Goal: Task Accomplishment & Management: Use online tool/utility

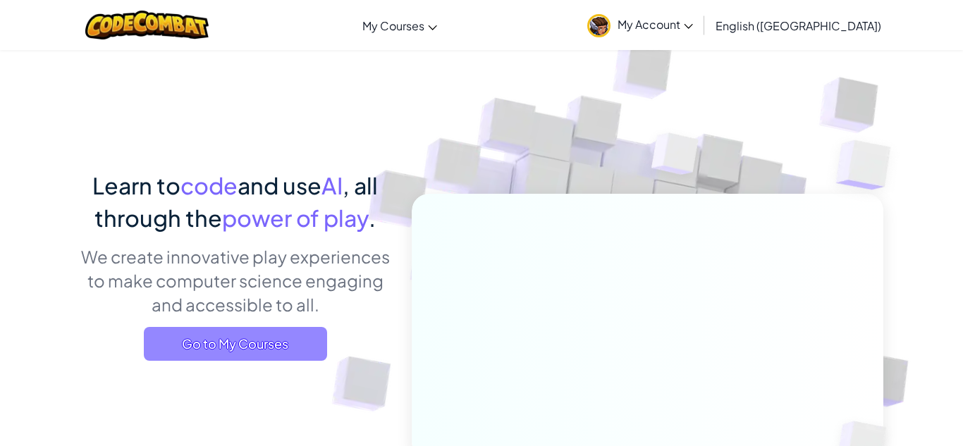
click at [249, 357] on span "Go to My Courses" at bounding box center [235, 344] width 183 height 34
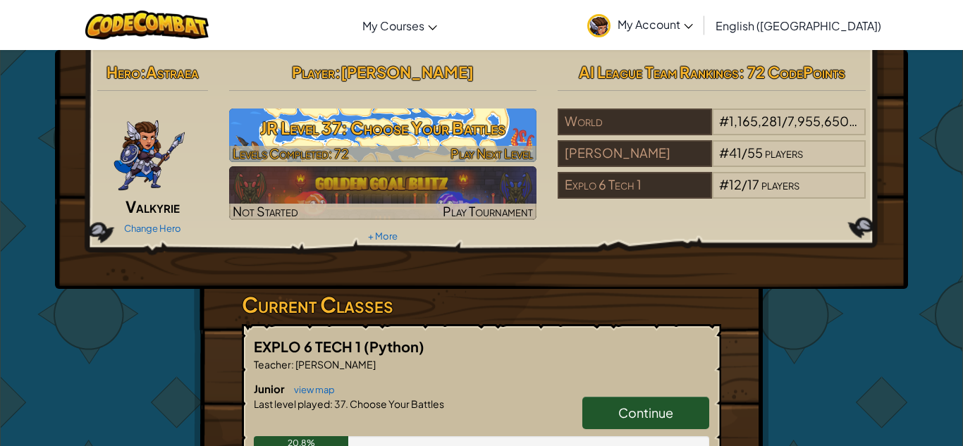
click at [374, 127] on h3 "JR Level 37: Choose Your Battles" at bounding box center [383, 128] width 308 height 32
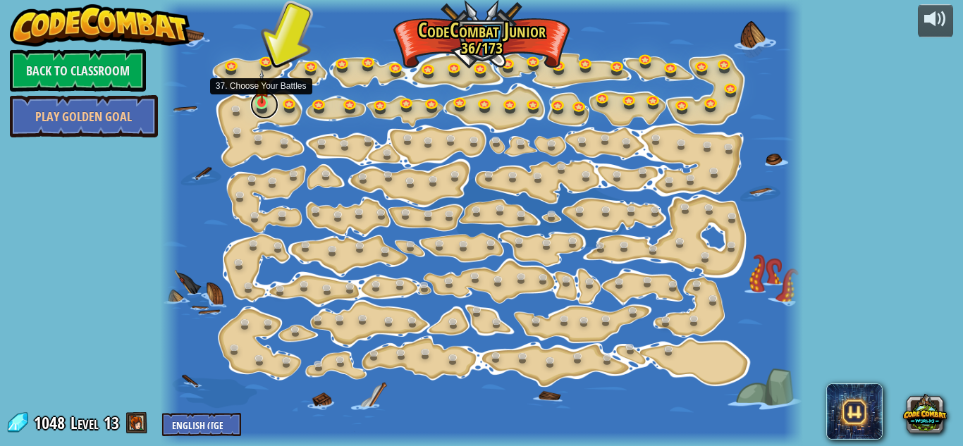
click at [271, 111] on link at bounding box center [264, 105] width 28 height 28
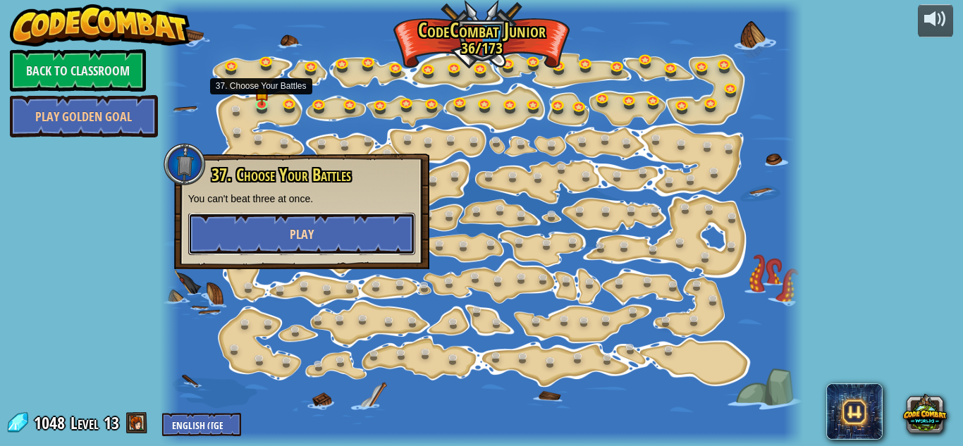
click at [316, 226] on button "Play" at bounding box center [301, 234] width 227 height 42
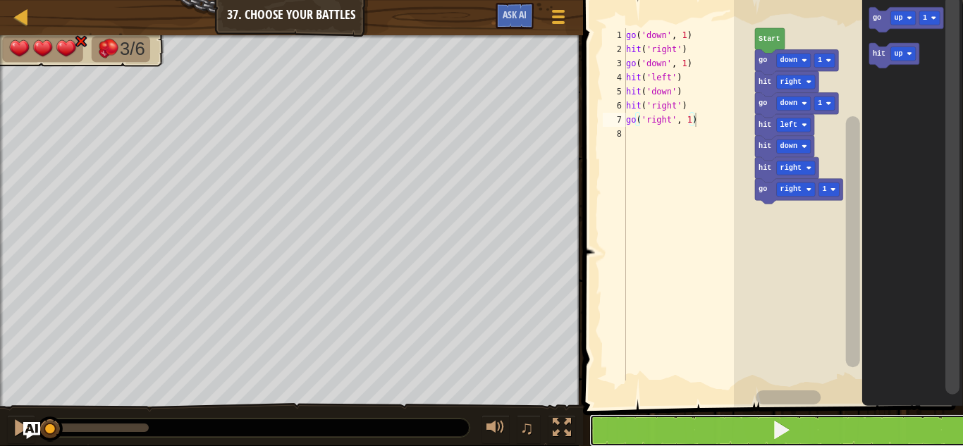
click at [798, 440] on button at bounding box center [781, 430] width 384 height 32
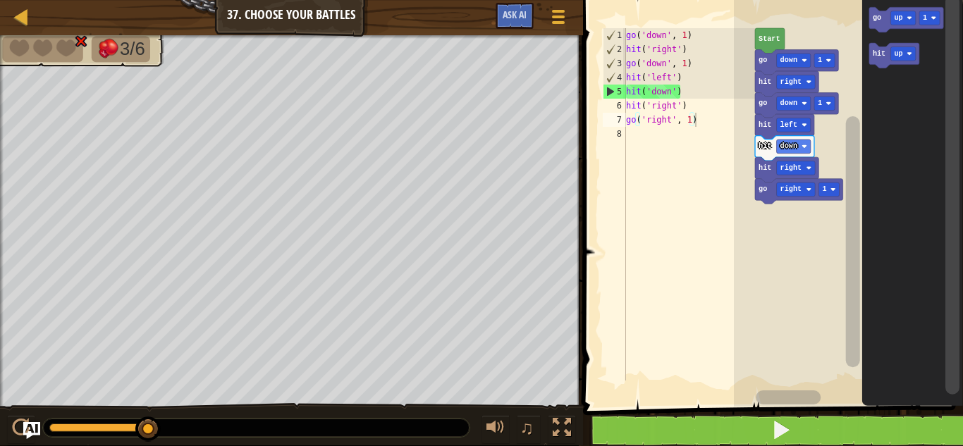
click at [0, 0] on div at bounding box center [0, 0] width 0 height 0
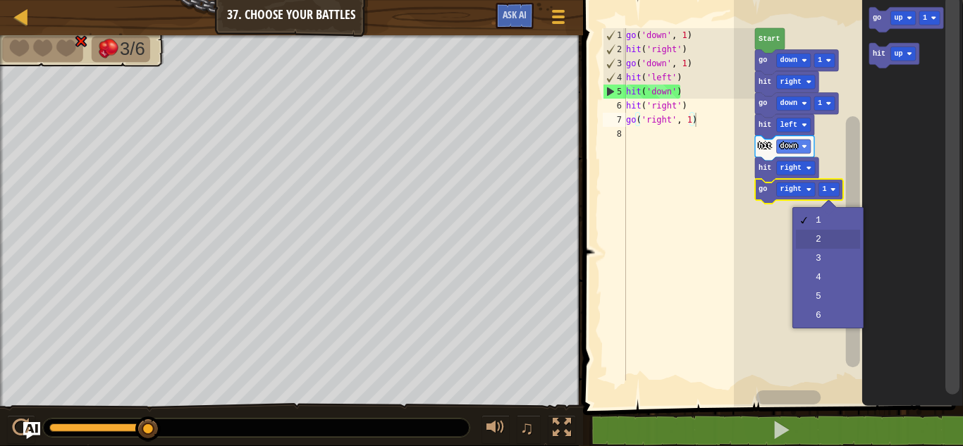
click at [824, 238] on rect "Blockly Workspace" at bounding box center [848, 200] width 229 height 414
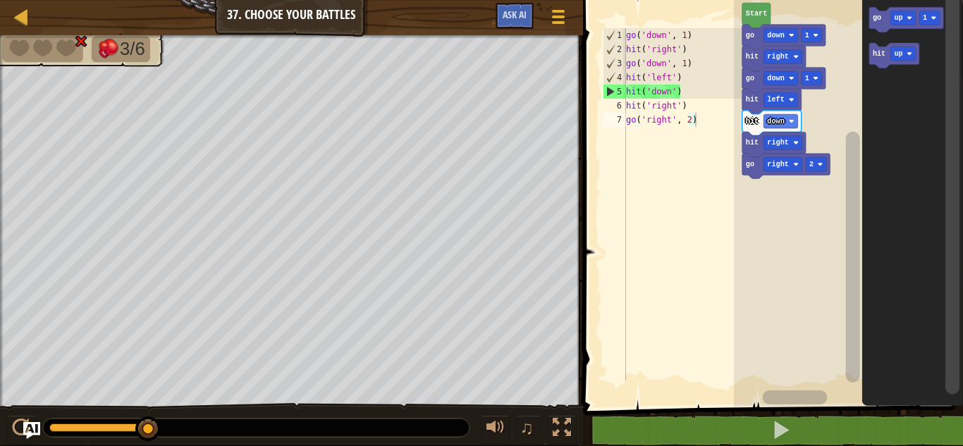
click at [901, 13] on rect "Blockly Workspace" at bounding box center [902, 18] width 25 height 14
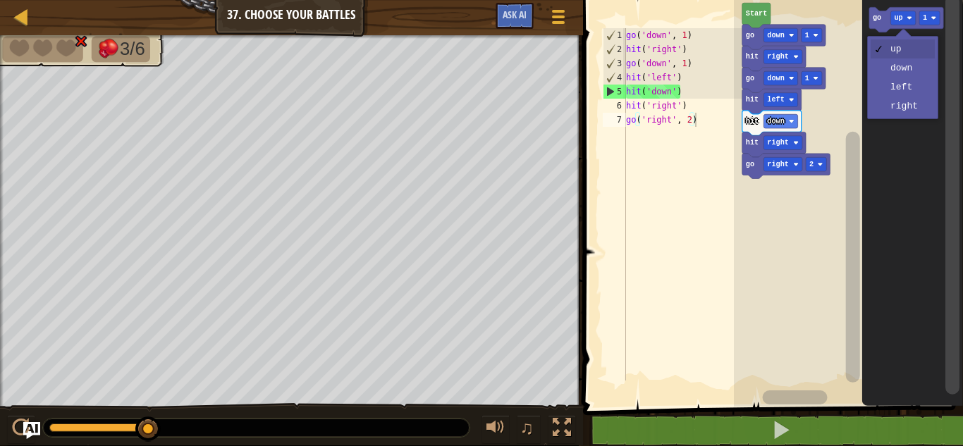
click at [911, 112] on icon "Blockly Workspace" at bounding box center [911, 200] width 101 height 414
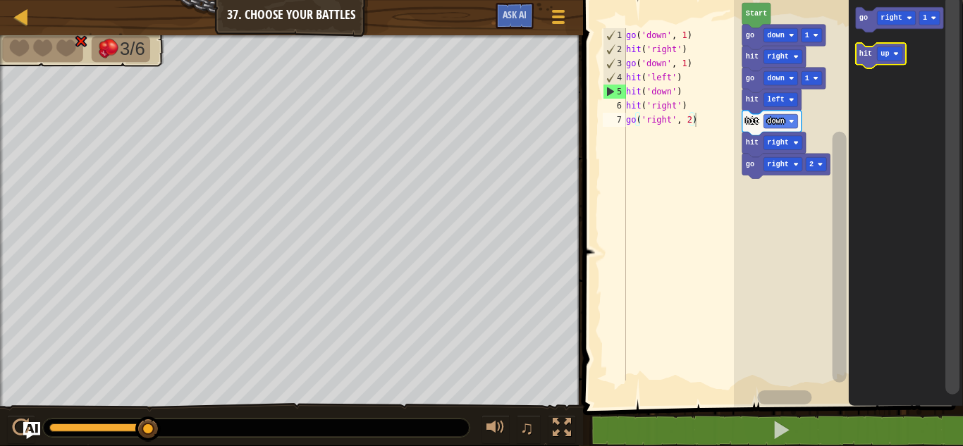
click at [868, 60] on icon "Blockly Workspace" at bounding box center [880, 55] width 50 height 25
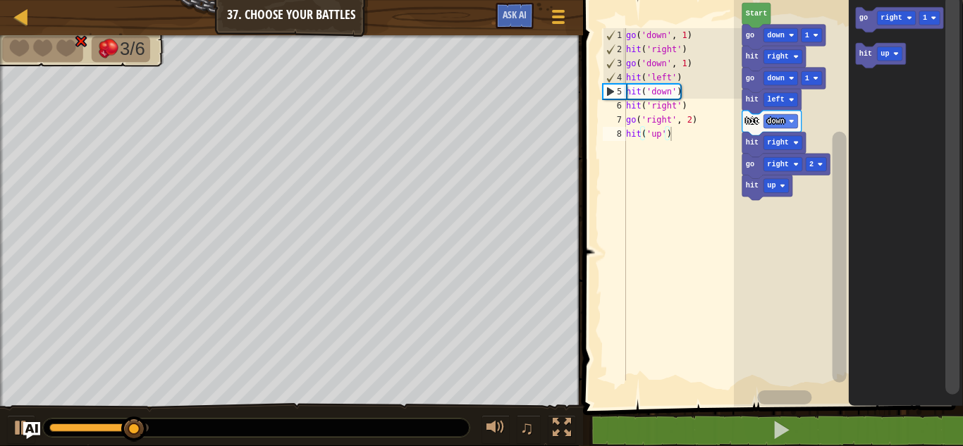
click at [779, 186] on rect "Blockly Workspace" at bounding box center [775, 186] width 25 height 14
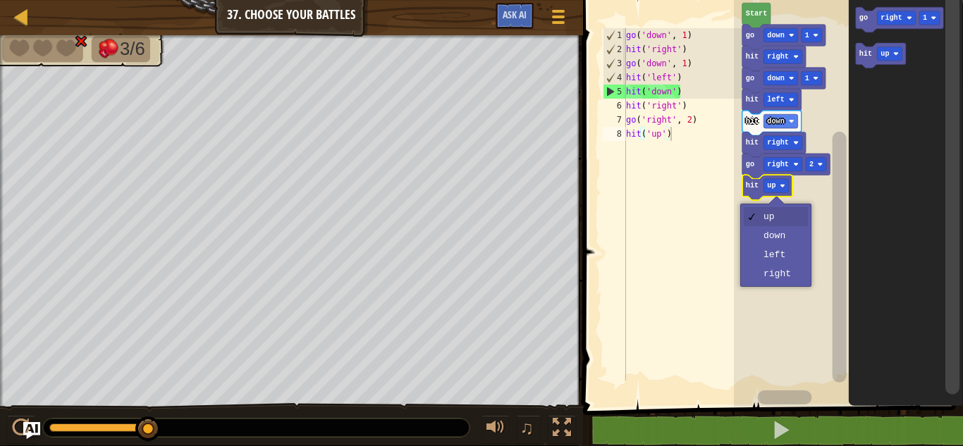
click at [790, 280] on rect "Blockly Workspace" at bounding box center [848, 200] width 229 height 414
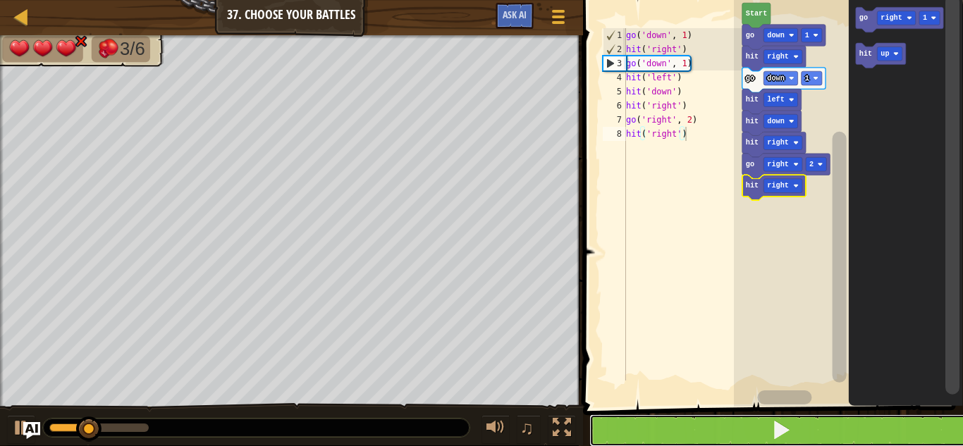
click at [857, 437] on button at bounding box center [781, 430] width 384 height 32
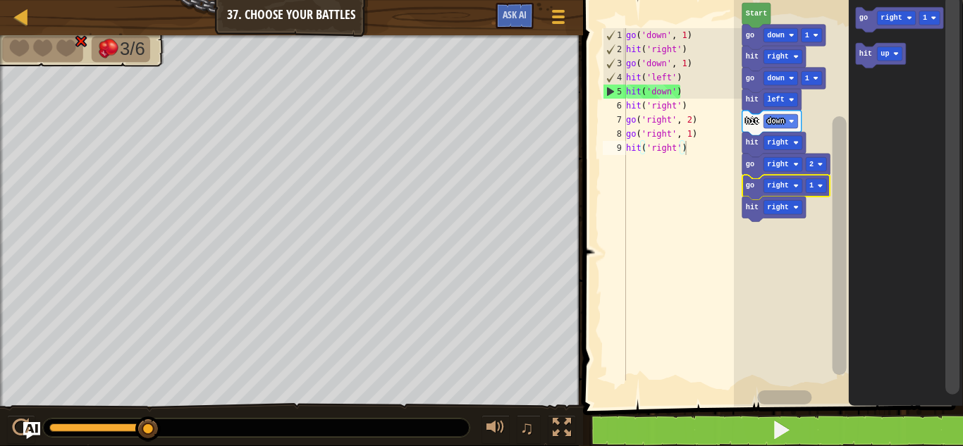
click at [796, 229] on rect "Blockly Workspace" at bounding box center [848, 200] width 229 height 414
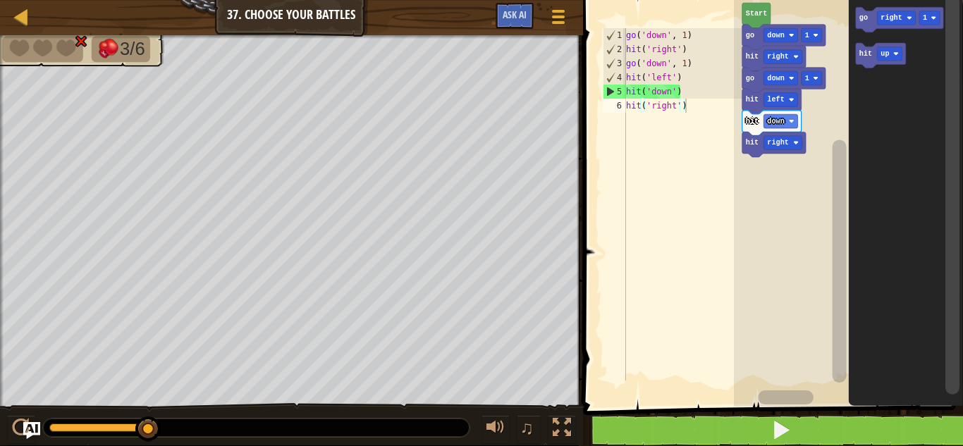
click at [0, 0] on div at bounding box center [0, 0] width 0 height 0
click at [879, 13] on rect "Blockly Workspace" at bounding box center [896, 18] width 39 height 14
click at [0, 0] on div at bounding box center [0, 0] width 0 height 0
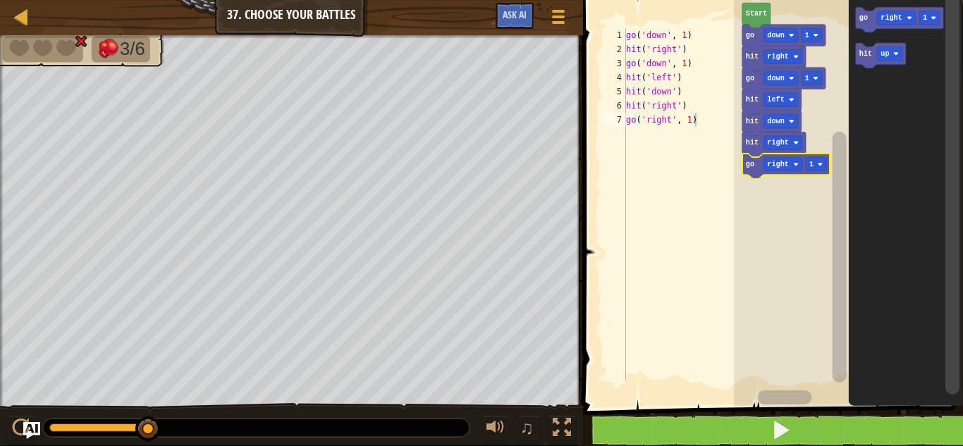
click at [814, 174] on icon "Blockly Workspace" at bounding box center [785, 166] width 88 height 25
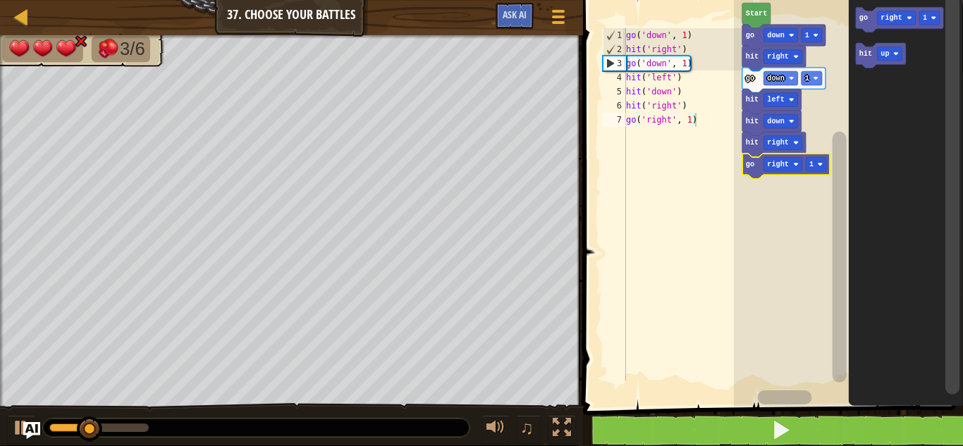
click at [812, 165] on text "1" at bounding box center [811, 165] width 4 height 8
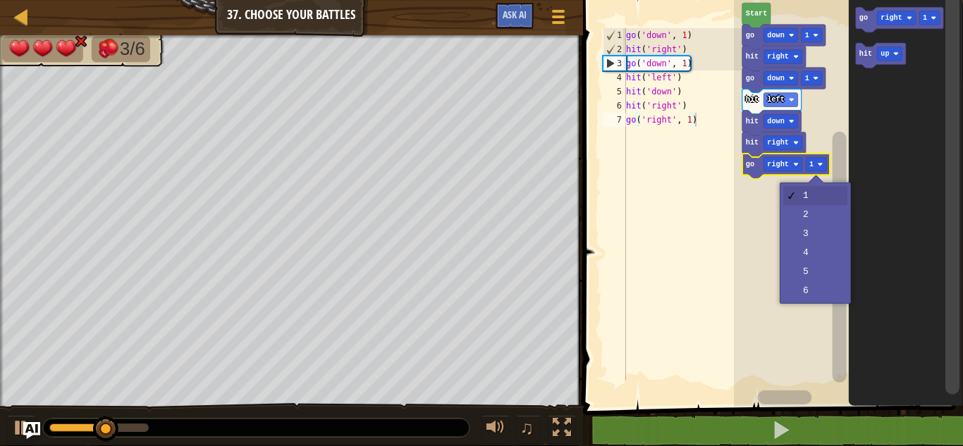
click at [811, 220] on rect "Blockly Workspace" at bounding box center [848, 200] width 229 height 414
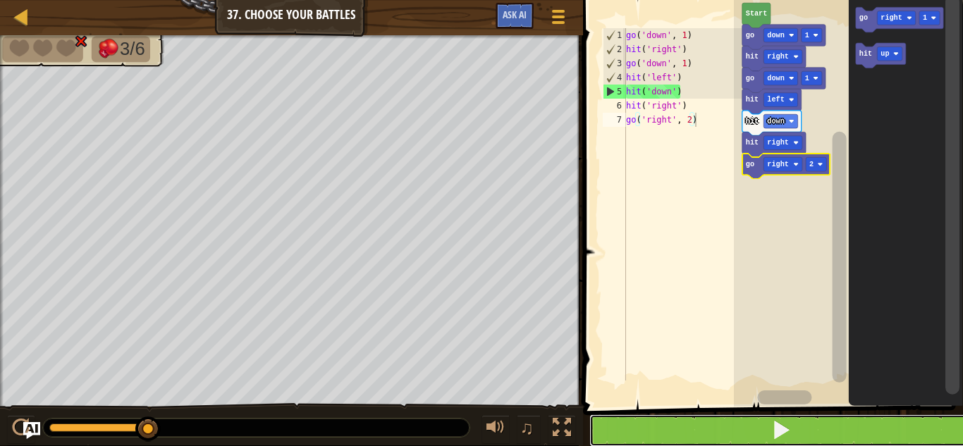
click at [844, 431] on button at bounding box center [781, 430] width 384 height 32
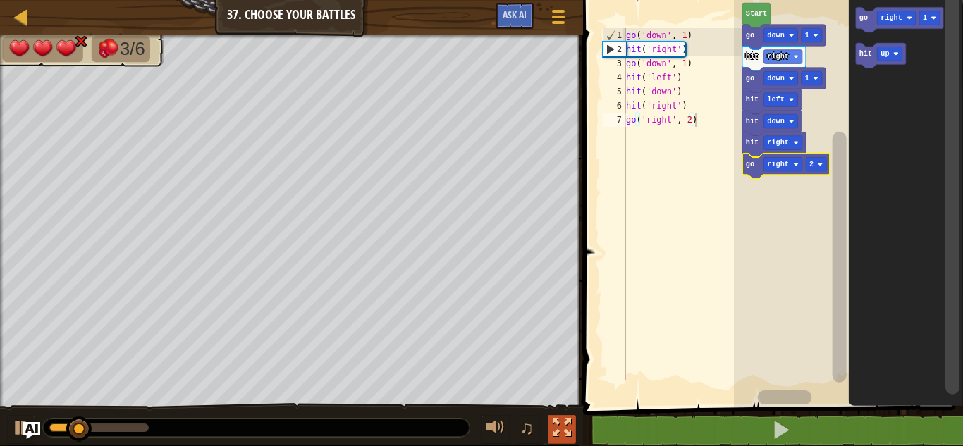
click at [560, 435] on div at bounding box center [562, 428] width 18 height 18
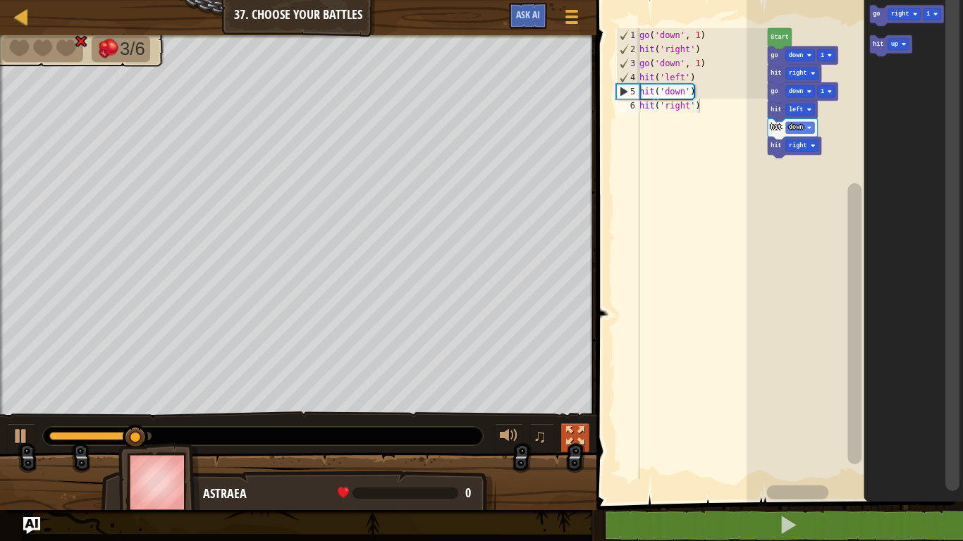
click at [895, 11] on text "right" at bounding box center [900, 14] width 18 height 7
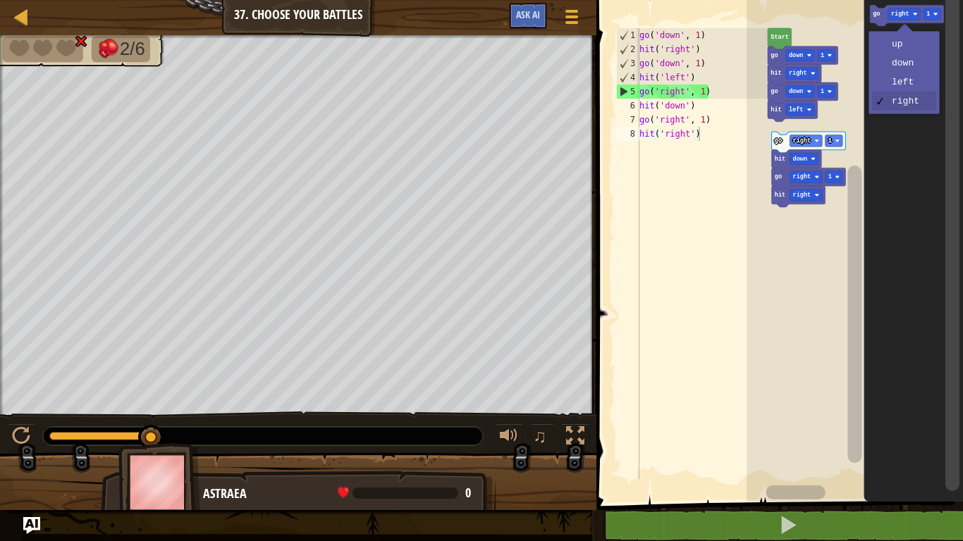
click at [901, 47] on rect "Blockly Workspace" at bounding box center [898, 45] width 21 height 12
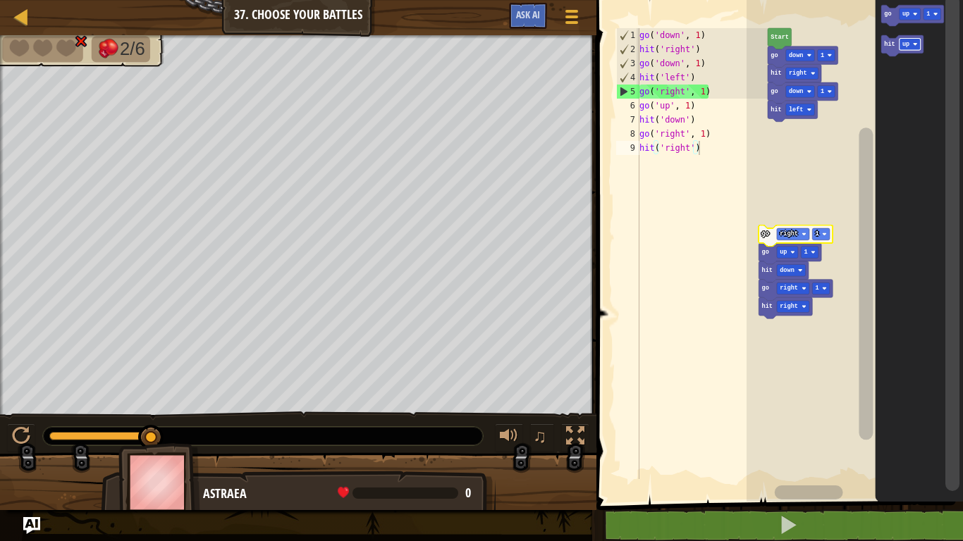
click at [770, 226] on rect "Blockly Workspace" at bounding box center [854, 247] width 216 height 509
click at [770, 237] on icon "Blockly Workspace" at bounding box center [795, 236] width 74 height 21
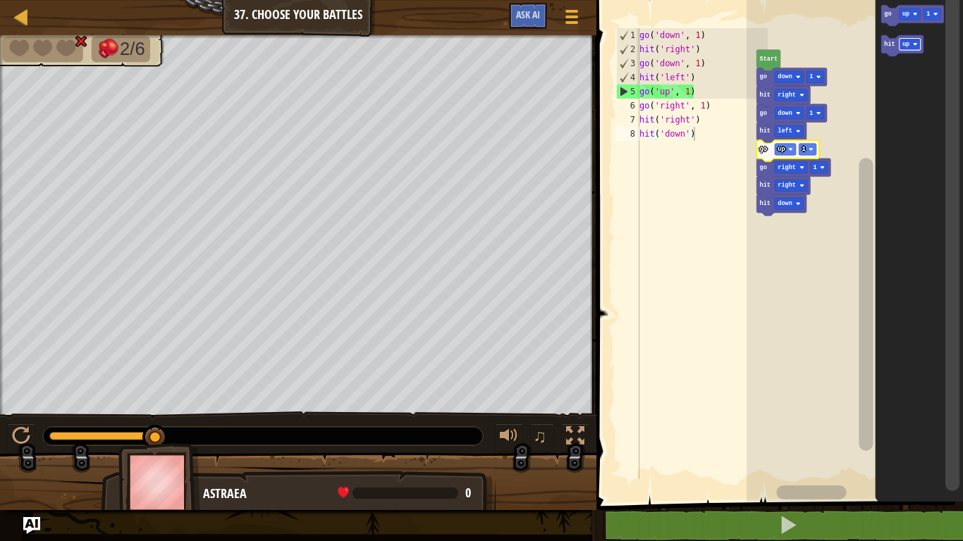
click at [0, 0] on div at bounding box center [0, 0] width 0 height 0
click at [902, 47] on text "up" at bounding box center [905, 44] width 7 height 7
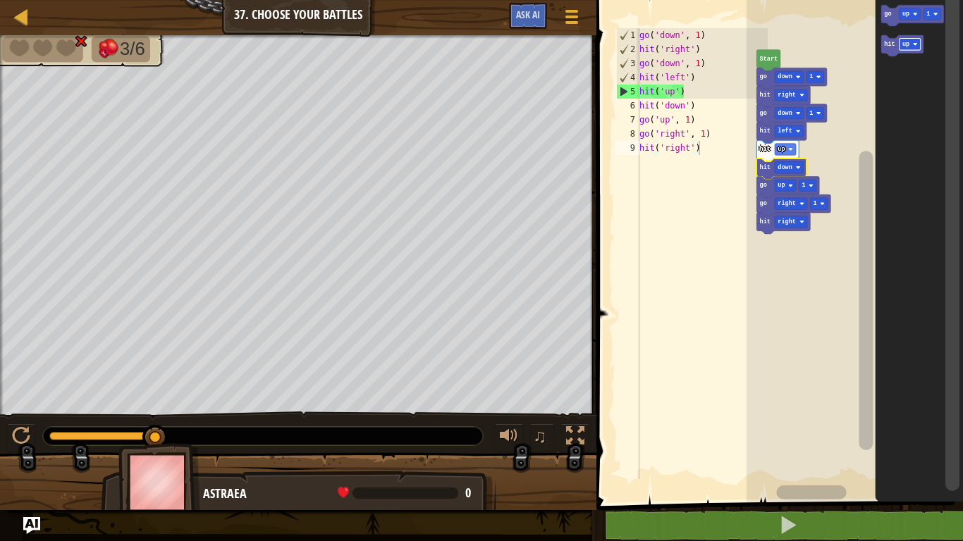
click at [0, 0] on div at bounding box center [0, 0] width 0 height 0
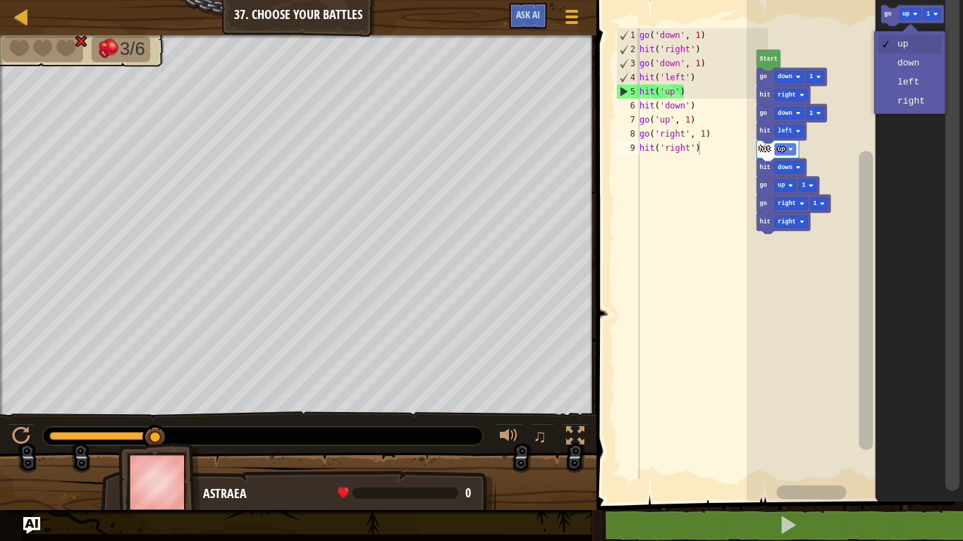
click at [915, 75] on icon "Blockly Workspace" at bounding box center [919, 247] width 88 height 509
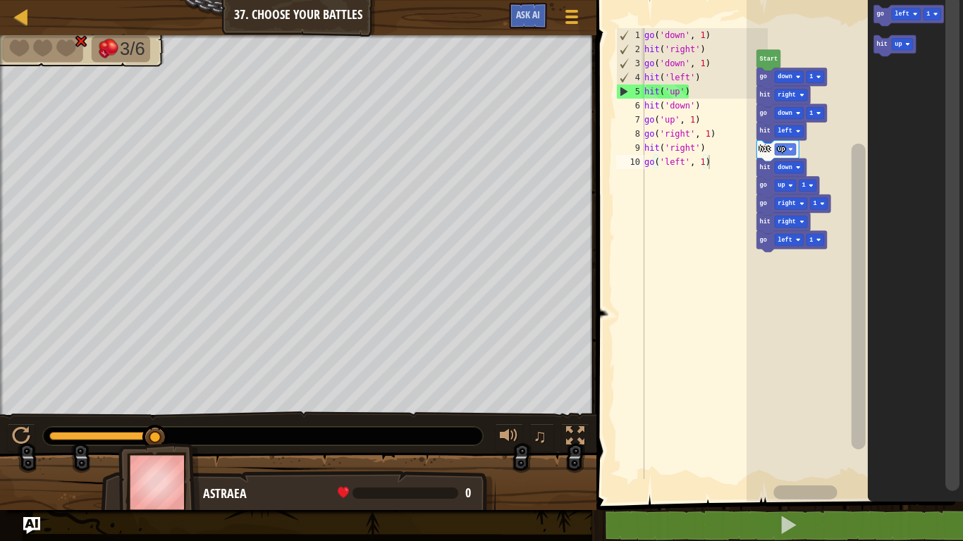
click at [911, 15] on rect "Blockly Workspace" at bounding box center [906, 14] width 29 height 12
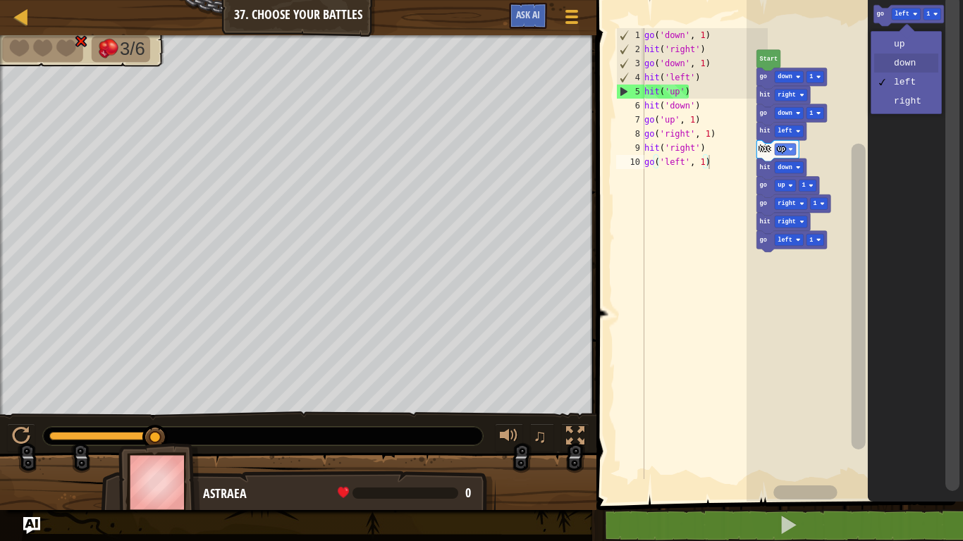
click at [911, 66] on icon "Blockly Workspace" at bounding box center [915, 247] width 95 height 509
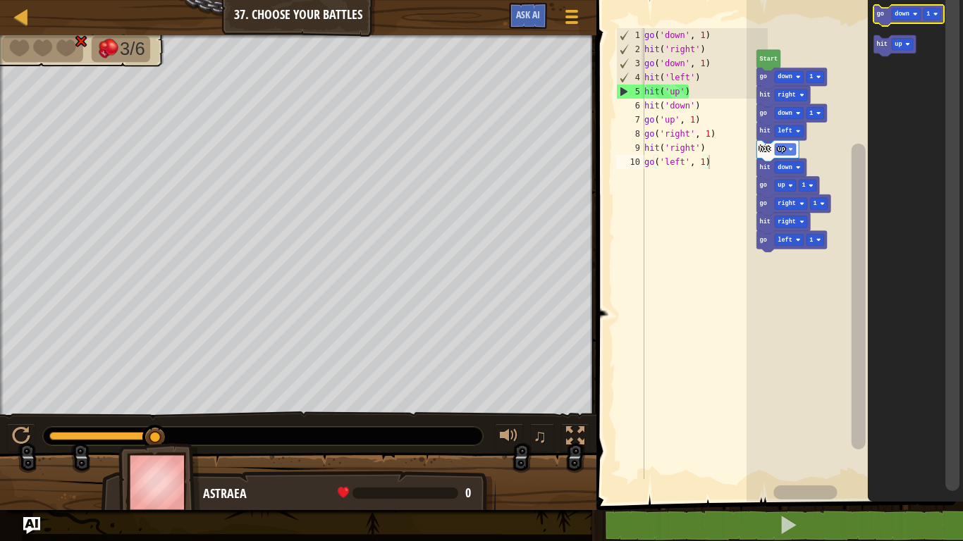
click at [0, 0] on div at bounding box center [0, 0] width 0 height 0
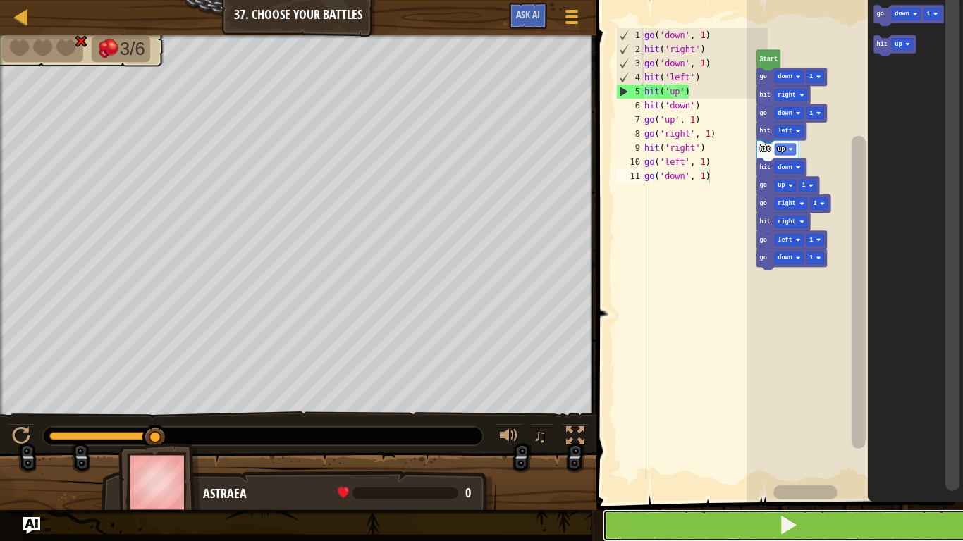
click at [880, 445] on button at bounding box center [788, 526] width 371 height 32
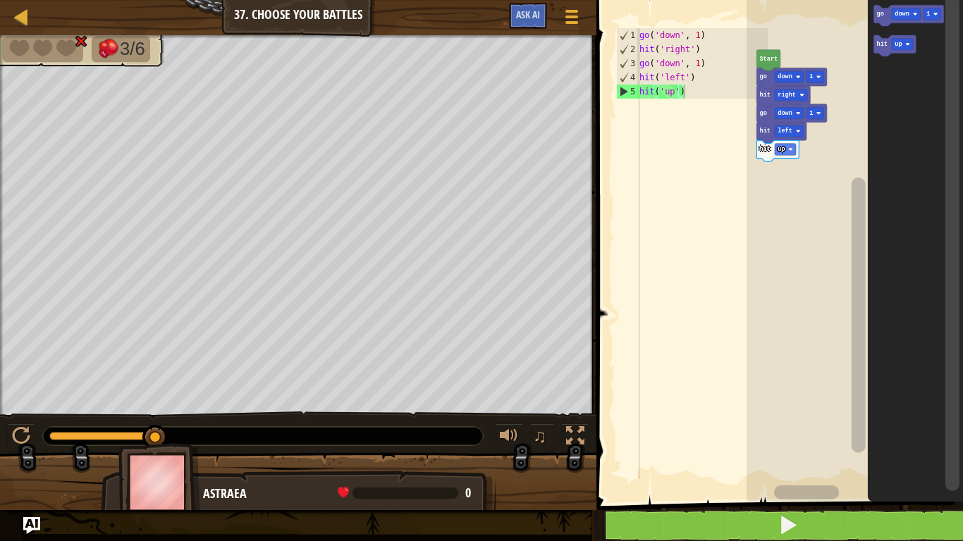
click at [0, 0] on div at bounding box center [0, 0] width 0 height 0
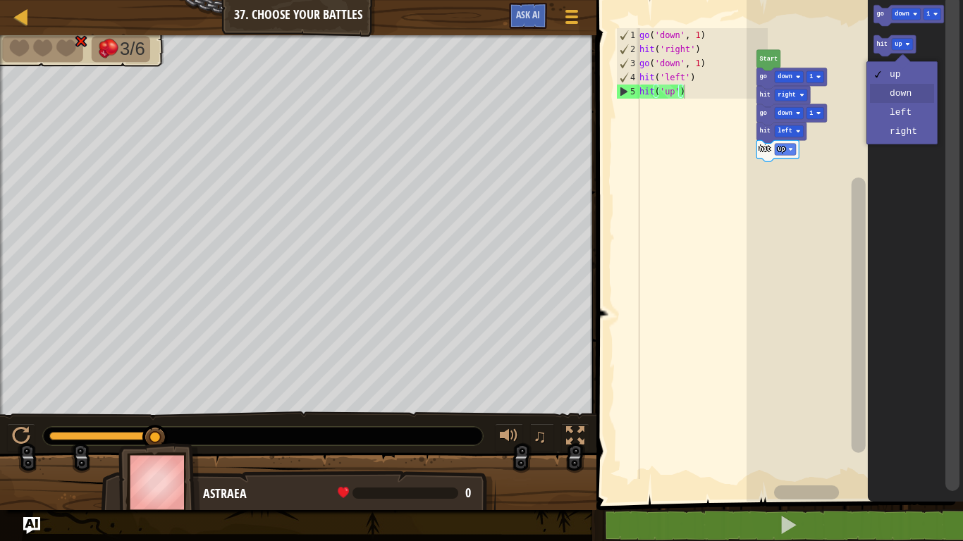
click at [907, 99] on icon "Blockly Workspace" at bounding box center [915, 247] width 95 height 509
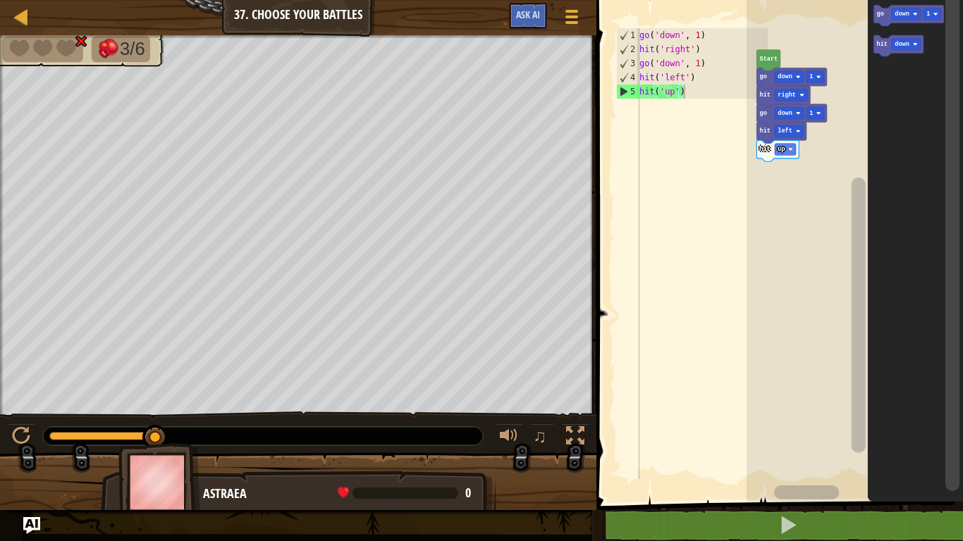
click at [0, 0] on div at bounding box center [0, 0] width 0 height 0
click at [888, 47] on icon "Blockly Workspace" at bounding box center [899, 45] width 50 height 21
click at [0, 0] on div at bounding box center [0, 0] width 0 height 0
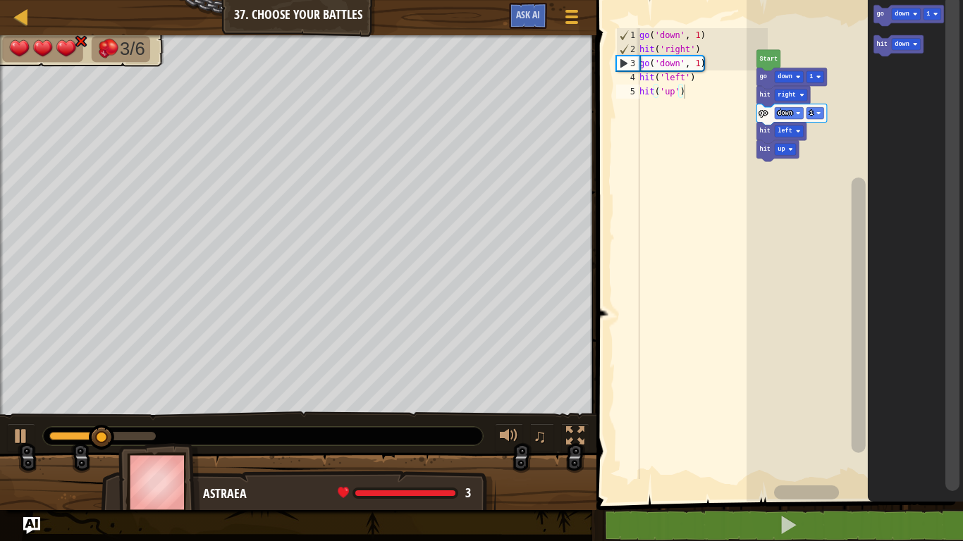
click at [0, 0] on div at bounding box center [0, 0] width 0 height 0
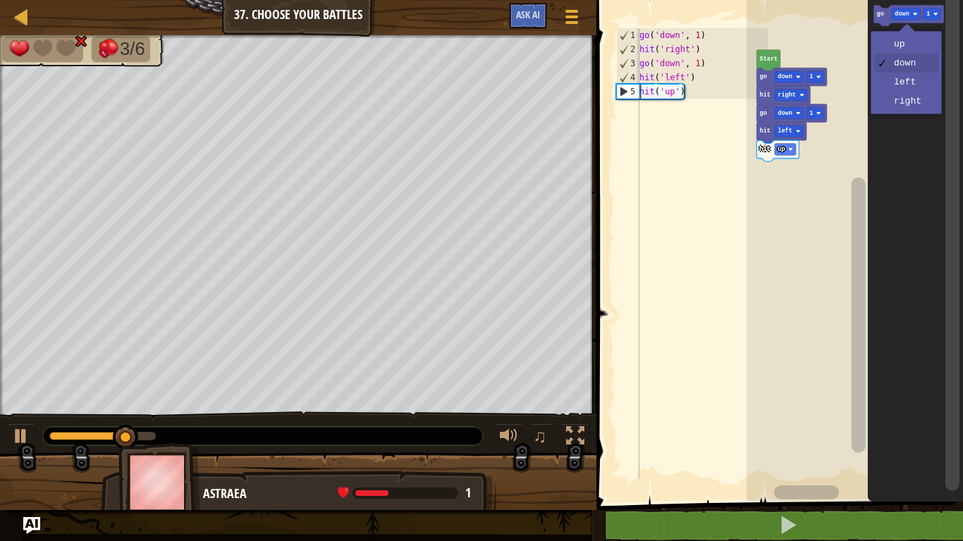
click at [907, 49] on rect "Blockly Workspace" at bounding box center [906, 45] width 29 height 12
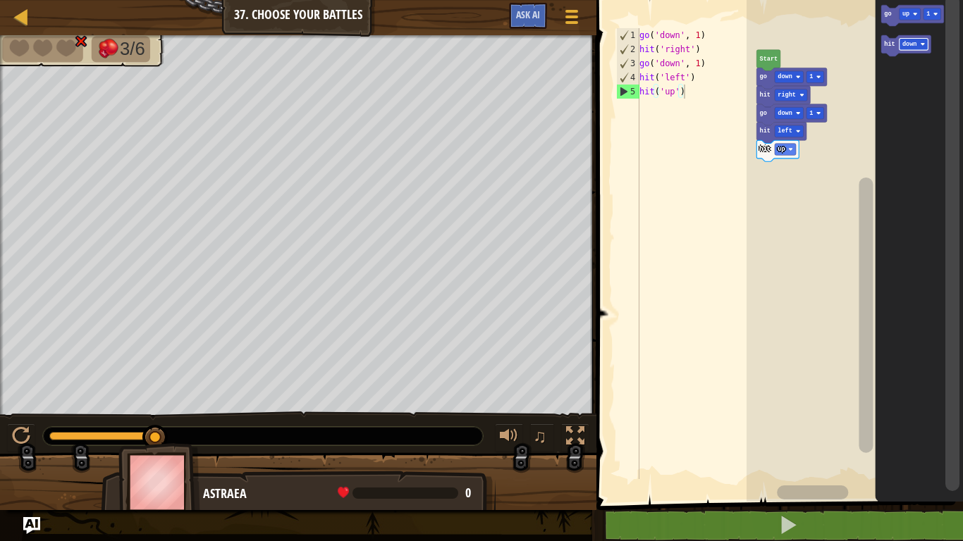
click at [903, 15] on text "up" at bounding box center [905, 14] width 7 height 7
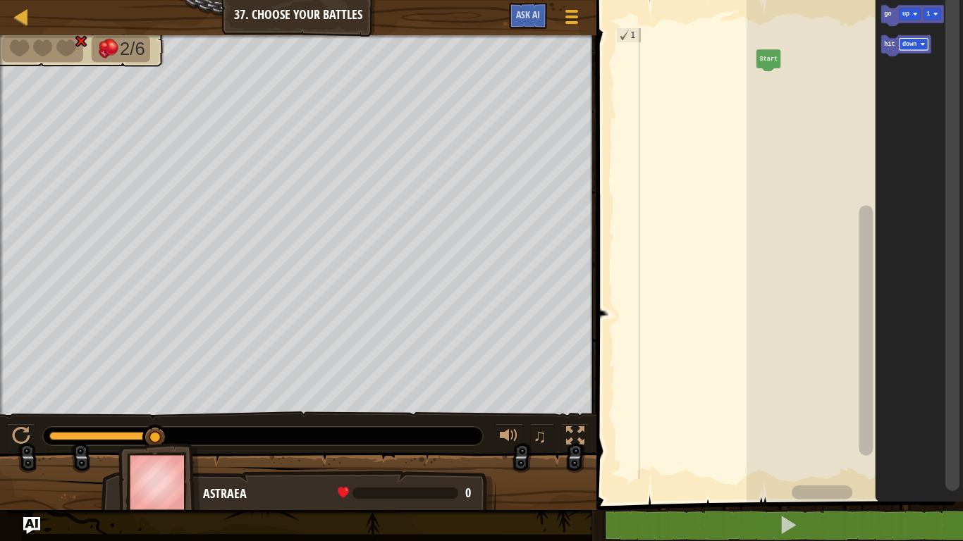
click at [0, 0] on div at bounding box center [0, 0] width 0 height 0
click at [911, 68] on icon "Blockly Workspace" at bounding box center [919, 247] width 88 height 509
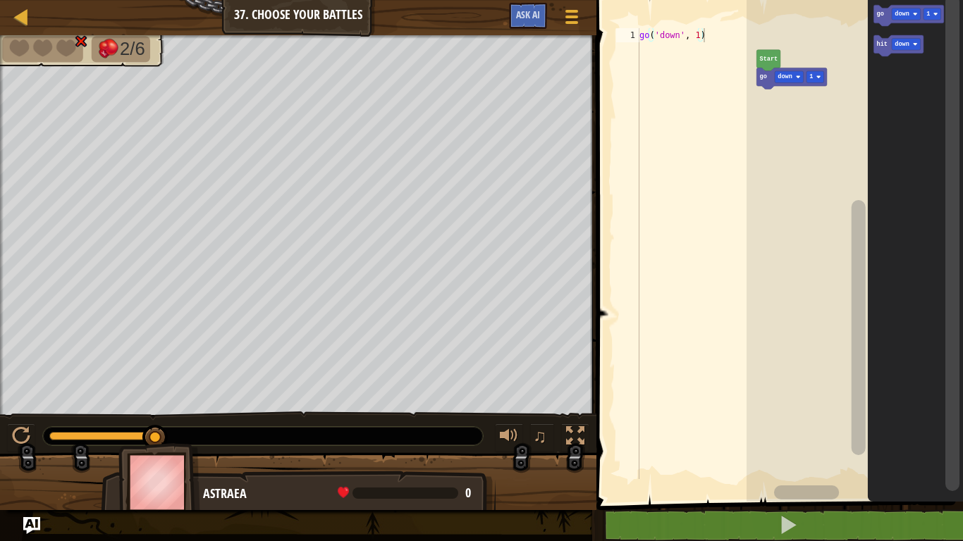
click at [897, 49] on rect "Blockly Workspace" at bounding box center [906, 45] width 29 height 12
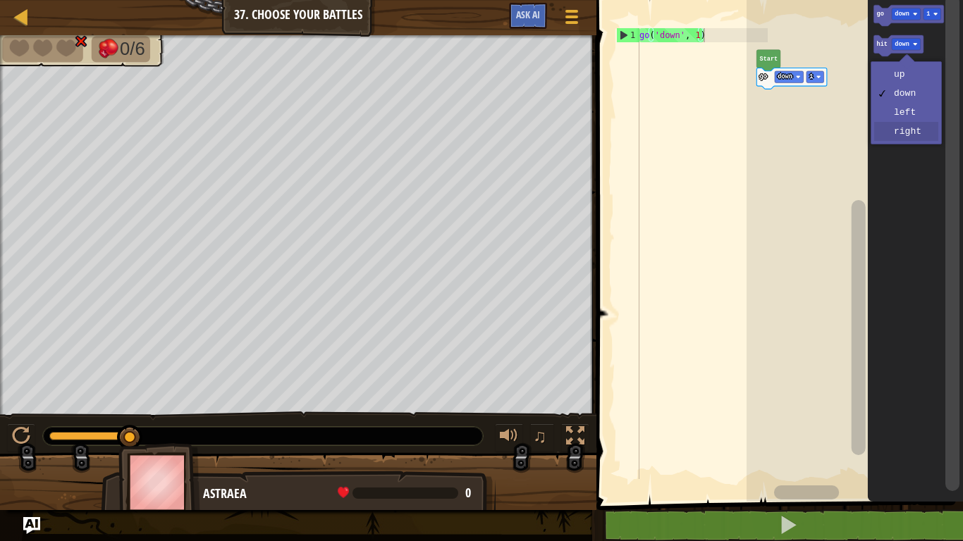
click at [913, 138] on icon "Blockly Workspace" at bounding box center [915, 247] width 95 height 509
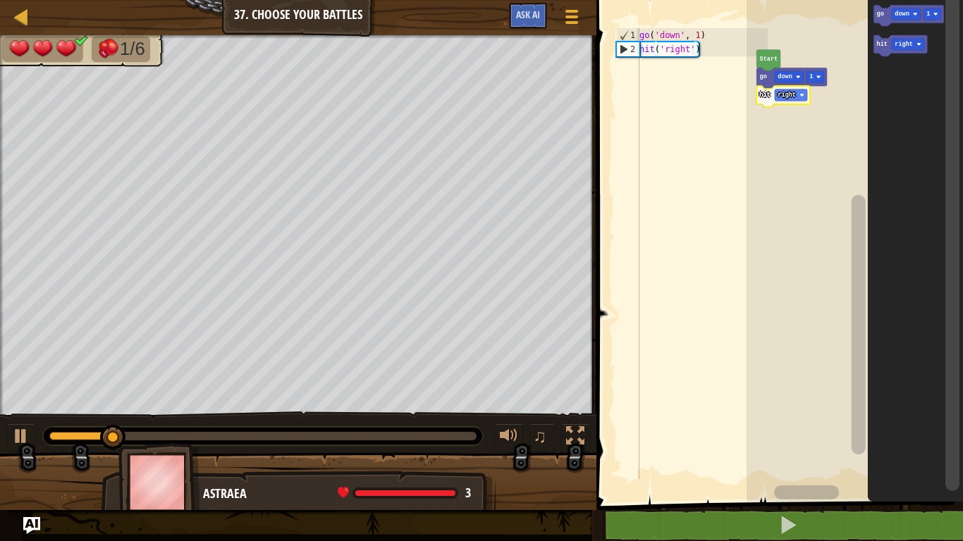
click at [904, 11] on text "down" at bounding box center [902, 14] width 15 height 7
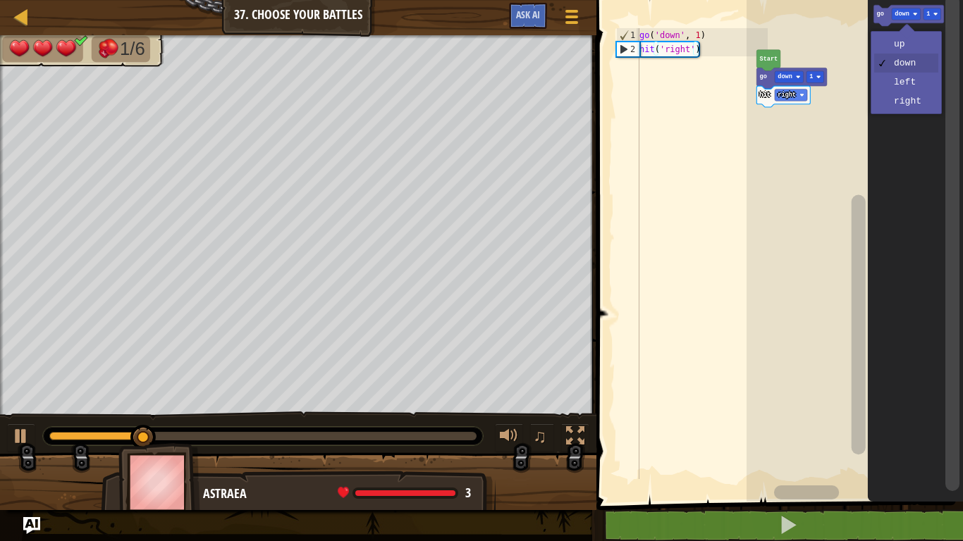
click at [904, 89] on icon "Blockly Workspace" at bounding box center [915, 247] width 95 height 509
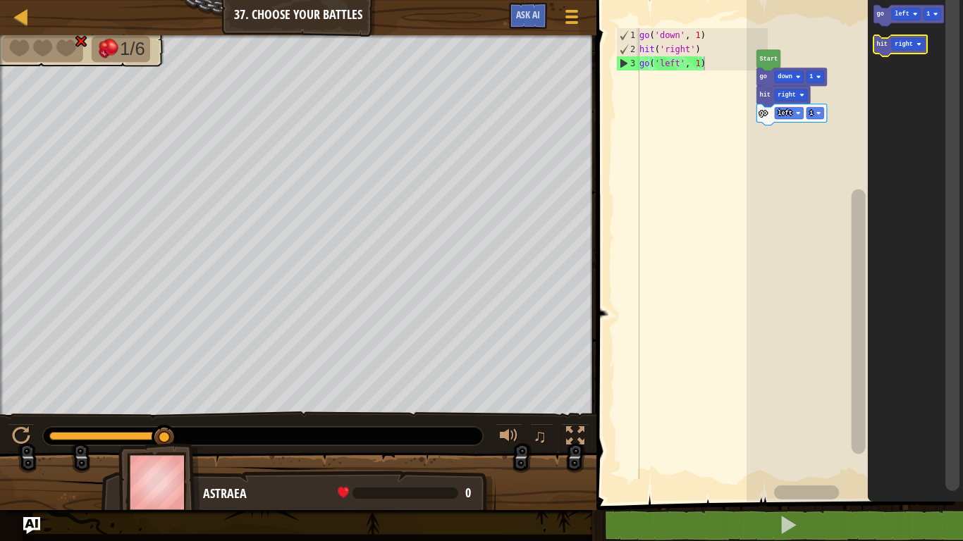
click at [0, 0] on div at bounding box center [0, 0] width 0 height 0
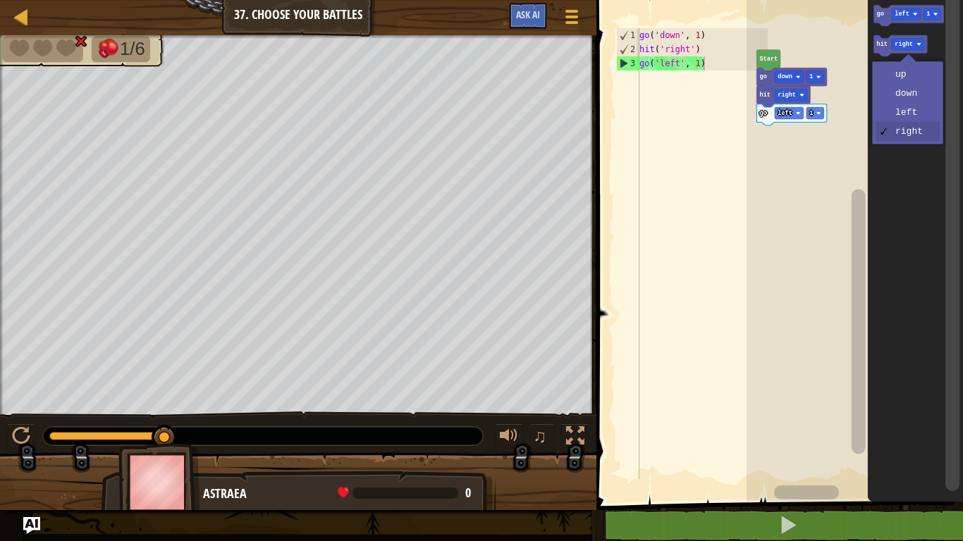
click at [911, 93] on icon "Blockly Workspace" at bounding box center [915, 247] width 95 height 509
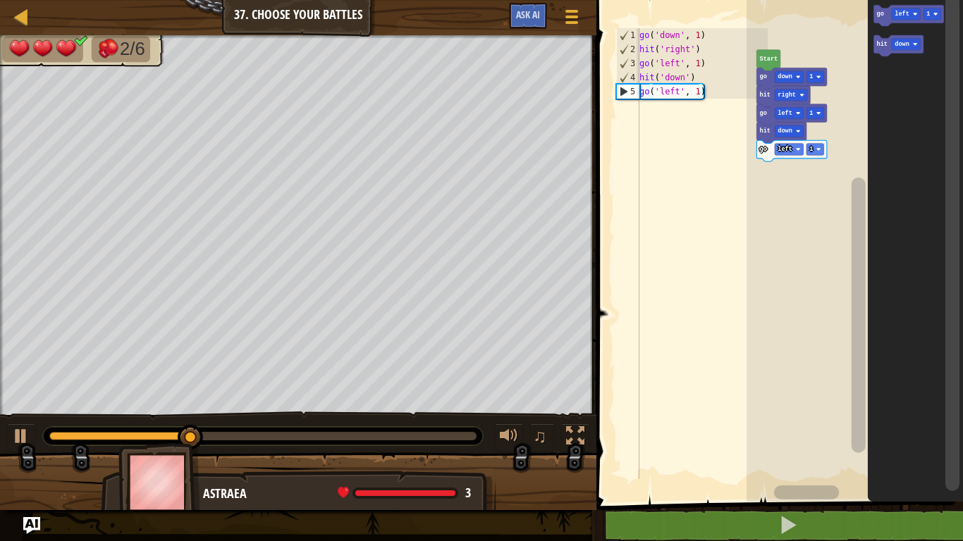
click at [892, 51] on icon "Blockly Workspace" at bounding box center [899, 45] width 50 height 21
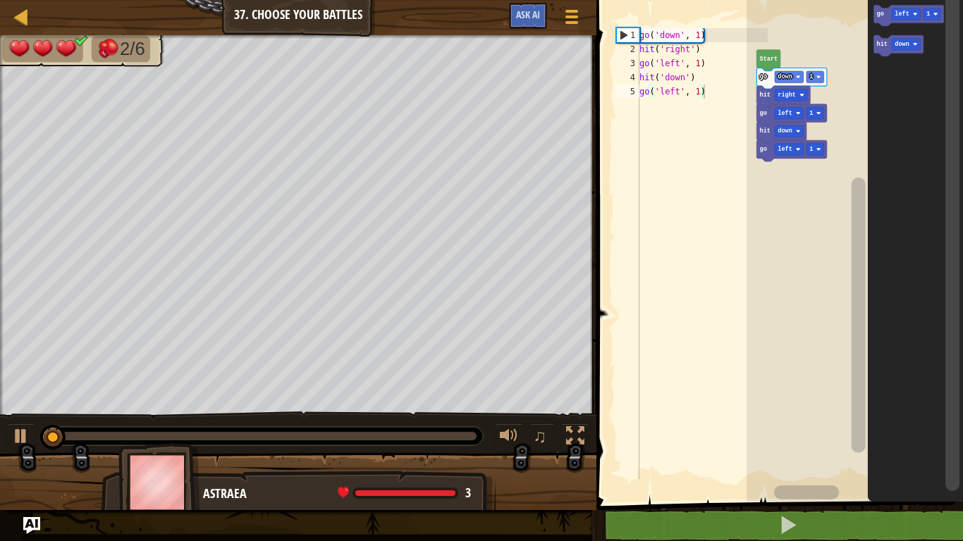
click at [903, 8] on icon "Blockly Workspace" at bounding box center [909, 15] width 70 height 21
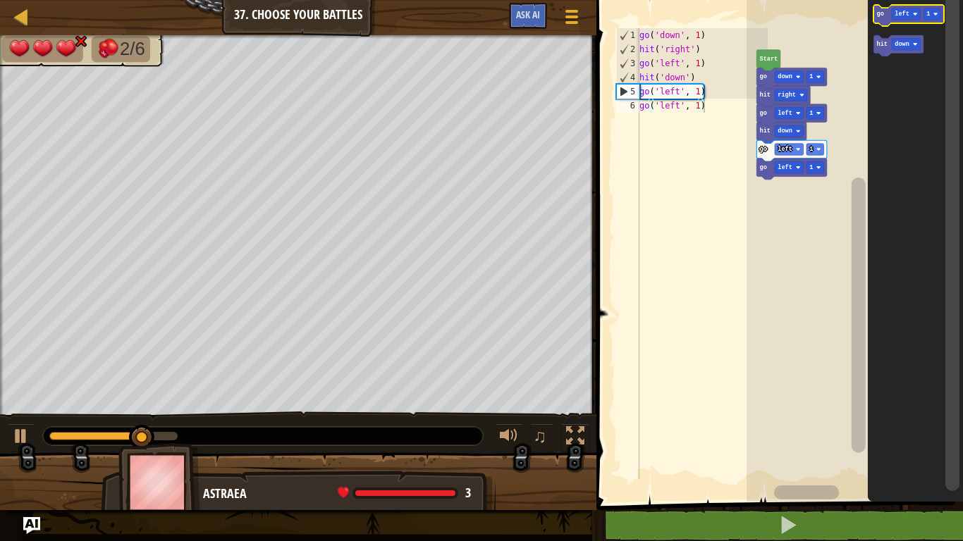
click at [0, 0] on div at bounding box center [0, 0] width 0 height 0
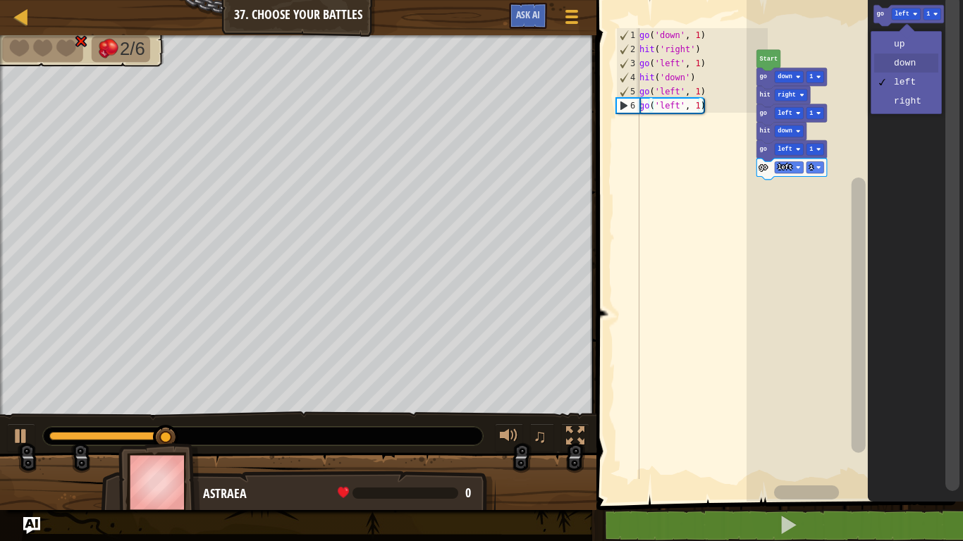
click at [915, 68] on icon "Blockly Workspace" at bounding box center [915, 247] width 95 height 509
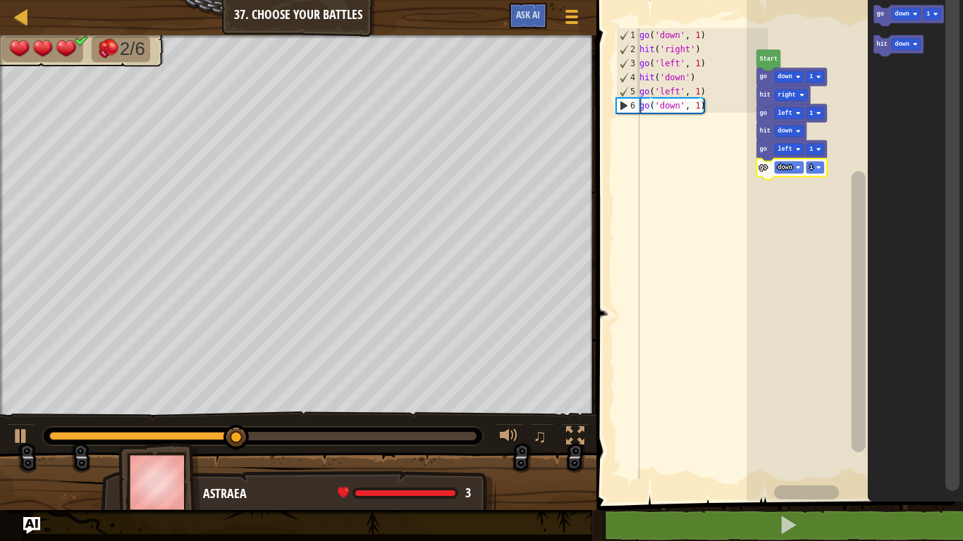
click at [901, 42] on text "down" at bounding box center [902, 44] width 15 height 7
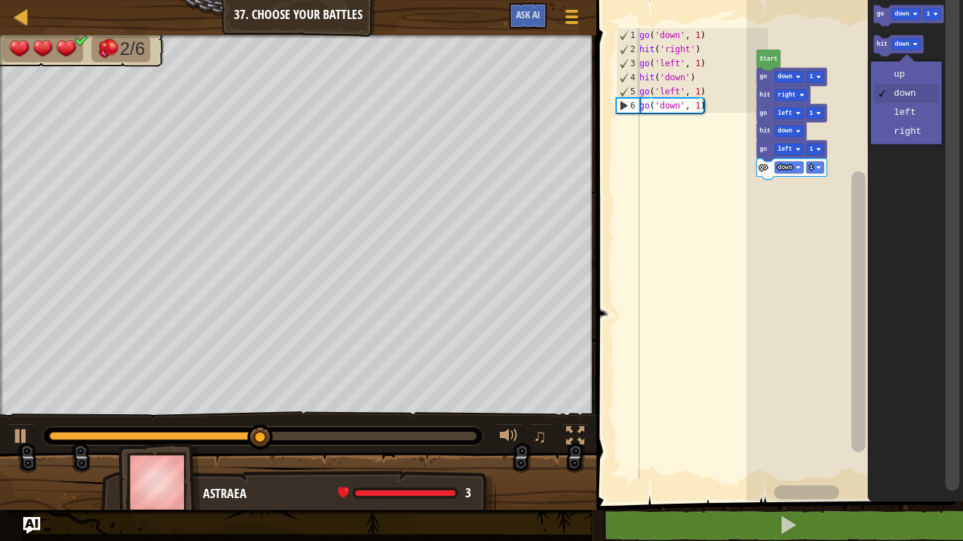
click at [908, 137] on icon "Blockly Workspace" at bounding box center [915, 247] width 95 height 509
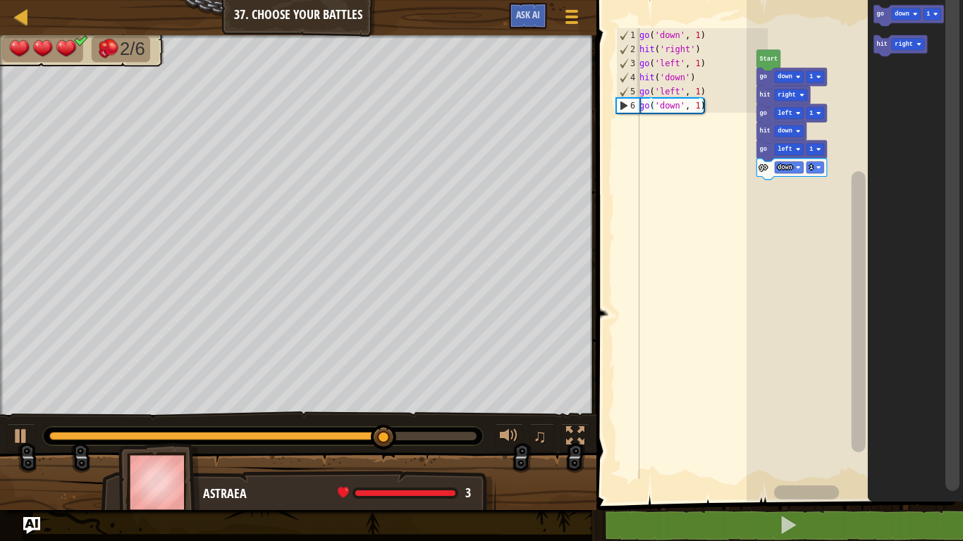
click at [0, 0] on div at bounding box center [0, 0] width 0 height 0
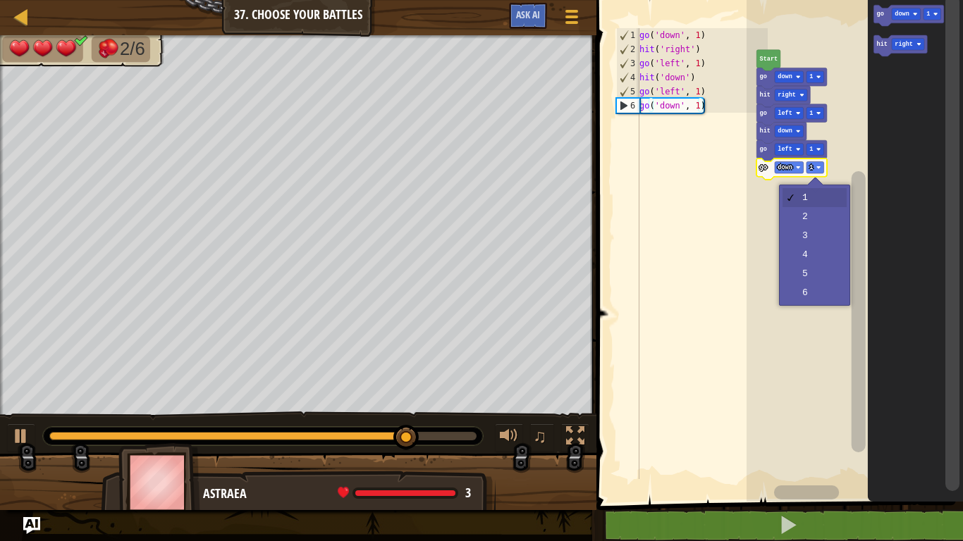
click at [810, 221] on rect "Blockly Workspace" at bounding box center [854, 247] width 216 height 509
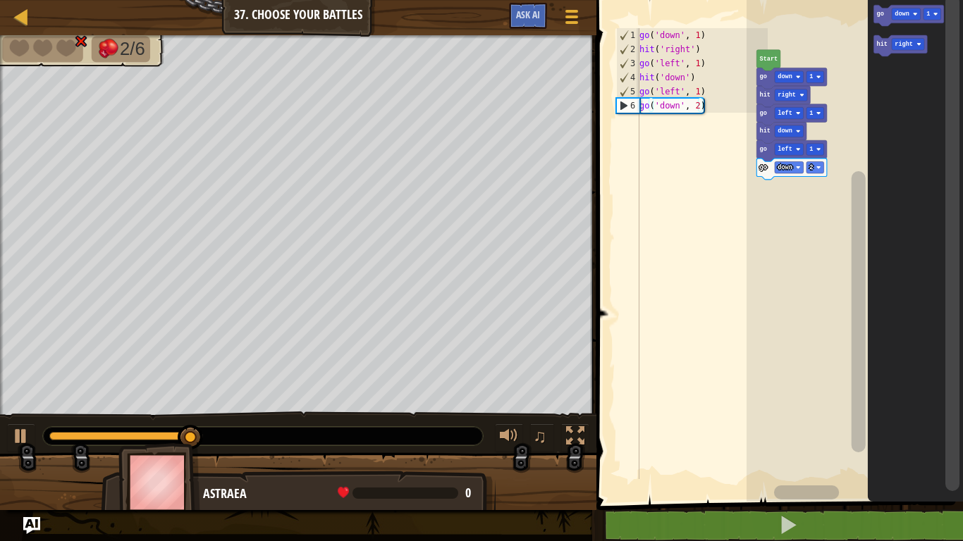
click at [886, 45] on text "hit" at bounding box center [882, 44] width 11 height 7
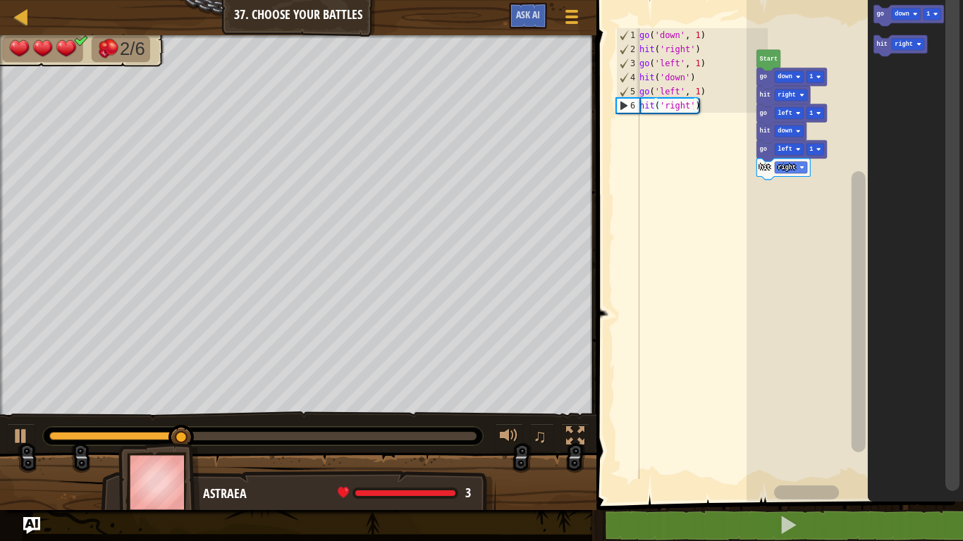
click at [904, 6] on icon "Blockly Workspace" at bounding box center [909, 15] width 70 height 21
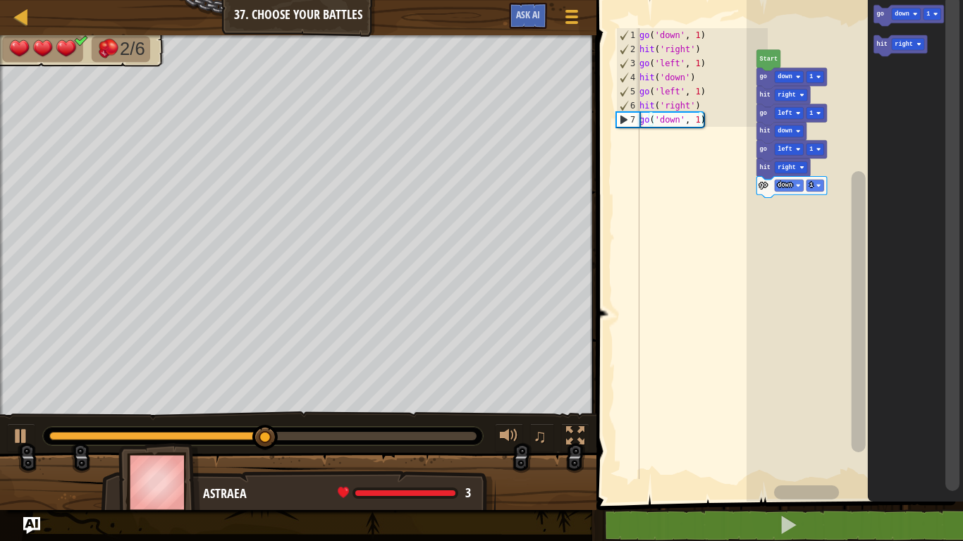
click at [0, 0] on div at bounding box center [0, 0] width 0 height 0
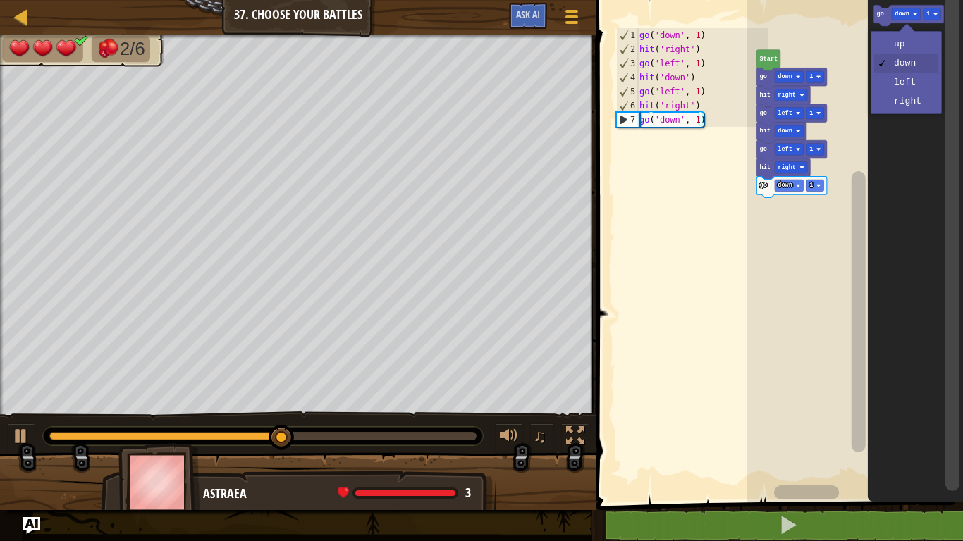
click at [912, 107] on icon "Blockly Workspace" at bounding box center [915, 247] width 95 height 509
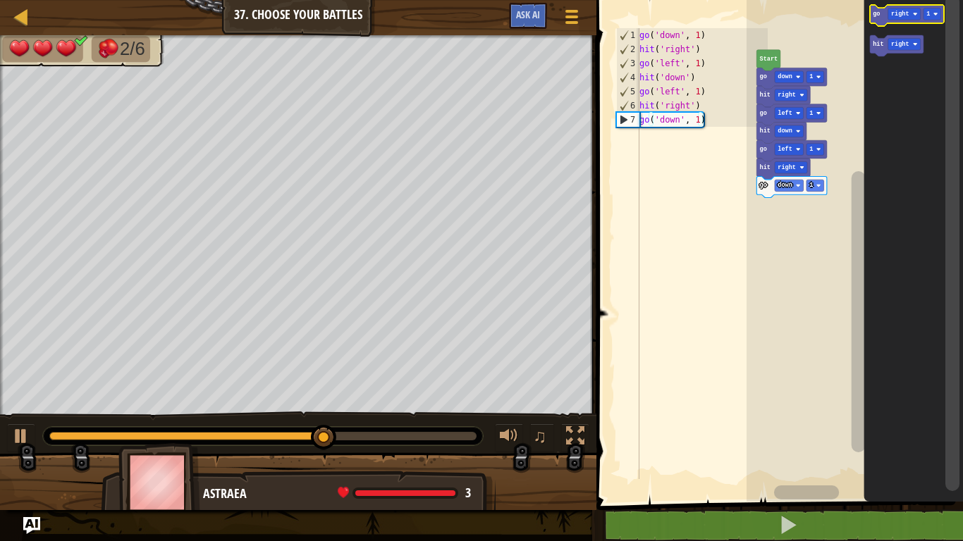
click at [901, 14] on text "right" at bounding box center [900, 14] width 18 height 7
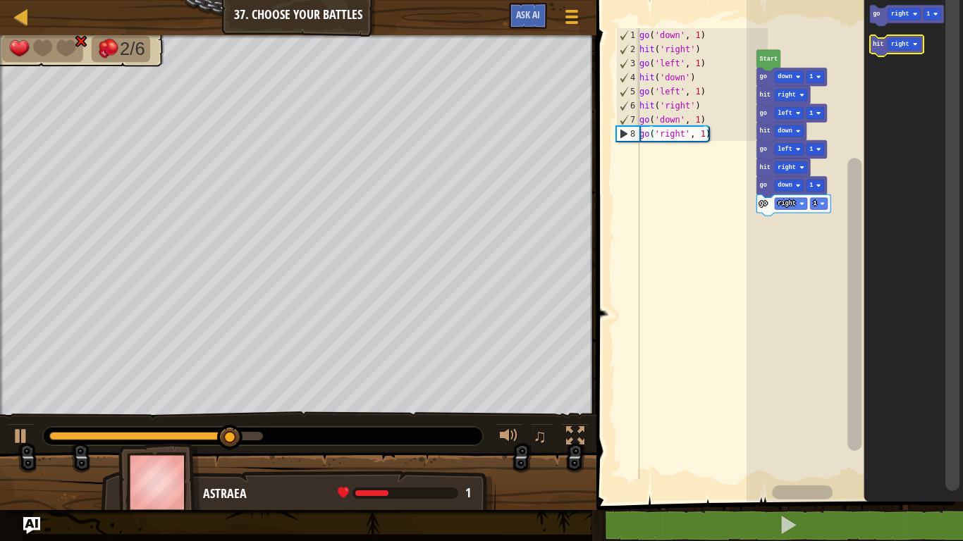
click at [0, 0] on div at bounding box center [0, 0] width 0 height 0
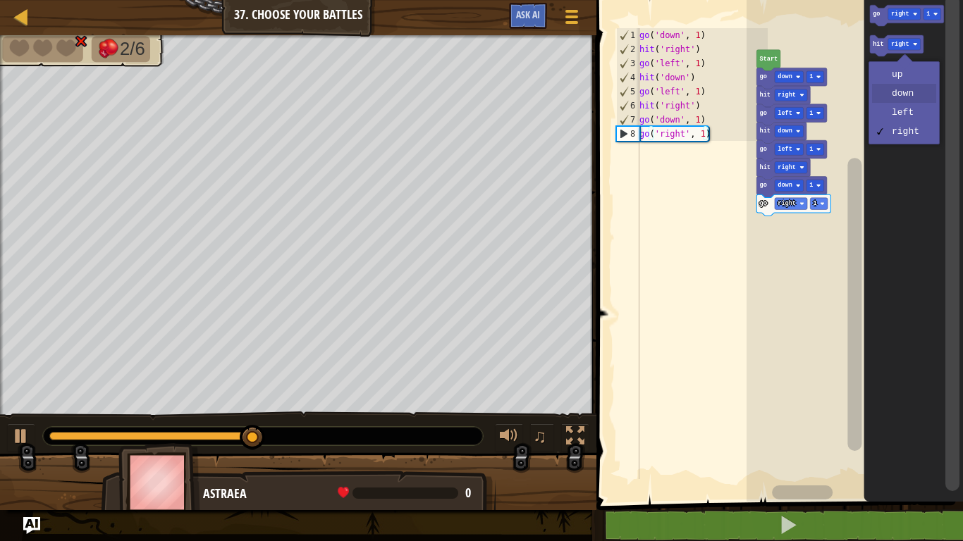
click at [905, 98] on icon "Blockly Workspace" at bounding box center [913, 247] width 99 height 509
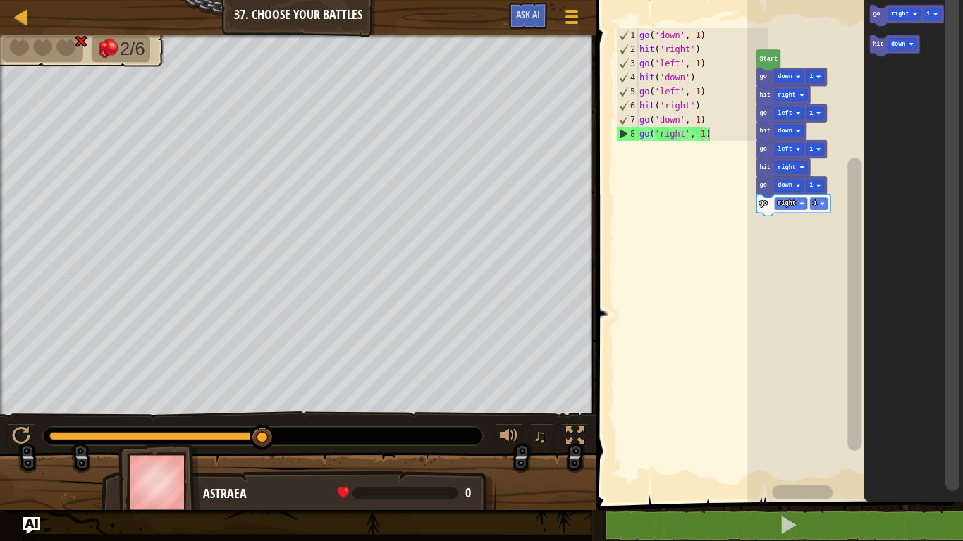
click at [877, 47] on text "hit" at bounding box center [877, 44] width 11 height 7
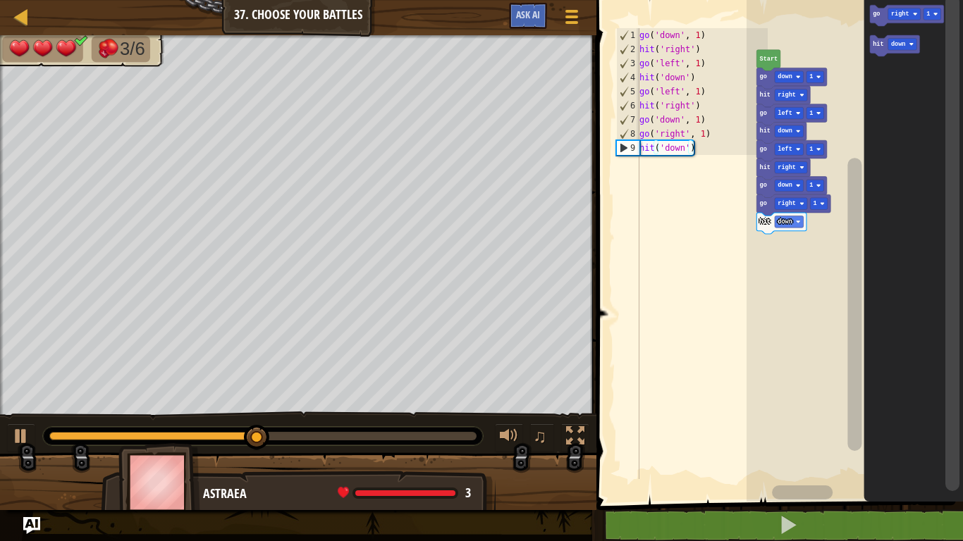
click at [0, 0] on div at bounding box center [0, 0] width 0 height 0
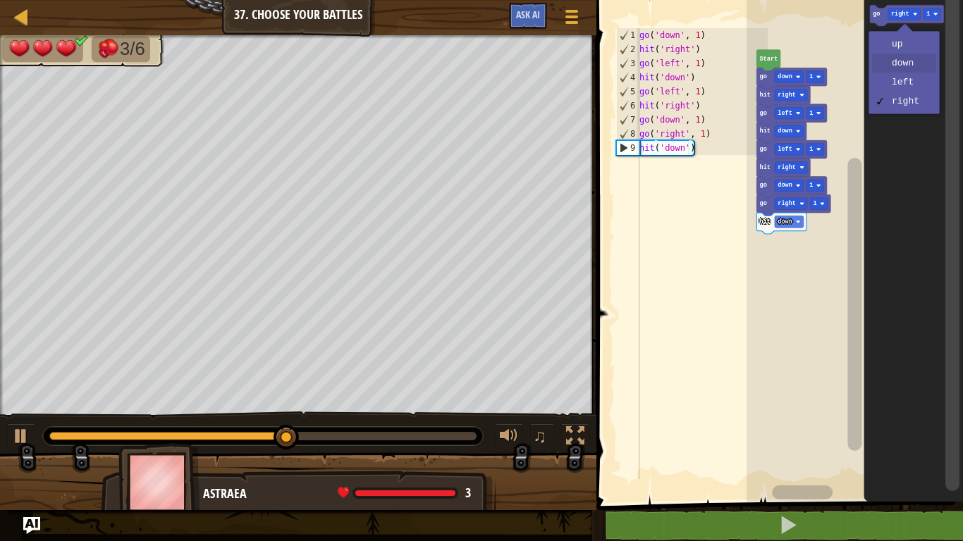
click at [909, 70] on icon "Blockly Workspace" at bounding box center [913, 247] width 99 height 509
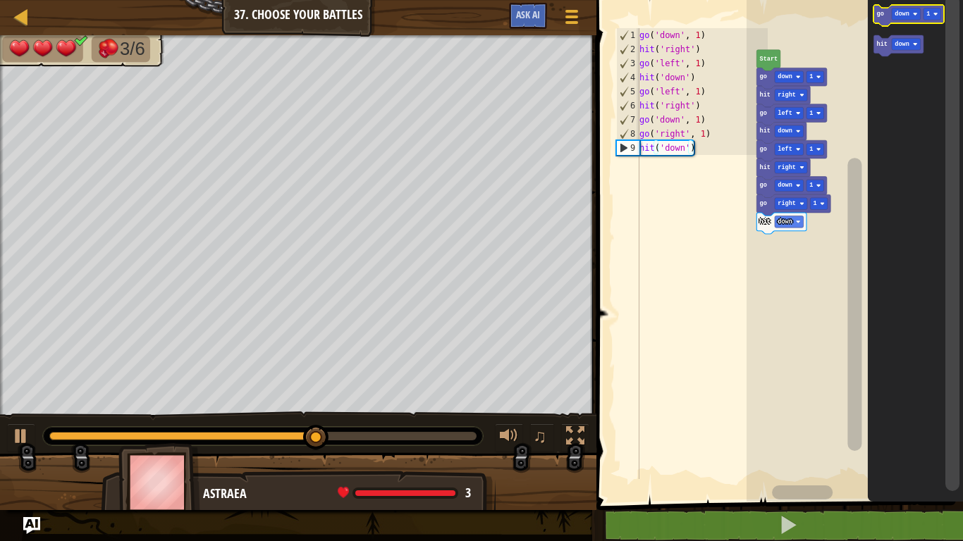
click at [903, 13] on text "down" at bounding box center [902, 14] width 15 height 7
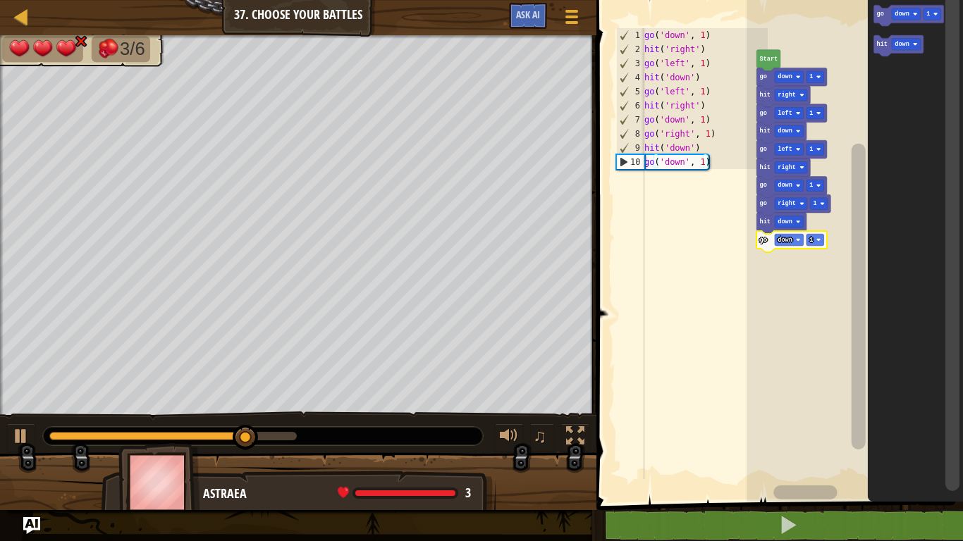
click at [0, 0] on div at bounding box center [0, 0] width 0 height 0
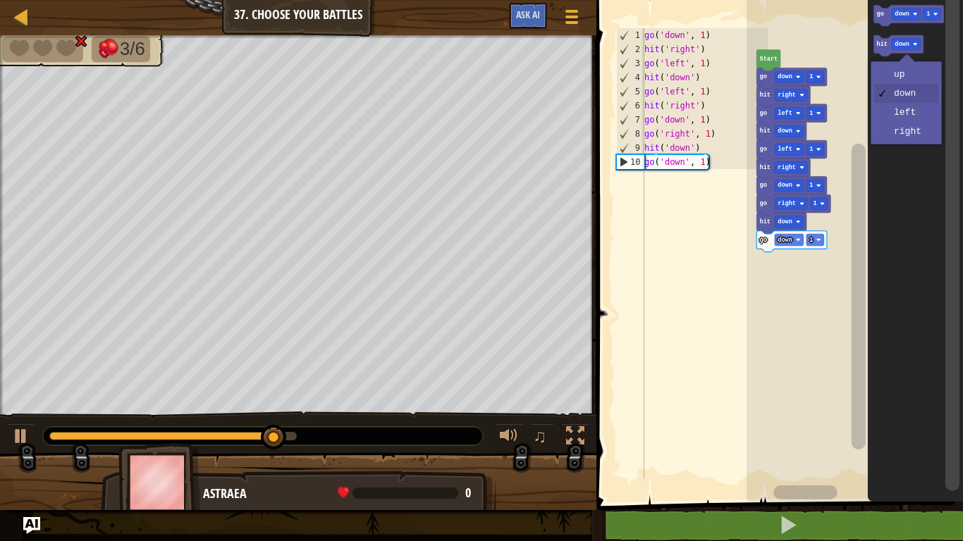
click at [916, 137] on icon "Blockly Workspace" at bounding box center [915, 247] width 95 height 509
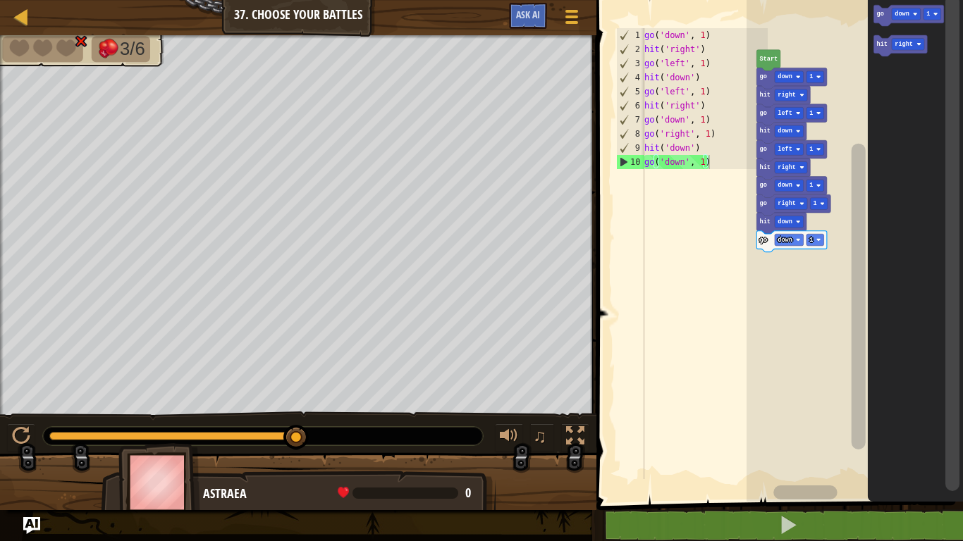
click at [0, 0] on div at bounding box center [0, 0] width 0 height 0
click at [876, 47] on icon "Blockly Workspace" at bounding box center [901, 45] width 54 height 21
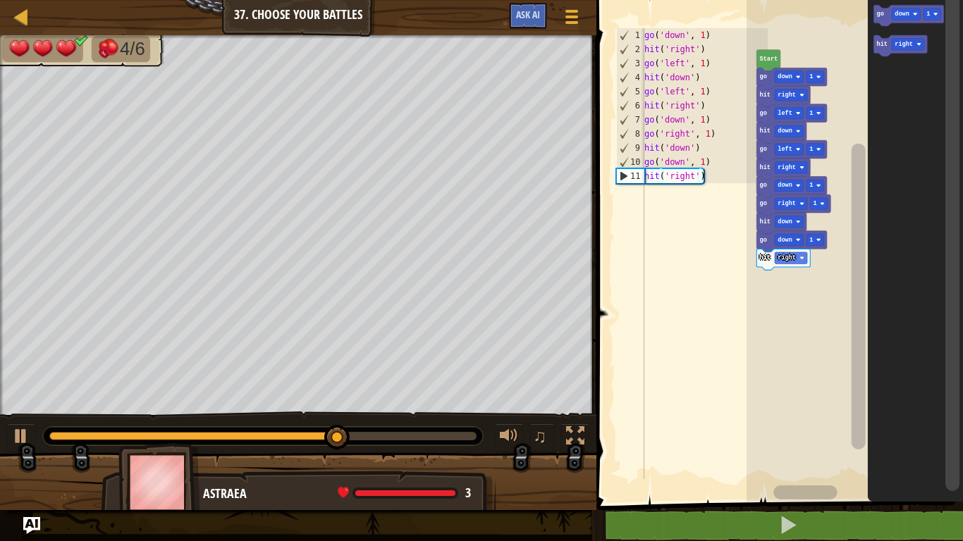
click at [0, 0] on div at bounding box center [0, 0] width 0 height 0
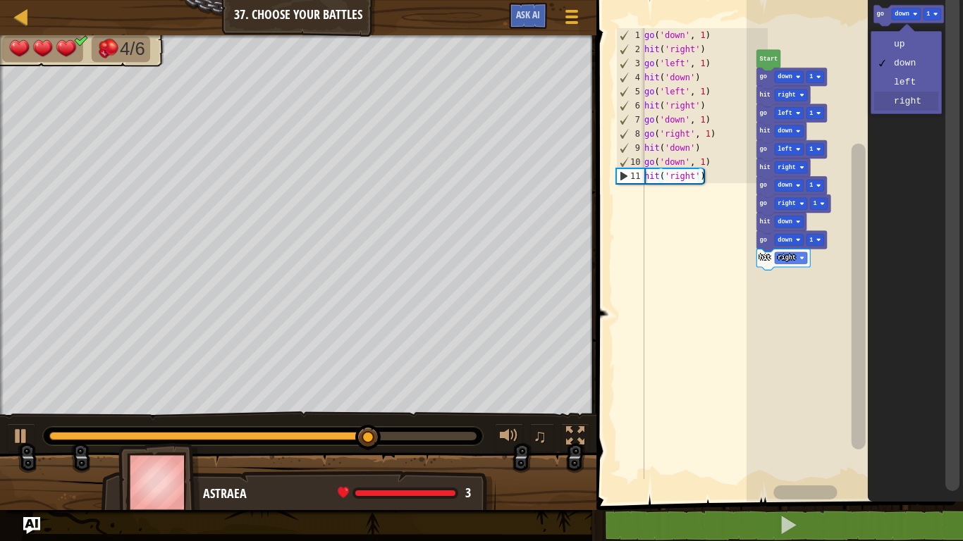
click at [913, 111] on icon "Blockly Workspace" at bounding box center [915, 247] width 95 height 509
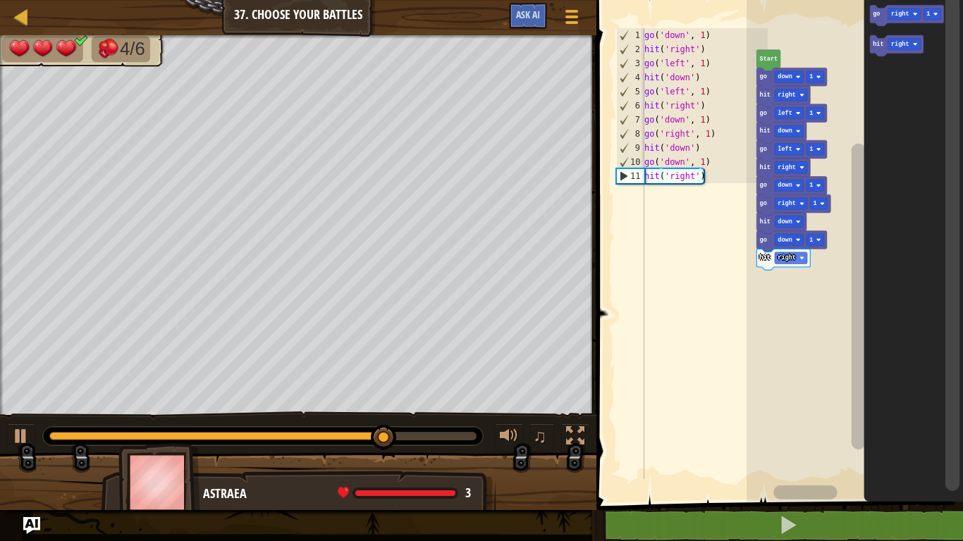
click at [901, 7] on icon "Blockly Workspace" at bounding box center [907, 15] width 74 height 21
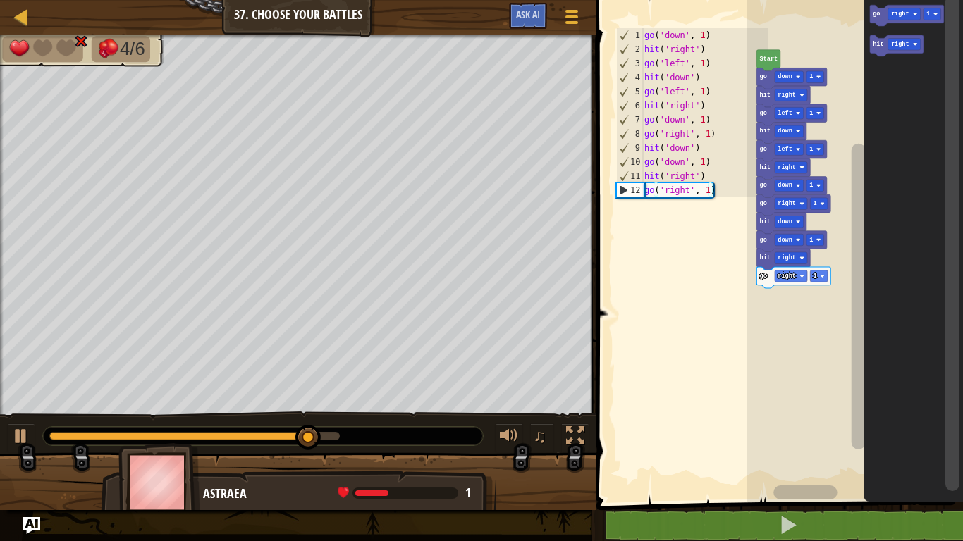
click at [889, 48] on rect "Blockly Workspace" at bounding box center [904, 45] width 32 height 12
click at [870, 44] on icon "Blockly Workspace" at bounding box center [897, 45] width 54 height 21
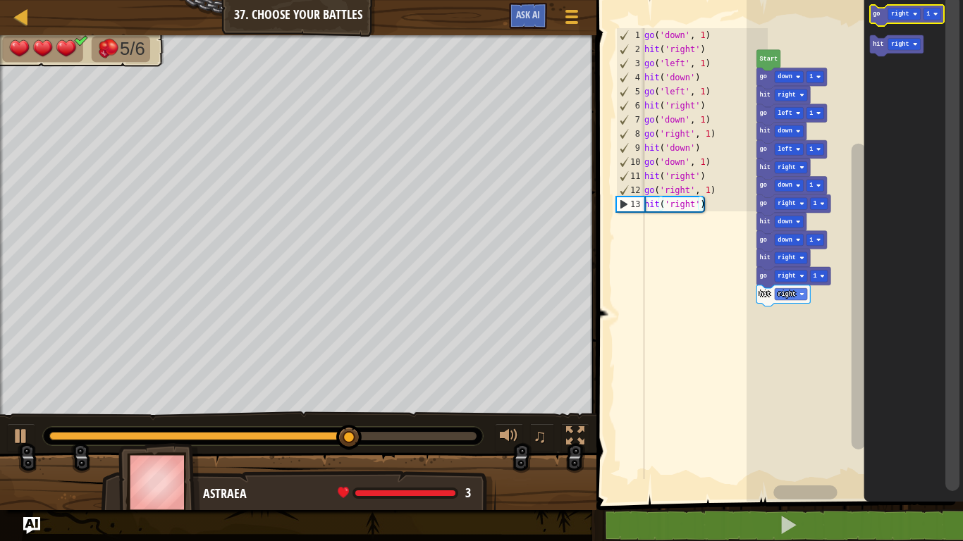
click at [906, 8] on icon "Blockly Workspace" at bounding box center [907, 15] width 74 height 21
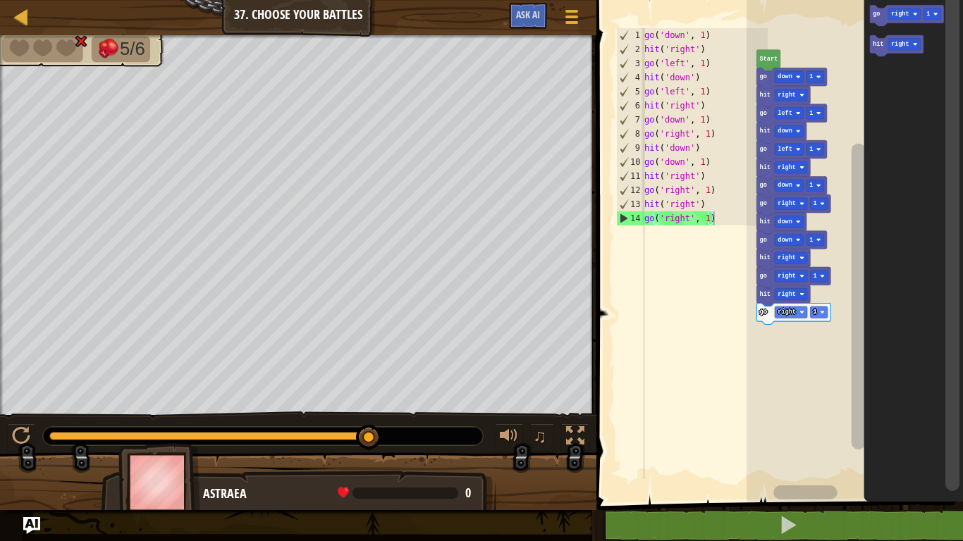
click at [0, 0] on div at bounding box center [0, 0] width 0 height 0
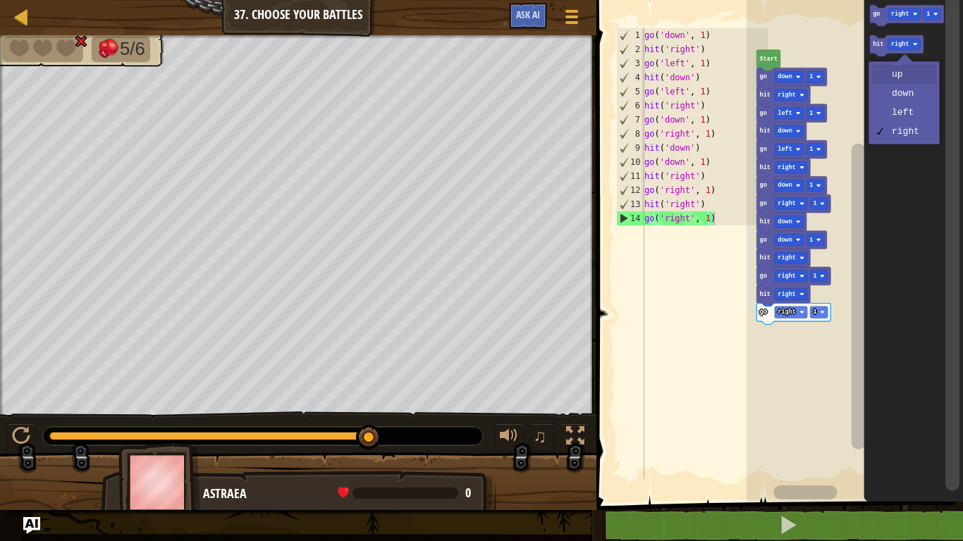
click at [903, 76] on icon "Blockly Workspace" at bounding box center [913, 247] width 99 height 509
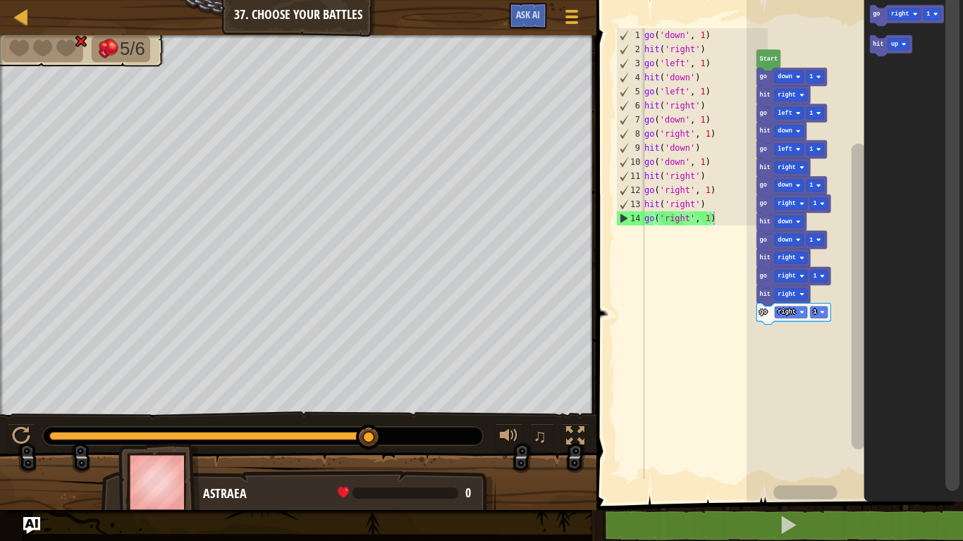
click at [890, 48] on rect "Blockly Workspace" at bounding box center [898, 45] width 21 height 12
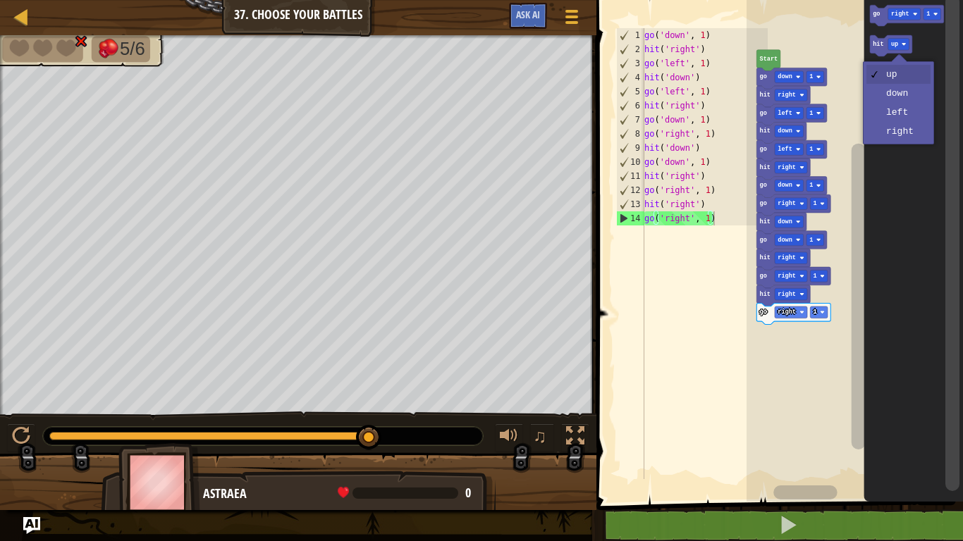
click at [868, 47] on icon "Blockly Workspace" at bounding box center [913, 247] width 99 height 509
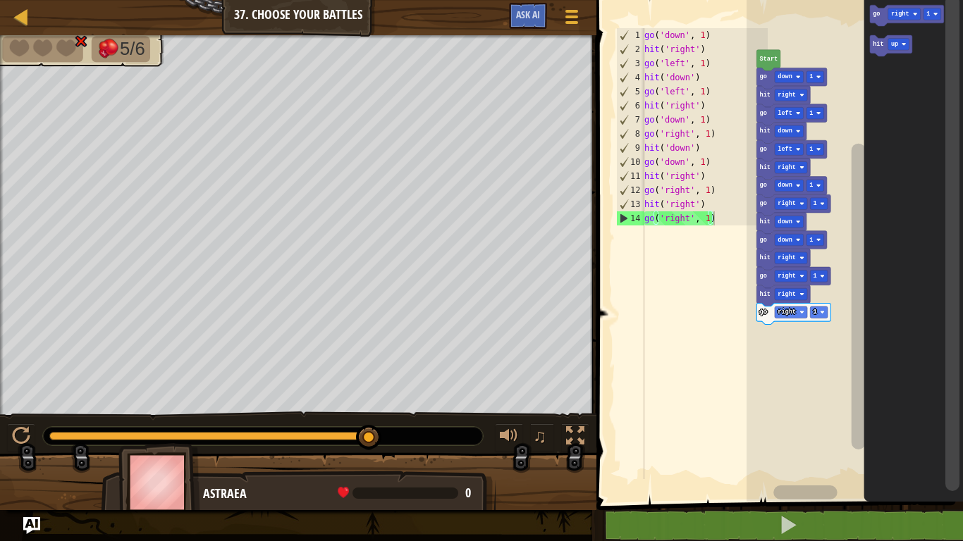
click at [877, 45] on text "hit" at bounding box center [877, 44] width 11 height 7
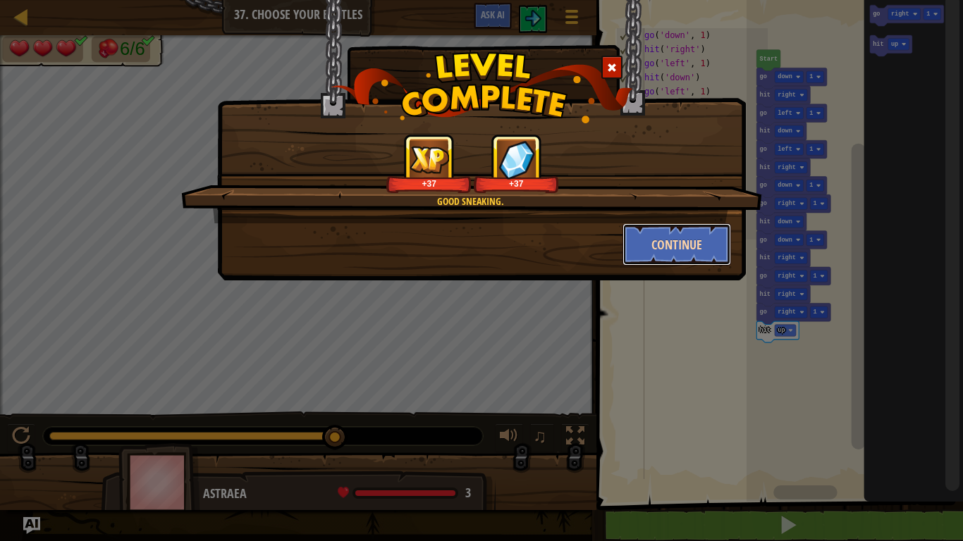
click at [672, 249] on button "Continue" at bounding box center [676, 244] width 109 height 42
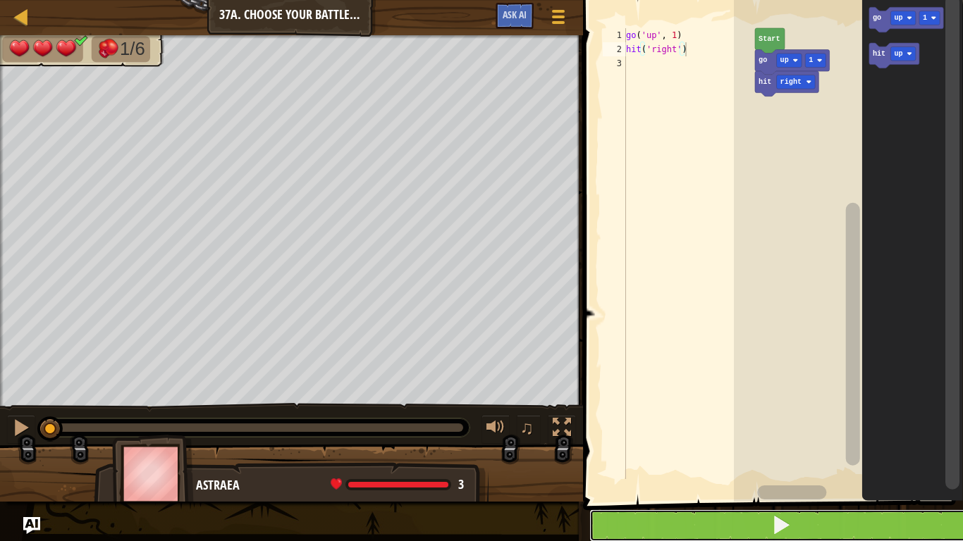
click at [703, 445] on button at bounding box center [781, 526] width 384 height 32
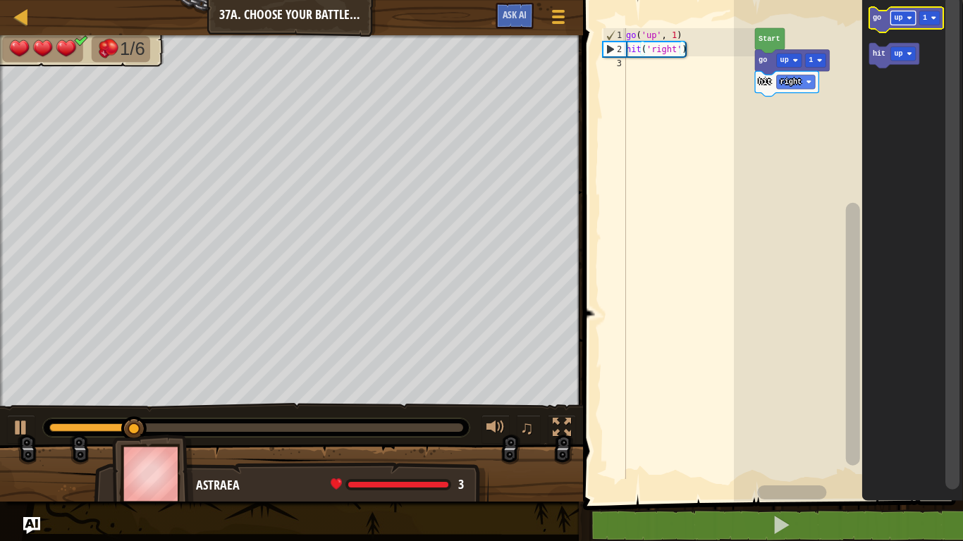
click at [909, 16] on image "Blockly Workspace" at bounding box center [909, 19] width 6 height 6
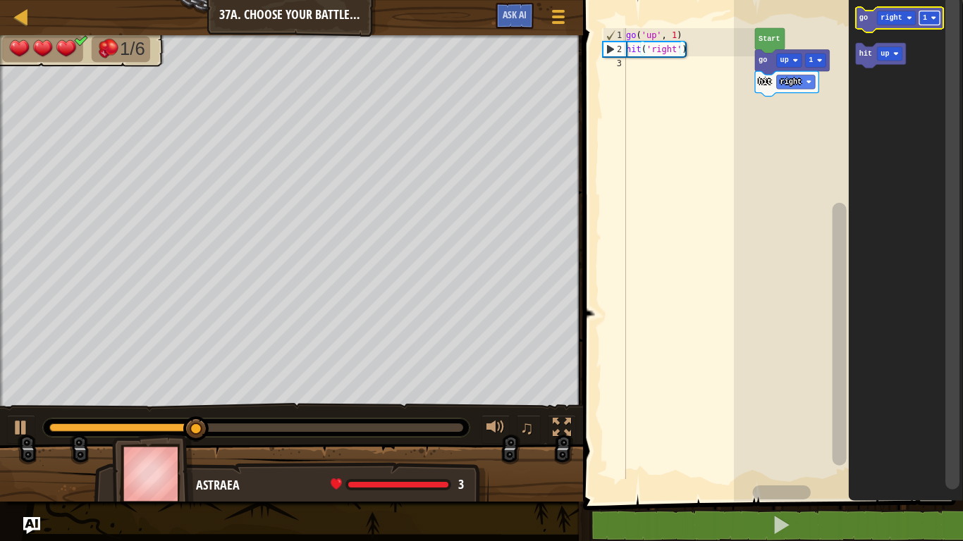
click at [935, 21] on rect "Blockly Workspace" at bounding box center [929, 18] width 20 height 14
click at [894, 23] on rect "Blockly Workspace" at bounding box center [896, 18] width 39 height 14
click at [865, 18] on text "go" at bounding box center [862, 18] width 8 height 8
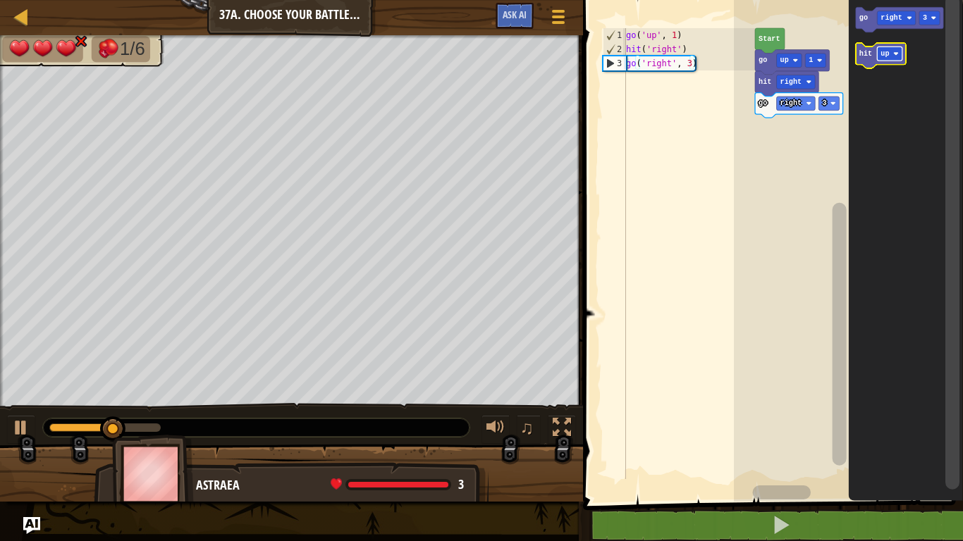
click at [881, 58] on text "up" at bounding box center [884, 54] width 8 height 8
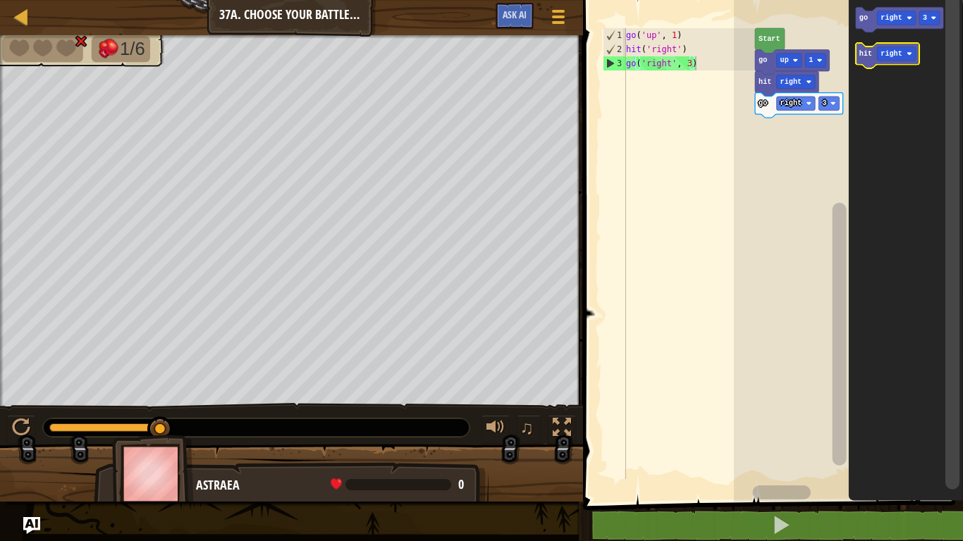
click at [870, 50] on text "hit" at bounding box center [864, 54] width 13 height 8
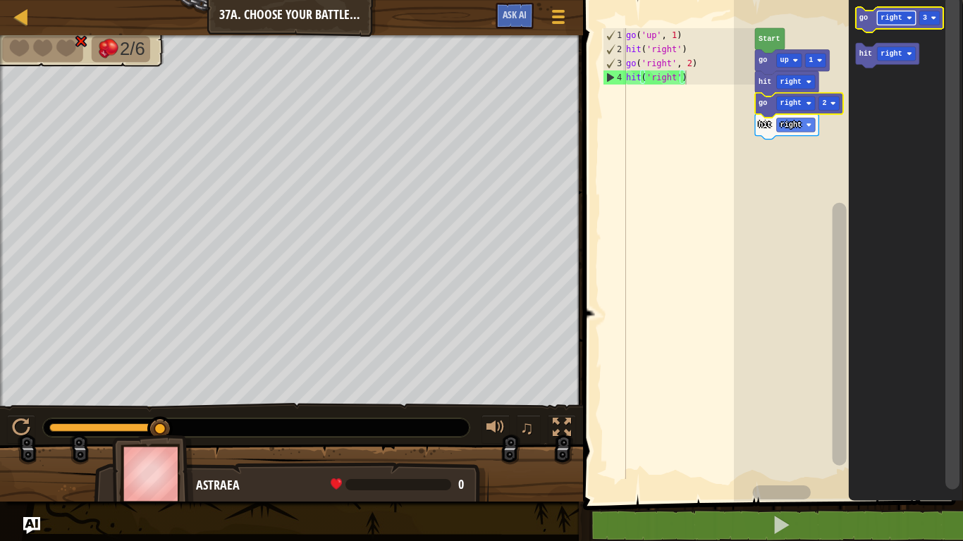
click at [894, 21] on text "right" at bounding box center [890, 18] width 21 height 8
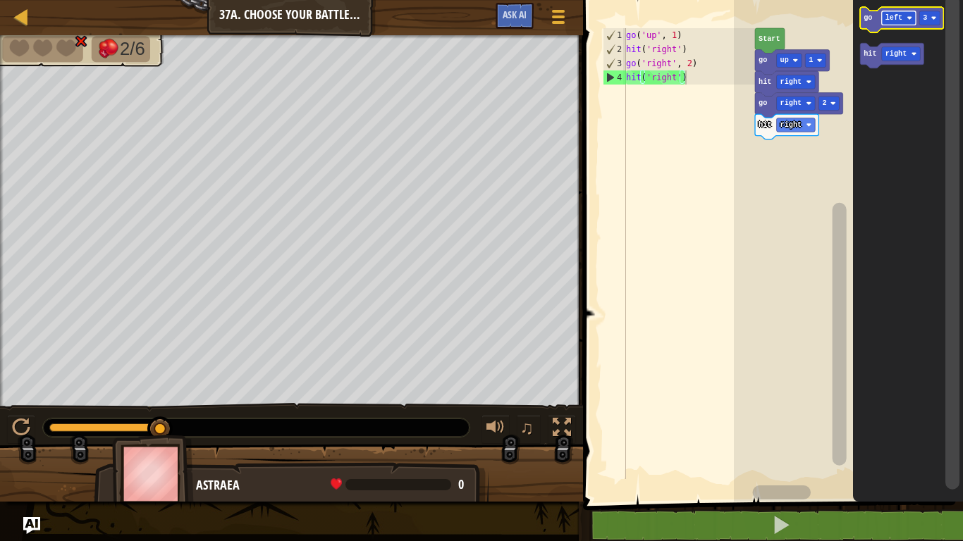
click at [892, 14] on text "left" at bounding box center [892, 18] width 17 height 8
click at [931, 20] on rect "Blockly Workspace" at bounding box center [929, 18] width 20 height 14
click at [0, 0] on div at bounding box center [0, 0] width 0 height 0
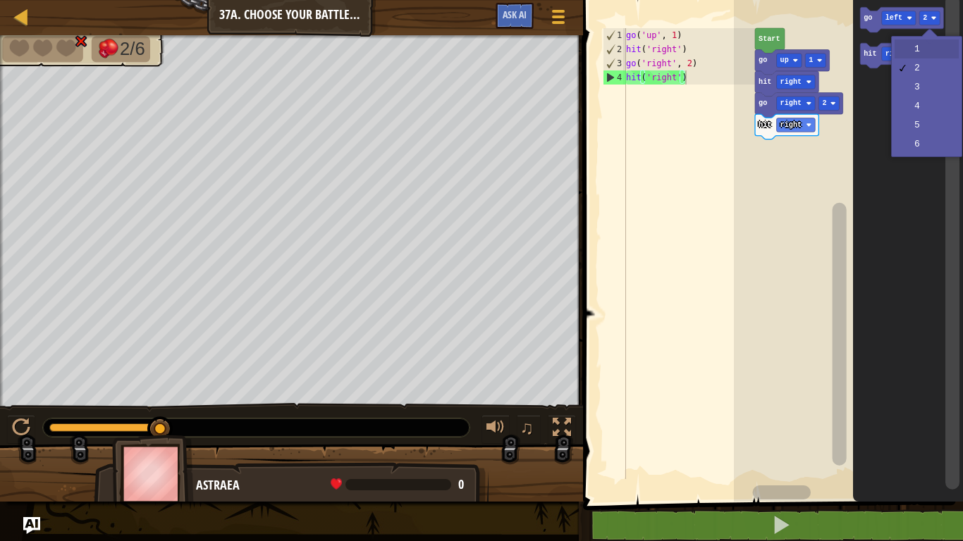
click at [920, 54] on icon "Blockly Workspace" at bounding box center [891, 55] width 63 height 25
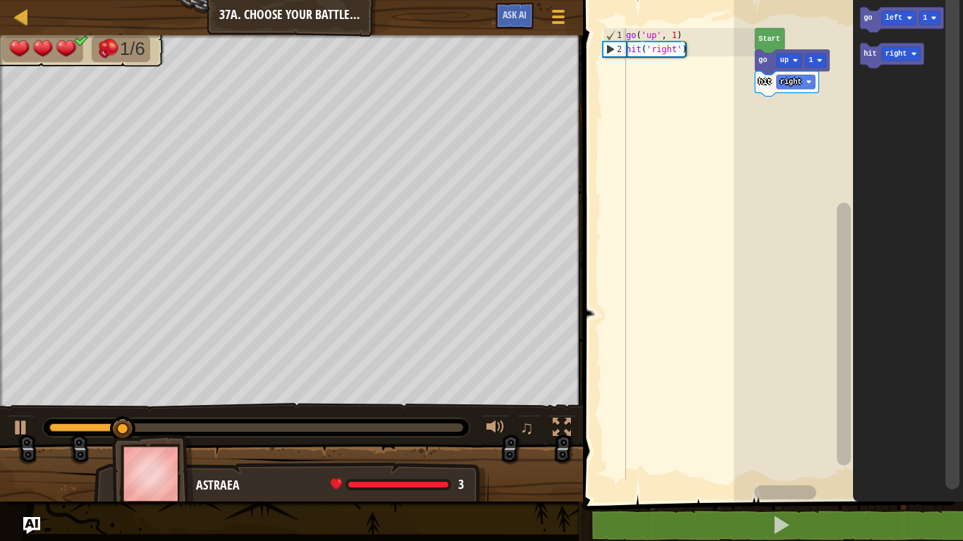
click at [894, 16] on text "left" at bounding box center [892, 18] width 17 height 8
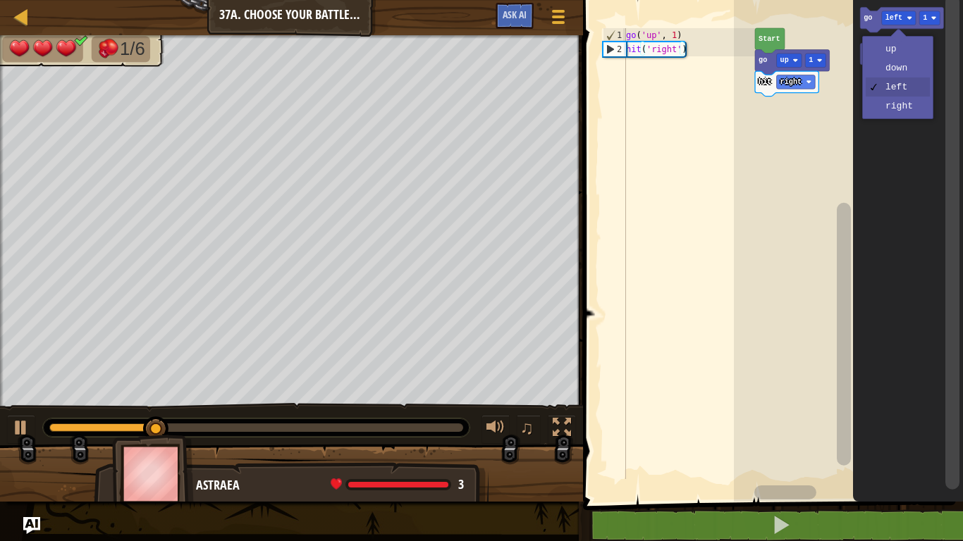
click at [901, 115] on icon "Blockly Workspace" at bounding box center [908, 247] width 110 height 509
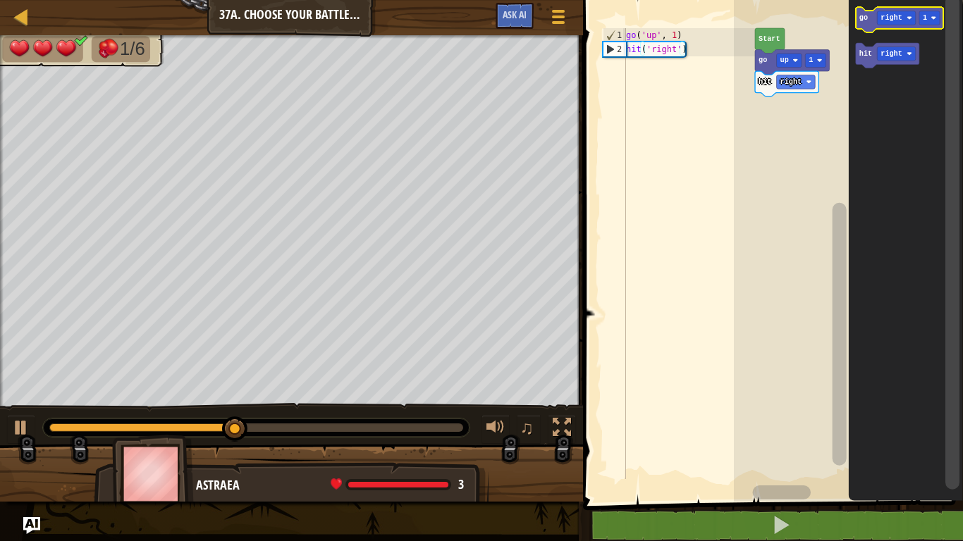
click at [865, 18] on text "go" at bounding box center [862, 18] width 8 height 8
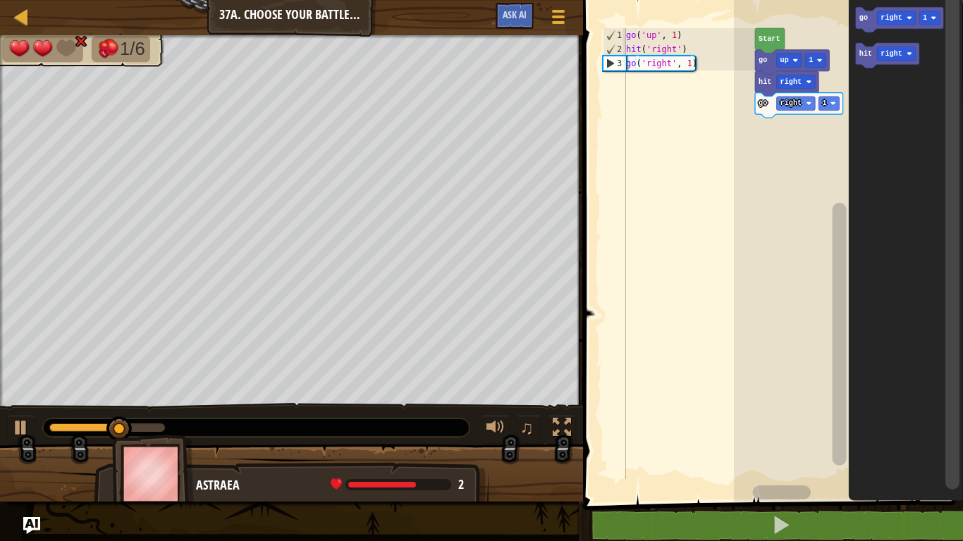
click at [863, 58] on text "hit" at bounding box center [864, 54] width 13 height 8
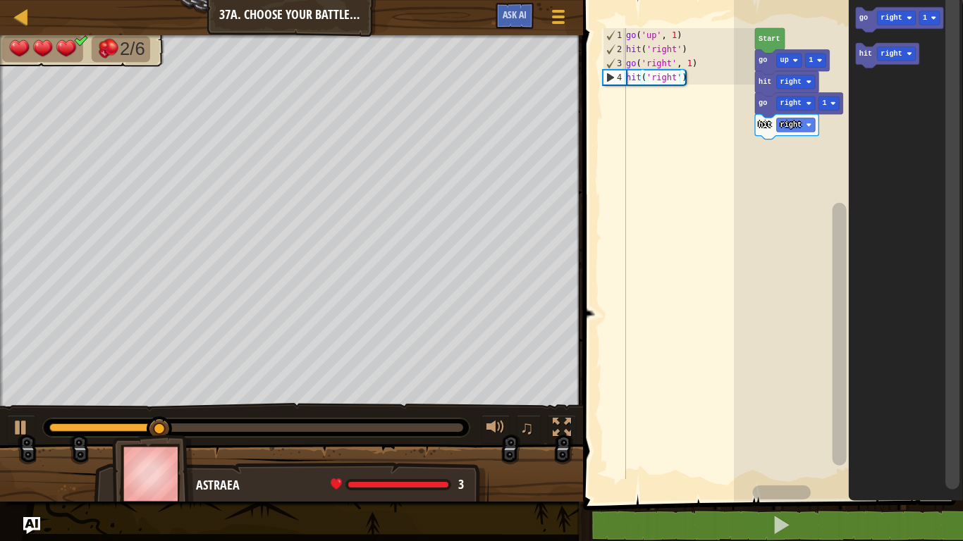
click at [901, 16] on rect "Blockly Workspace" at bounding box center [896, 18] width 39 height 14
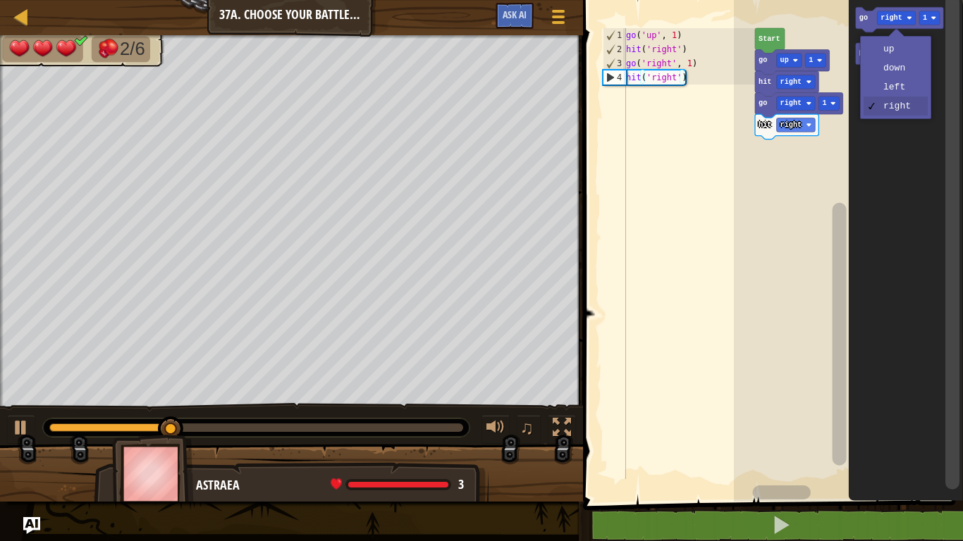
click at [897, 50] on text "right" at bounding box center [890, 54] width 21 height 8
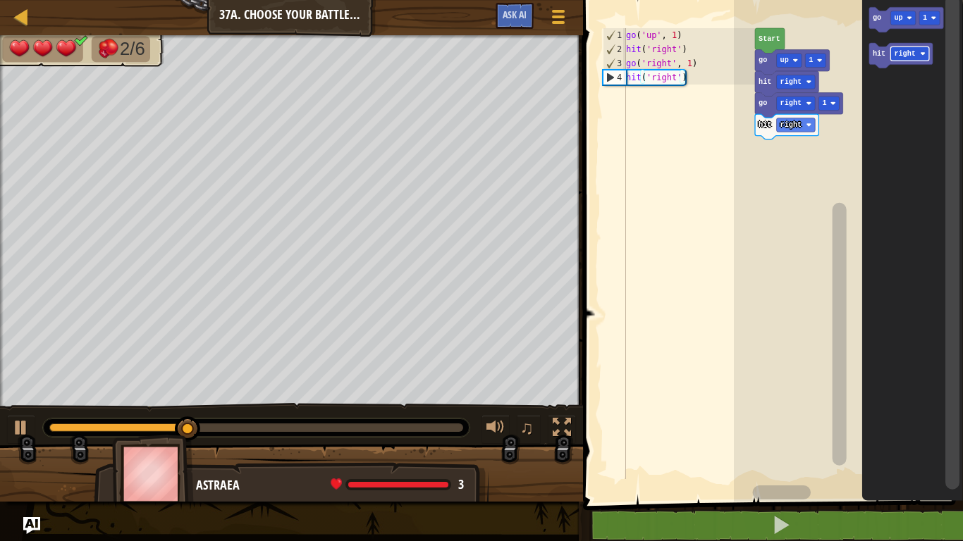
click at [894, 20] on text "up" at bounding box center [898, 18] width 8 height 8
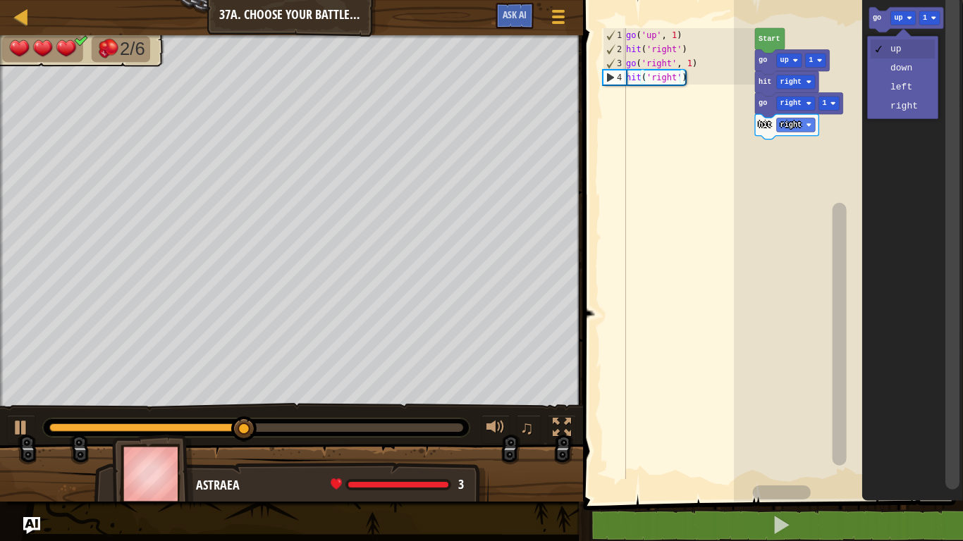
click at [880, 14] on text "go" at bounding box center [876, 18] width 8 height 8
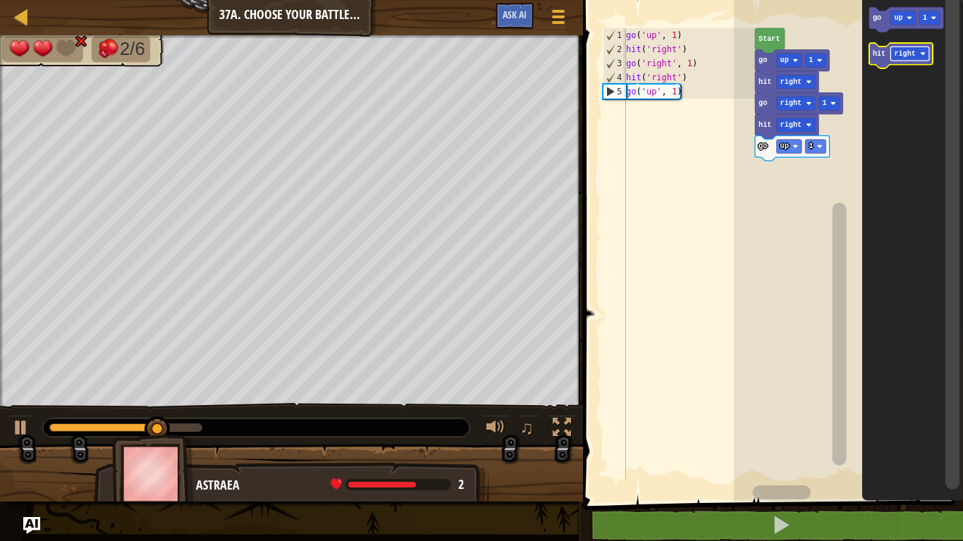
click at [901, 56] on text "right" at bounding box center [904, 54] width 21 height 8
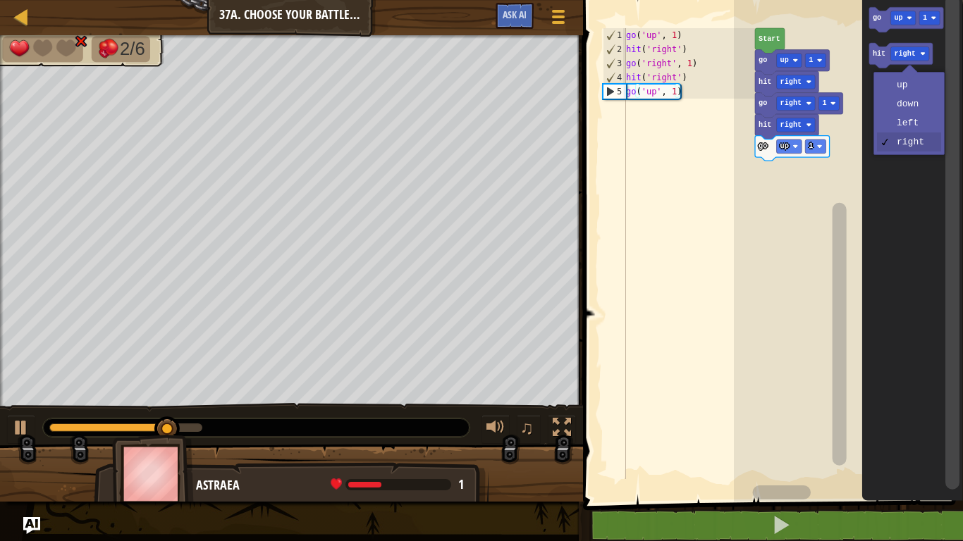
click at [903, 90] on icon "Blockly Workspace" at bounding box center [911, 247] width 101 height 509
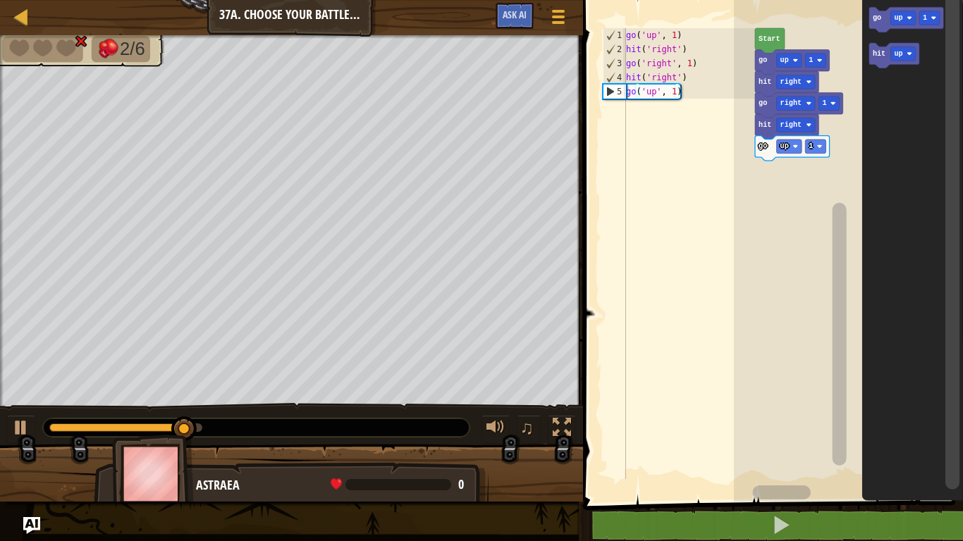
click at [880, 53] on text "hit" at bounding box center [878, 54] width 13 height 8
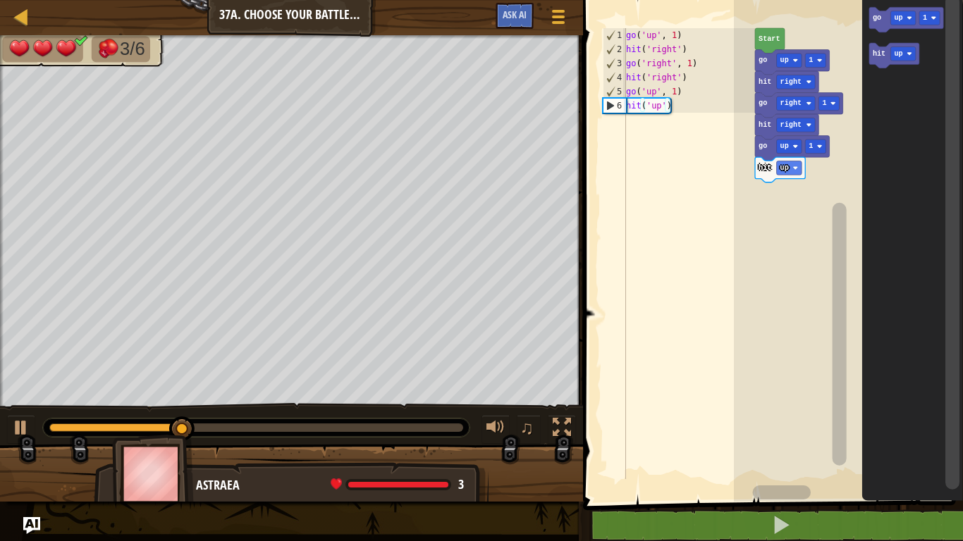
click at [895, 18] on text "up" at bounding box center [898, 18] width 8 height 8
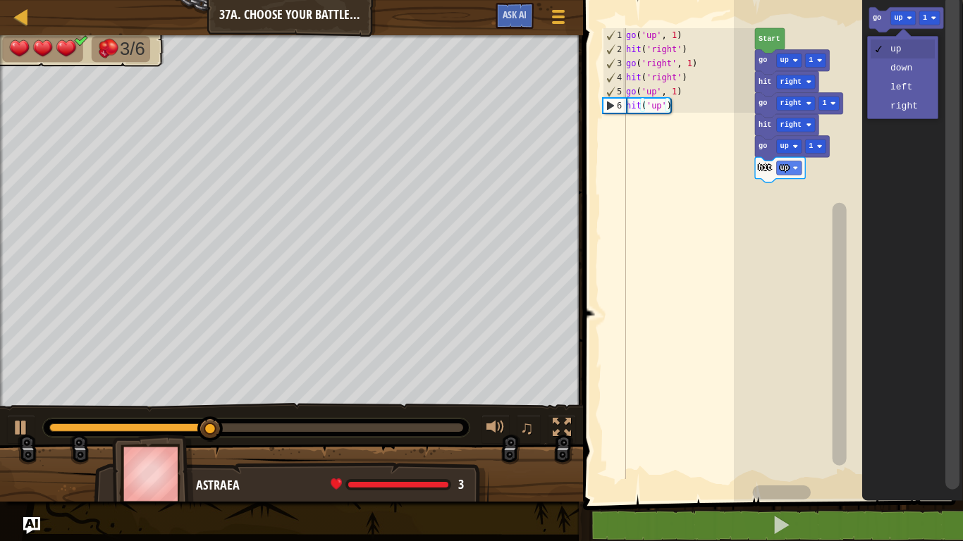
click at [875, 20] on text "go" at bounding box center [876, 18] width 8 height 8
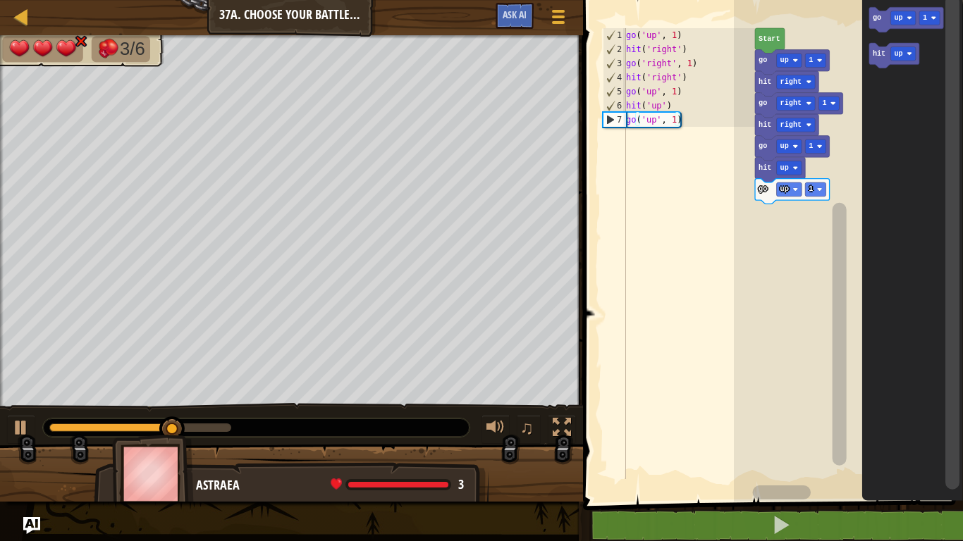
click at [881, 63] on icon "Blockly Workspace" at bounding box center [893, 55] width 50 height 25
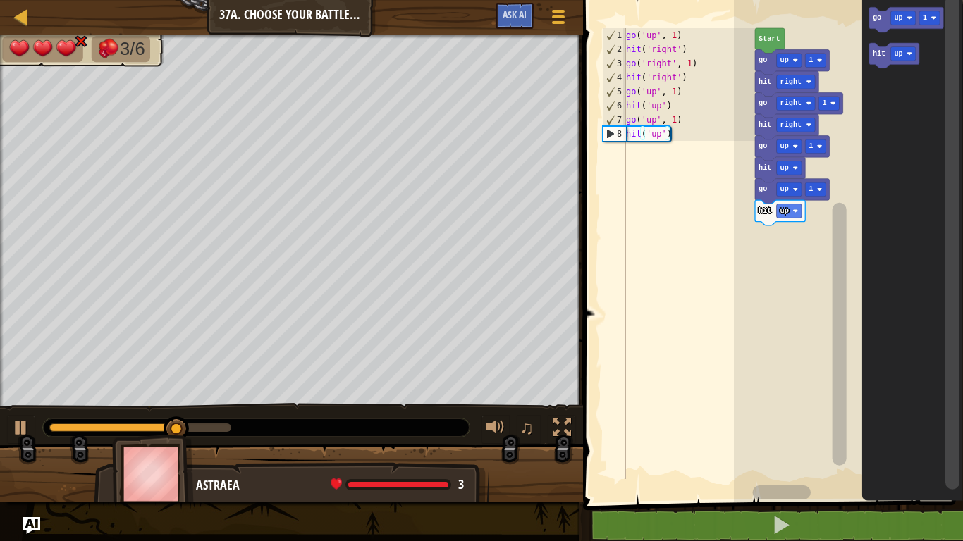
click at [903, 48] on rect "Blockly Workspace" at bounding box center [902, 54] width 25 height 14
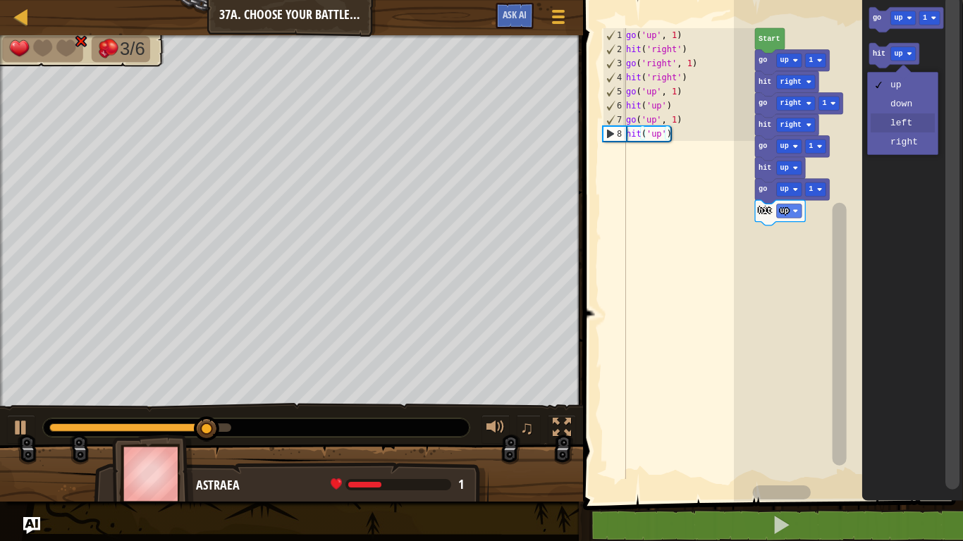
click at [902, 129] on icon "Blockly Workspace" at bounding box center [911, 247] width 101 height 509
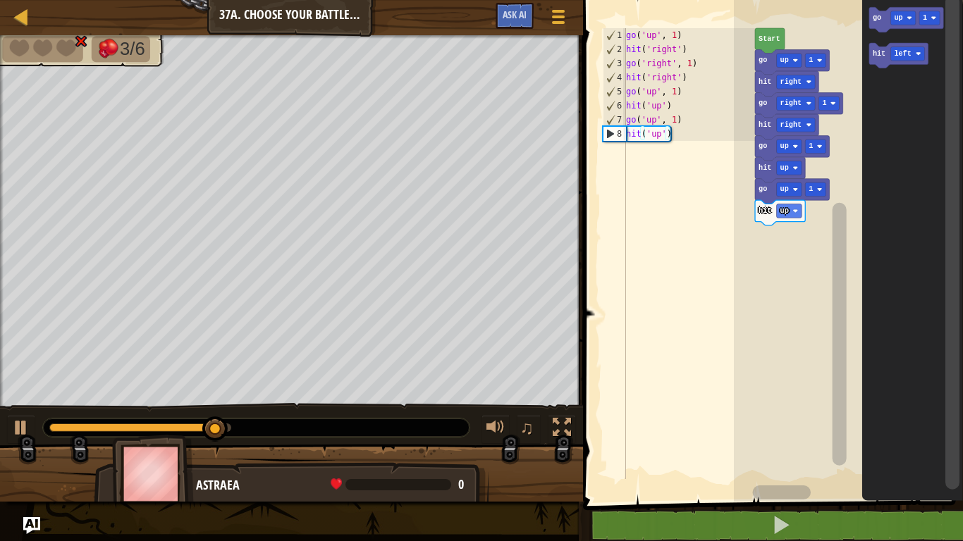
click at [877, 61] on icon "Blockly Workspace" at bounding box center [897, 55] width 59 height 25
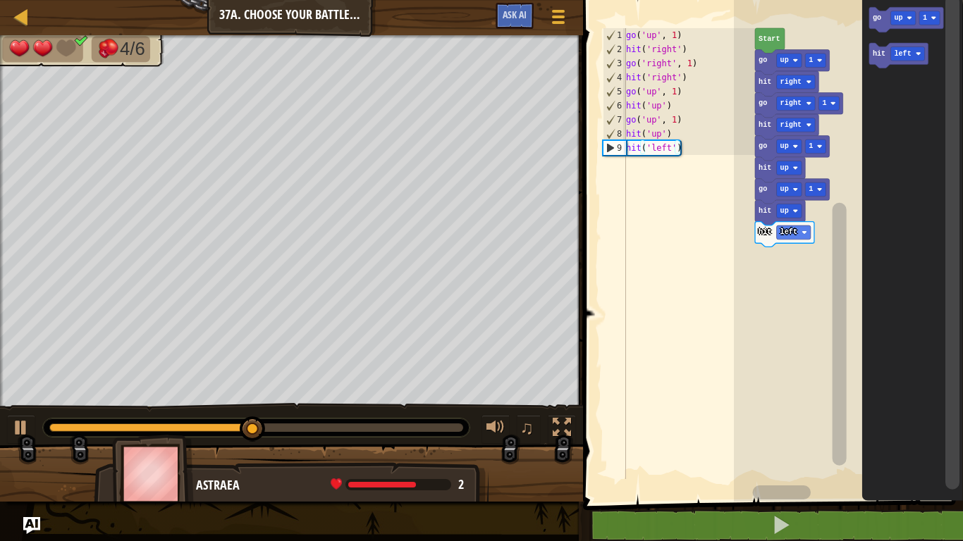
click at [887, 23] on icon "Blockly Workspace" at bounding box center [905, 19] width 75 height 25
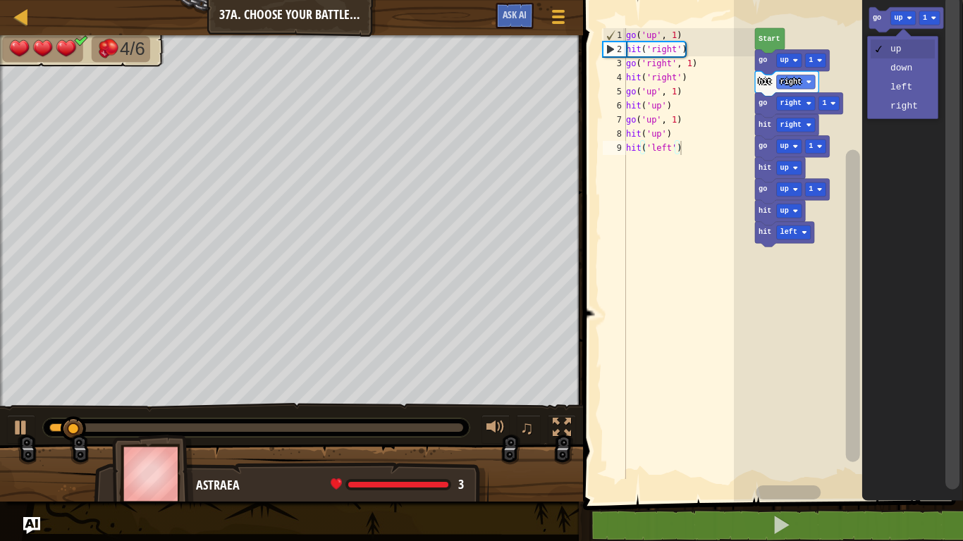
click at [903, 92] on icon "Blockly Workspace" at bounding box center [911, 247] width 101 height 509
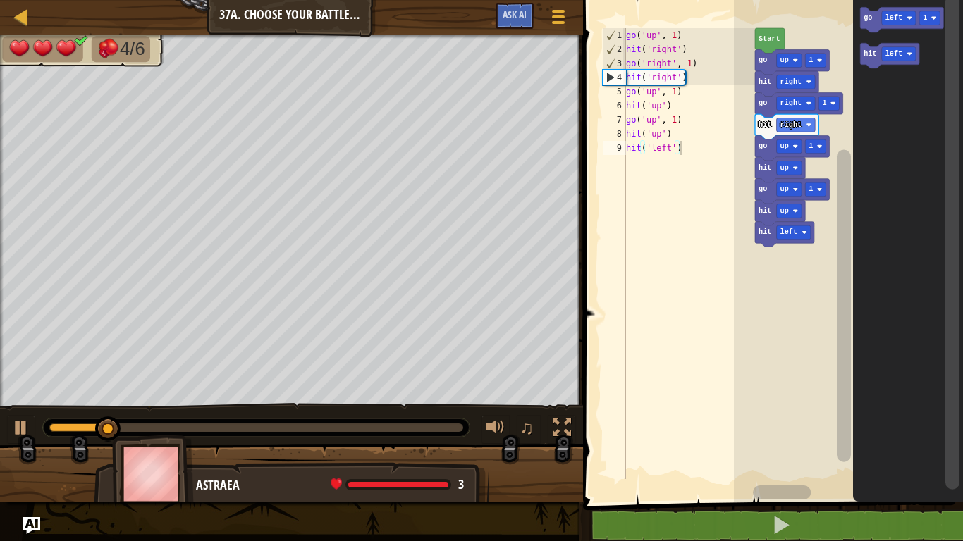
click at [893, 18] on text "left" at bounding box center [892, 18] width 17 height 8
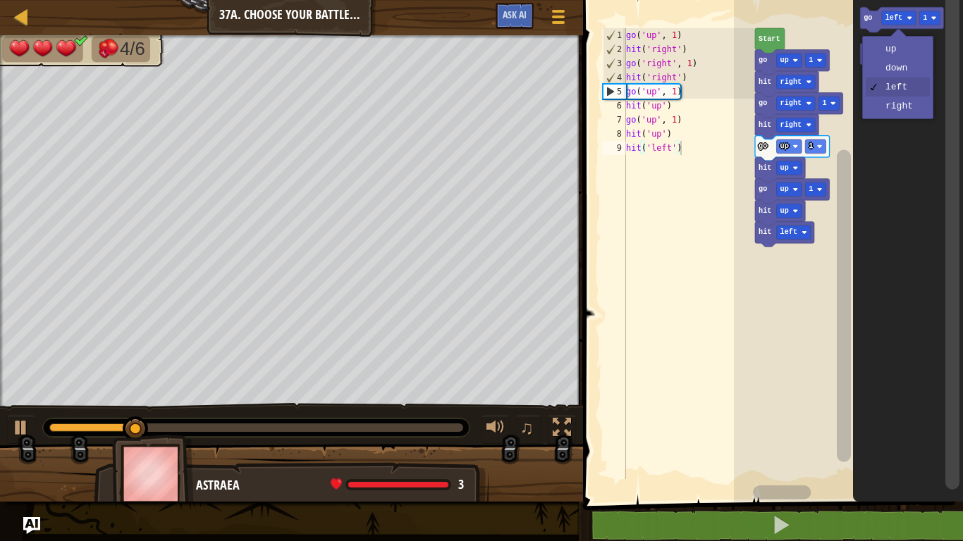
click at [864, 18] on text "go" at bounding box center [867, 18] width 8 height 8
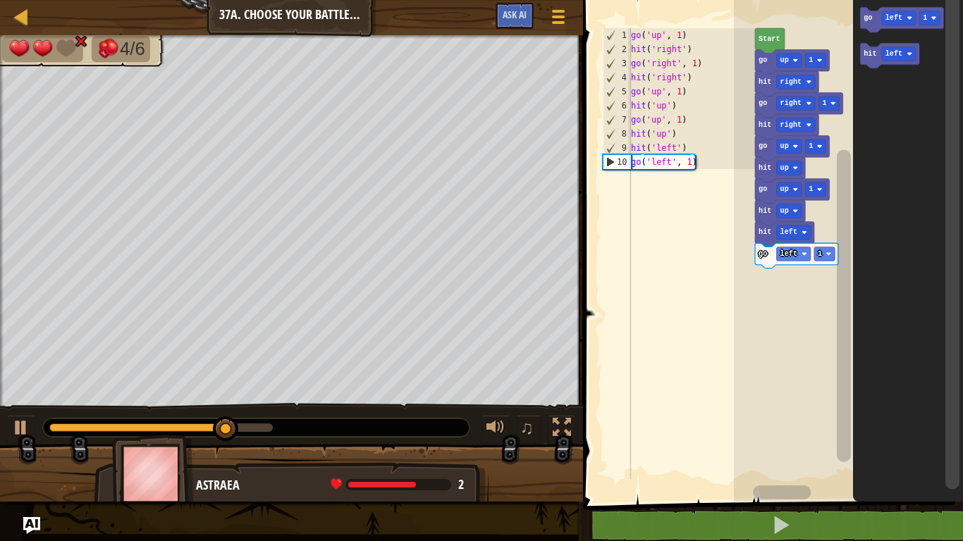
click at [889, 56] on text "left" at bounding box center [892, 54] width 17 height 8
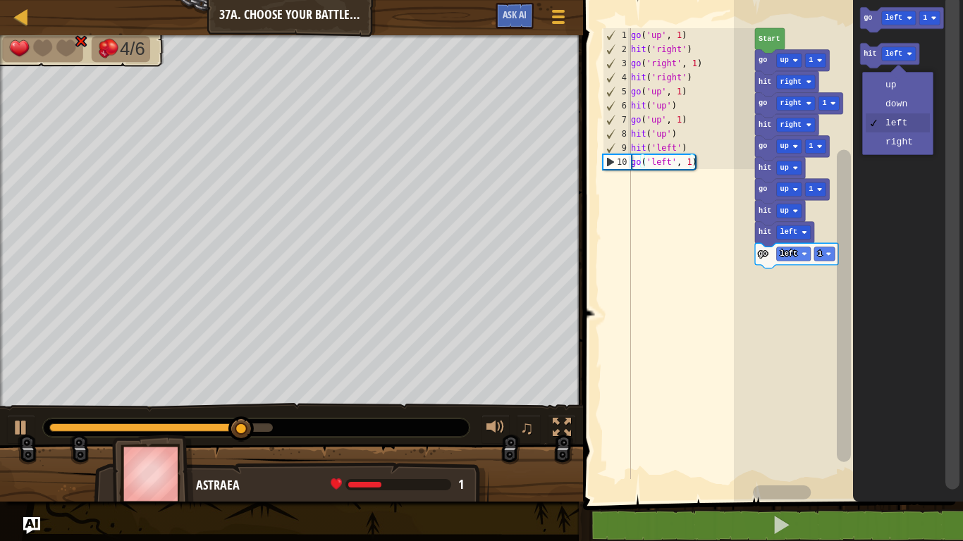
click at [863, 62] on icon "Blockly Workspace" at bounding box center [889, 55] width 59 height 25
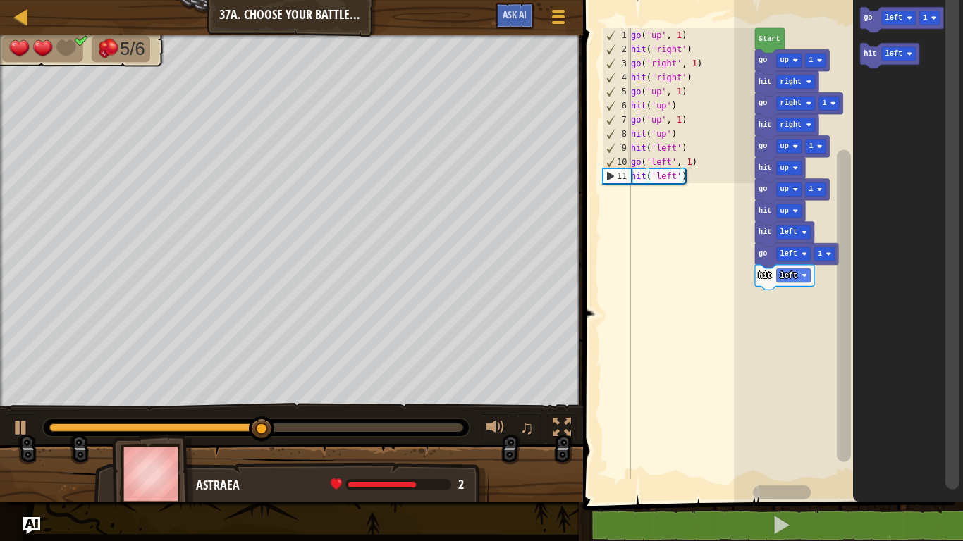
click at [892, 12] on rect "Blockly Workspace" at bounding box center [898, 18] width 34 height 14
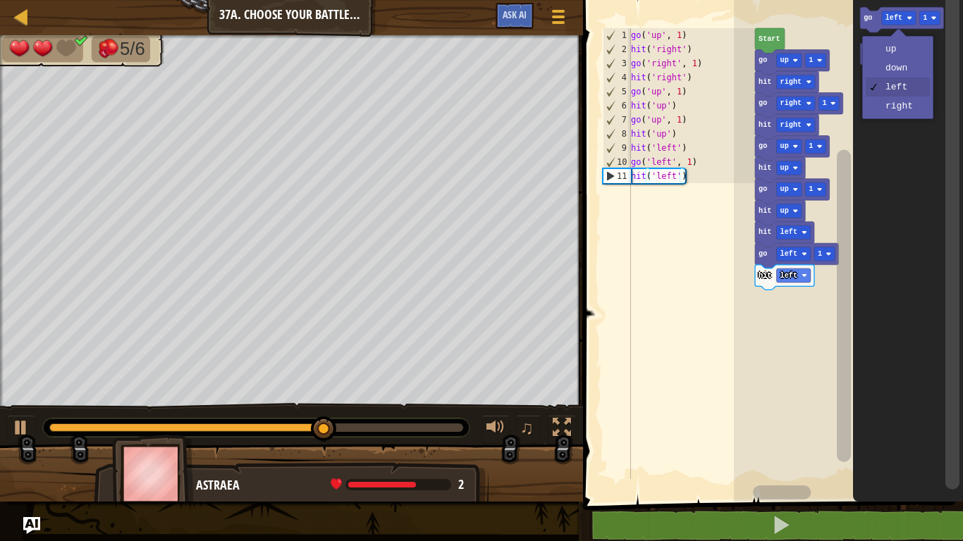
click at [865, 22] on text "go" at bounding box center [867, 18] width 8 height 8
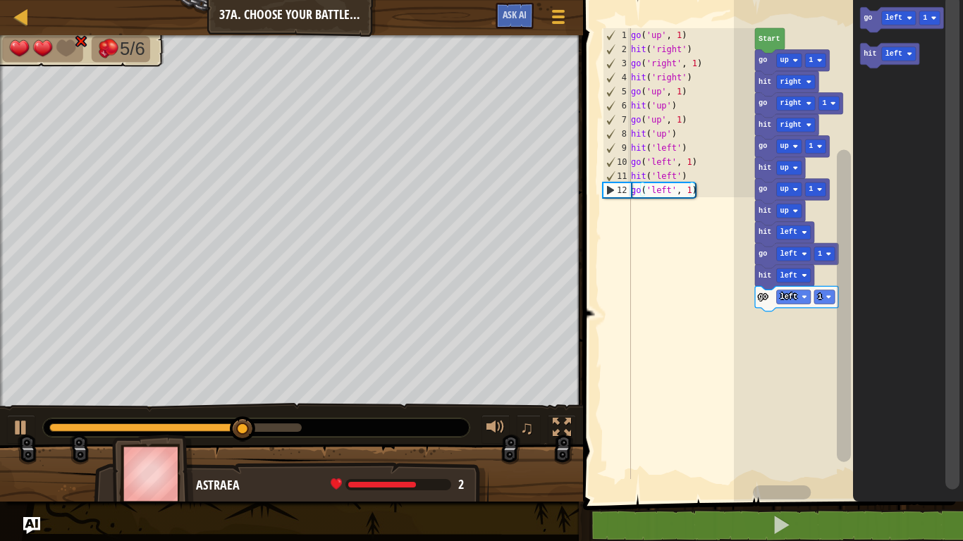
click at [889, 65] on icon "Blockly Workspace" at bounding box center [889, 55] width 59 height 25
click at [0, 0] on div at bounding box center [0, 0] width 0 height 0
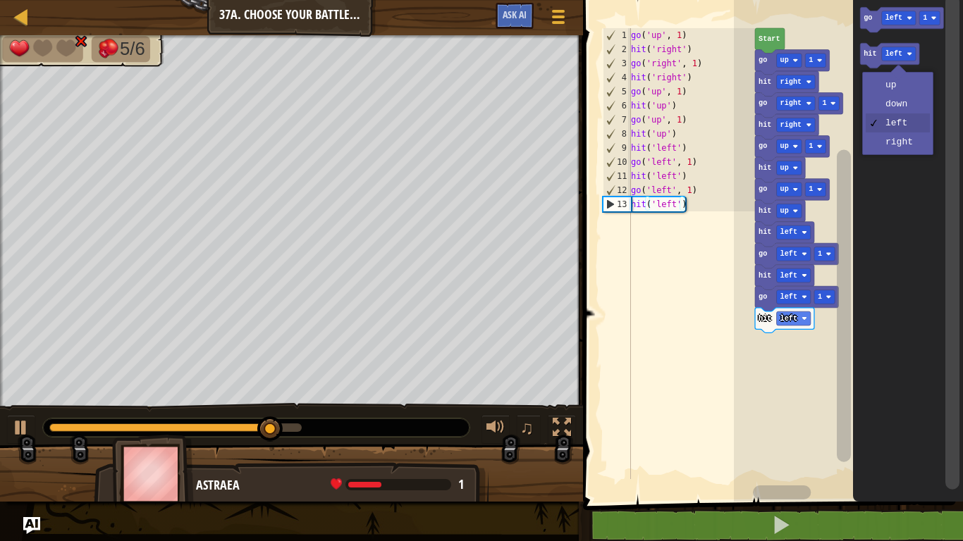
click at [903, 104] on icon "Blockly Workspace" at bounding box center [908, 247] width 110 height 509
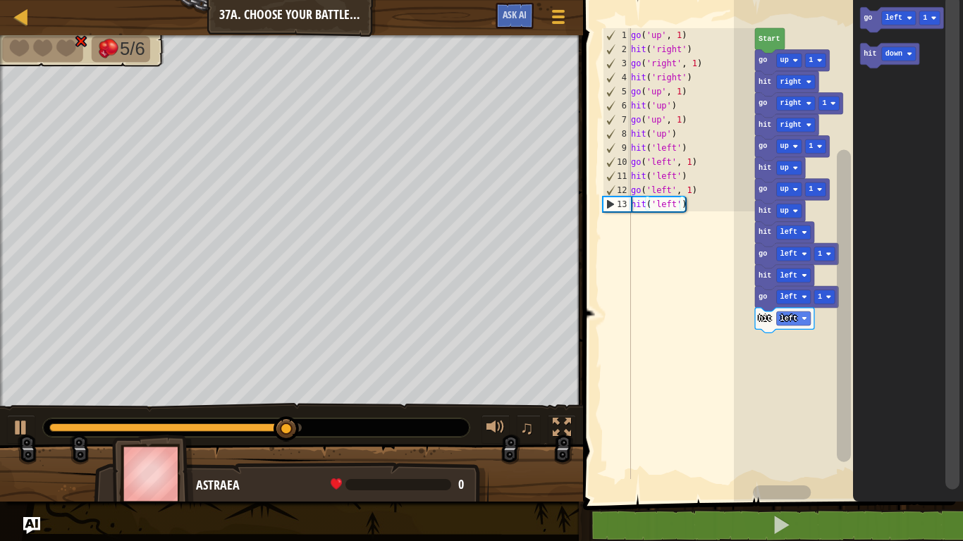
click at [866, 51] on text "hit" at bounding box center [869, 54] width 13 height 8
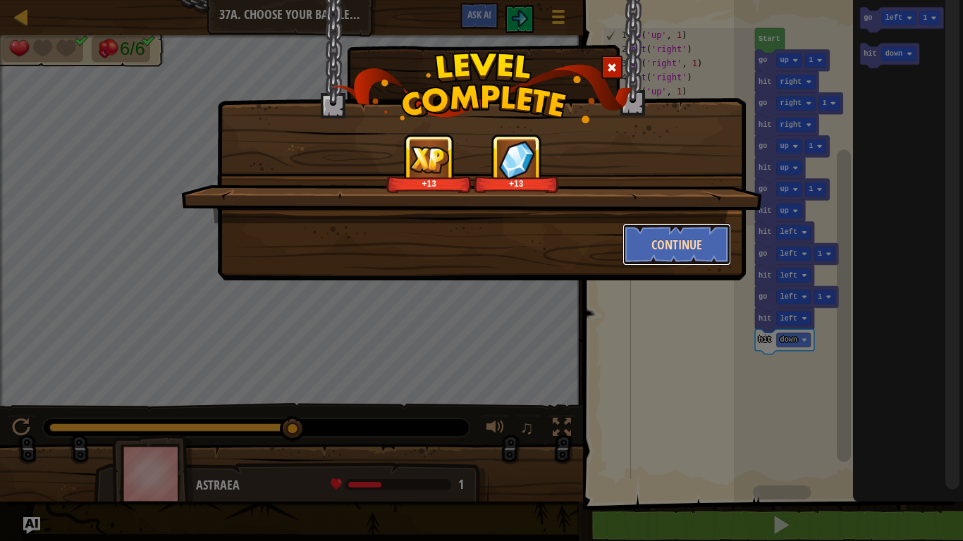
click at [642, 254] on button "Continue" at bounding box center [676, 244] width 109 height 42
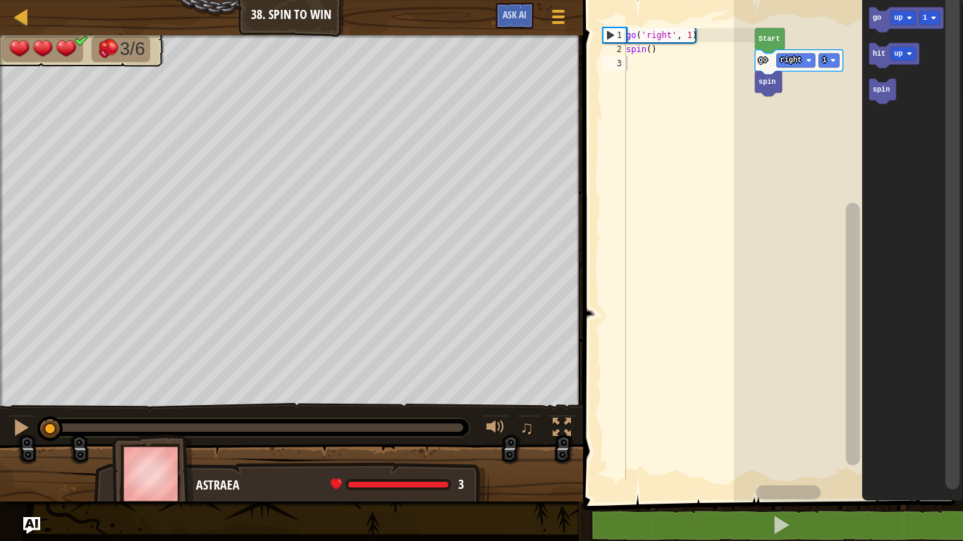
click at [727, 445] on span at bounding box center [774, 231] width 391 height 559
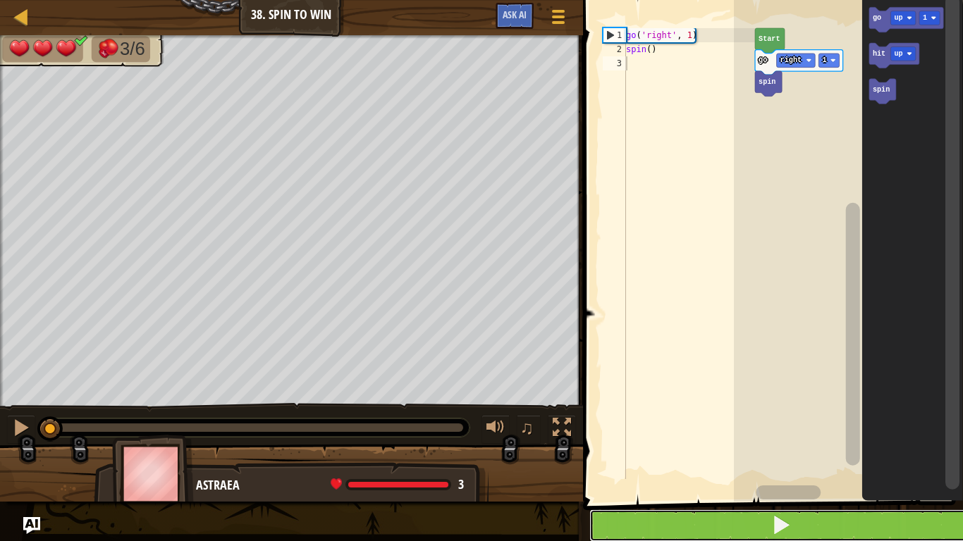
click at [734, 445] on button at bounding box center [781, 526] width 384 height 32
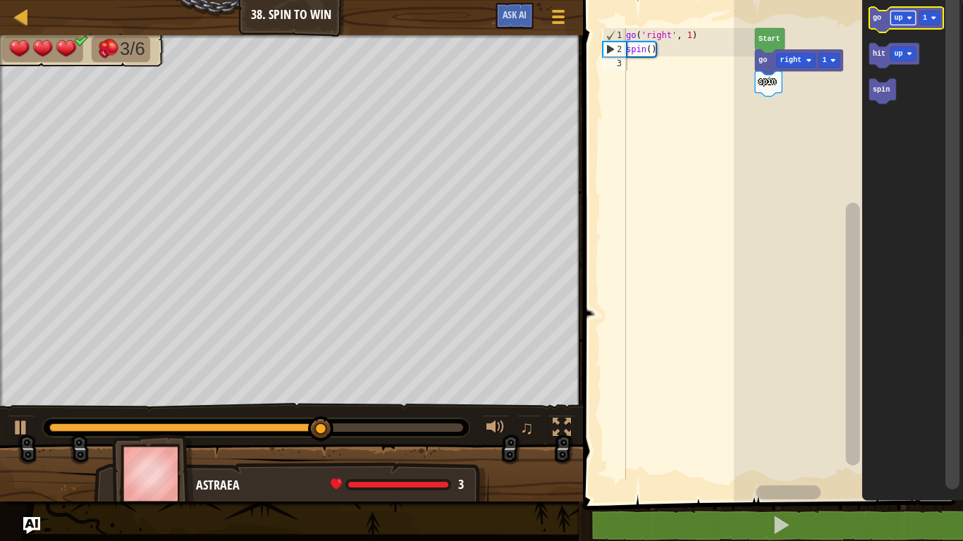
click at [896, 23] on rect "Blockly Workspace" at bounding box center [902, 18] width 25 height 14
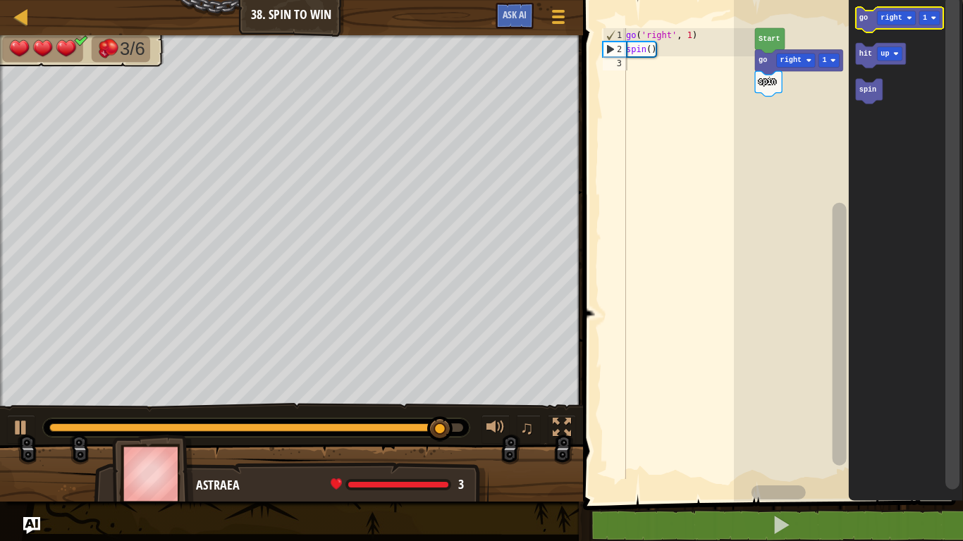
click at [874, 16] on icon "Blockly Workspace" at bounding box center [899, 19] width 88 height 25
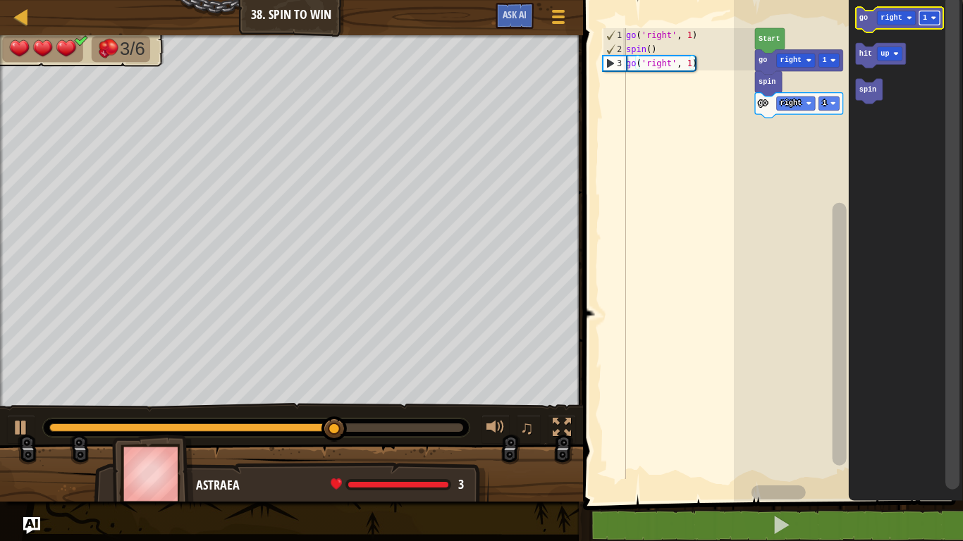
click at [934, 19] on image "Blockly Workspace" at bounding box center [933, 19] width 6 height 6
click at [870, 23] on icon "Blockly Workspace" at bounding box center [899, 19] width 88 height 25
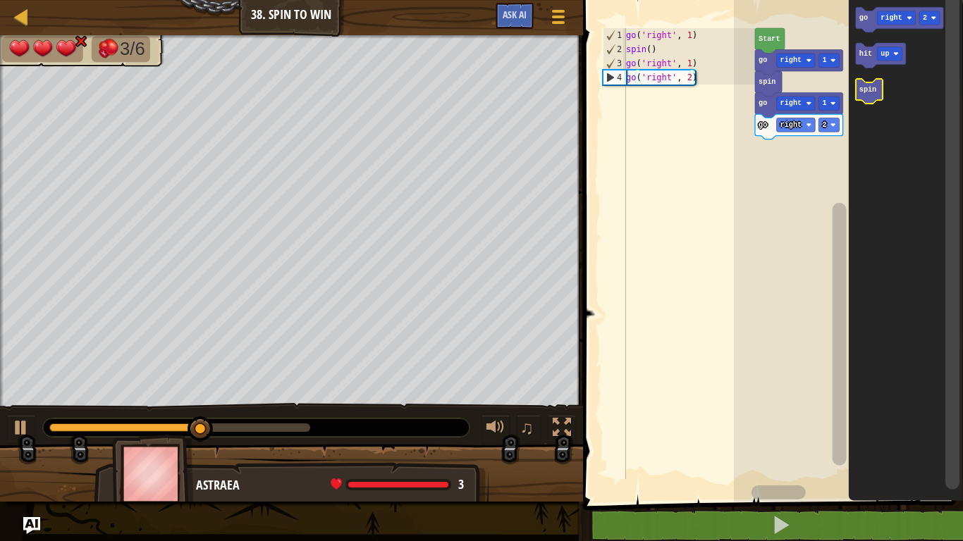
click at [870, 86] on text "spin" at bounding box center [866, 90] width 17 height 8
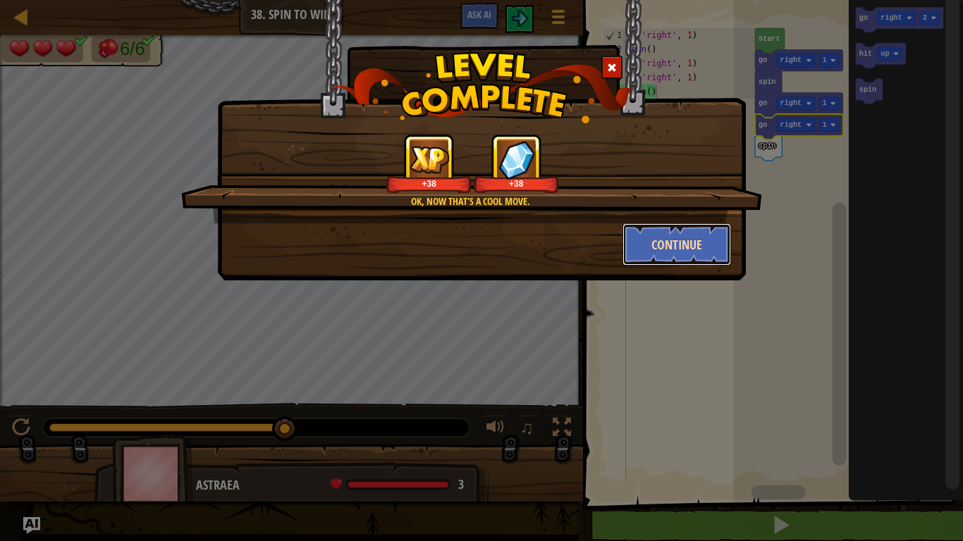
click at [679, 251] on button "Continue" at bounding box center [676, 244] width 109 height 42
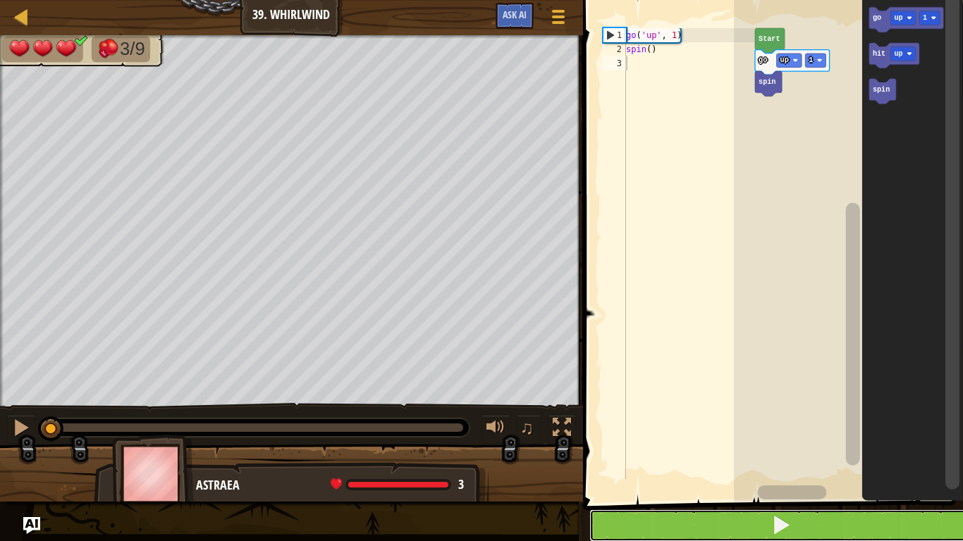
click at [875, 445] on button at bounding box center [781, 526] width 384 height 32
click at [882, 445] on button at bounding box center [781, 526] width 384 height 32
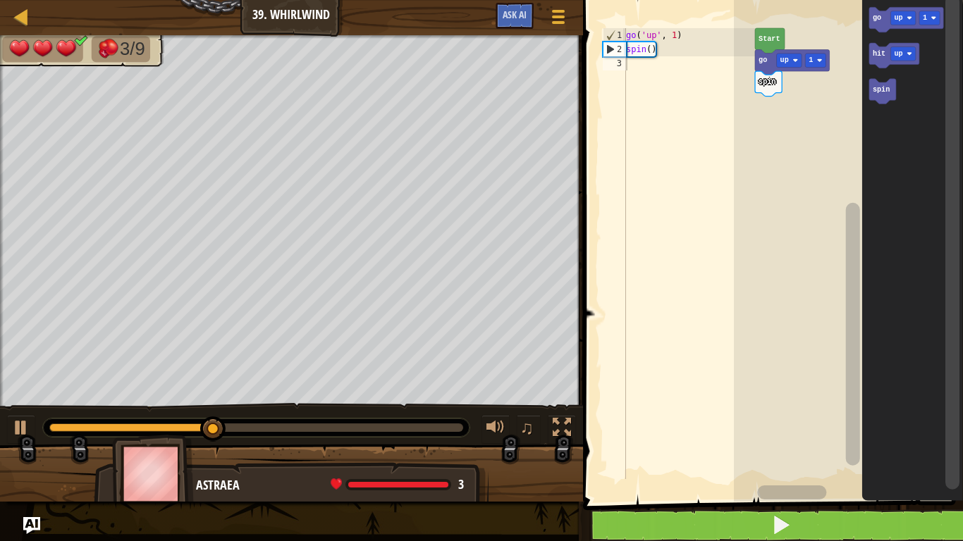
click at [896, 9] on icon "Blockly Workspace" at bounding box center [905, 19] width 75 height 25
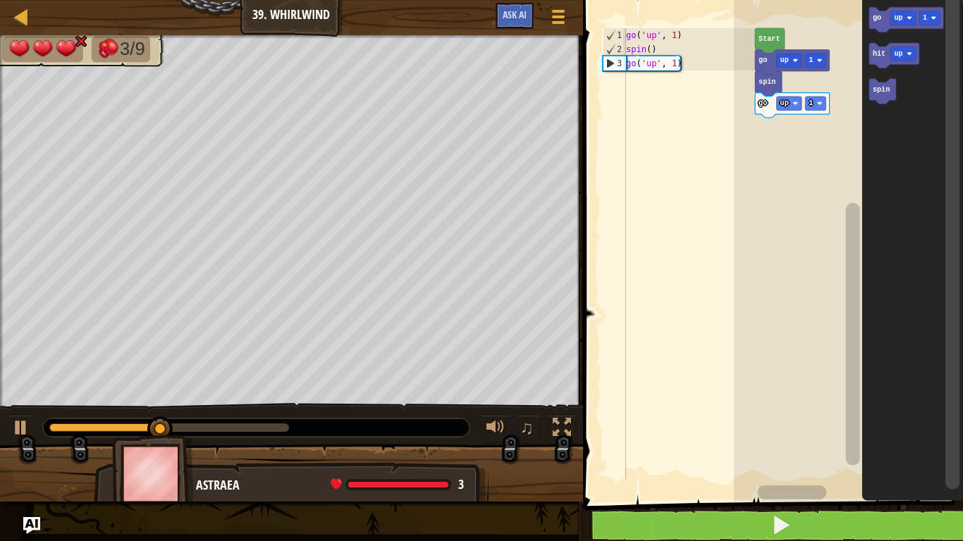
click at [880, 90] on text "spin" at bounding box center [880, 90] width 17 height 8
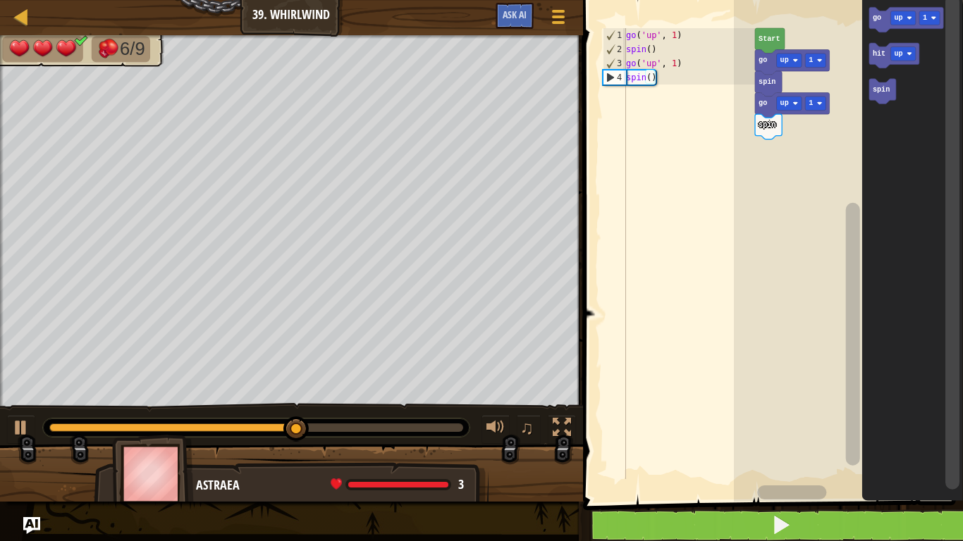
click at [892, 24] on rect "Blockly Workspace" at bounding box center [902, 18] width 25 height 14
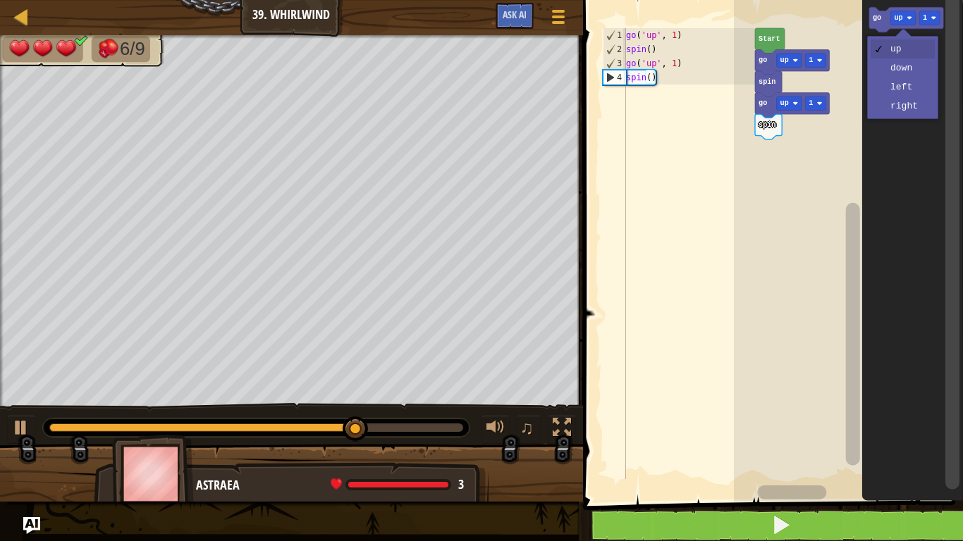
click at [870, 20] on icon "Blockly Workspace" at bounding box center [905, 19] width 75 height 25
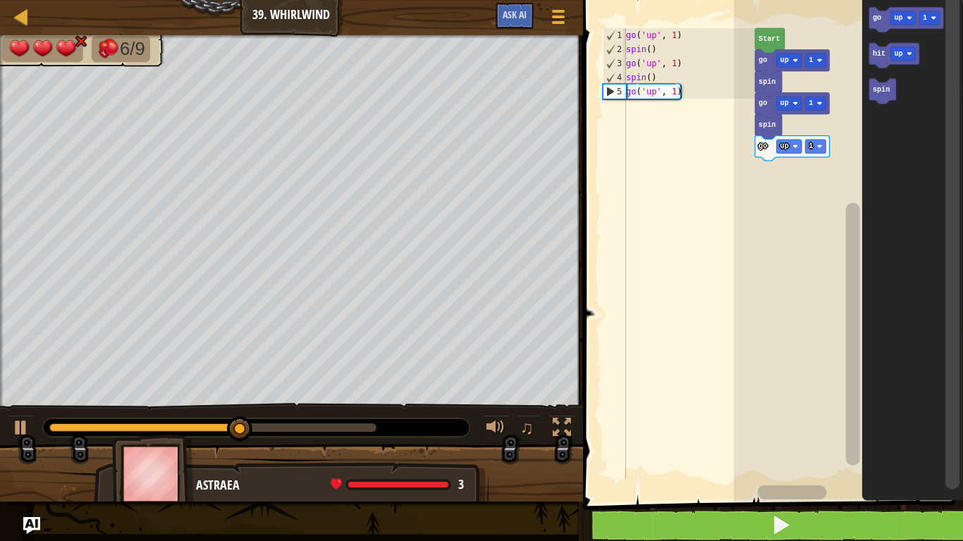
click at [875, 92] on text "spin" at bounding box center [880, 90] width 17 height 8
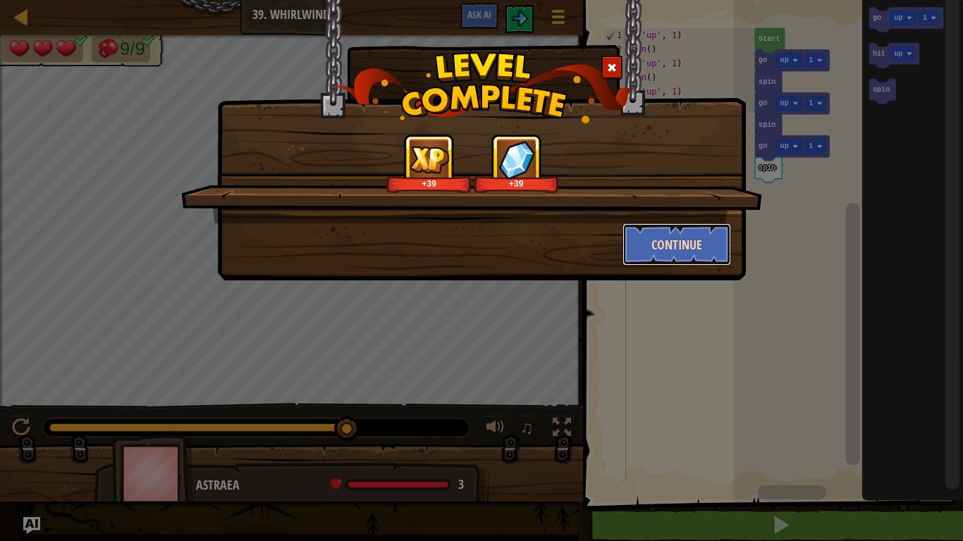
click at [688, 237] on button "Continue" at bounding box center [676, 244] width 109 height 42
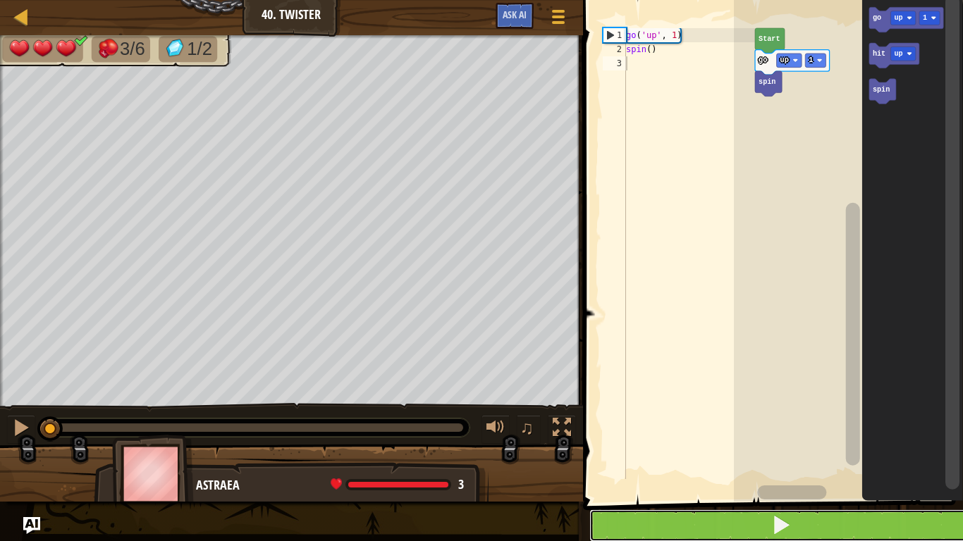
click at [720, 445] on button at bounding box center [781, 526] width 384 height 32
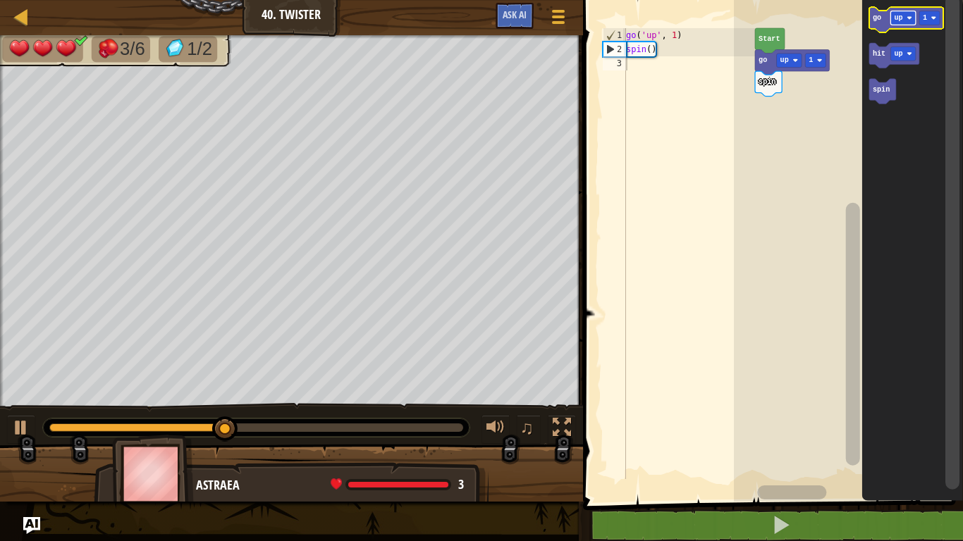
click at [911, 12] on rect "Blockly Workspace" at bounding box center [902, 18] width 25 height 14
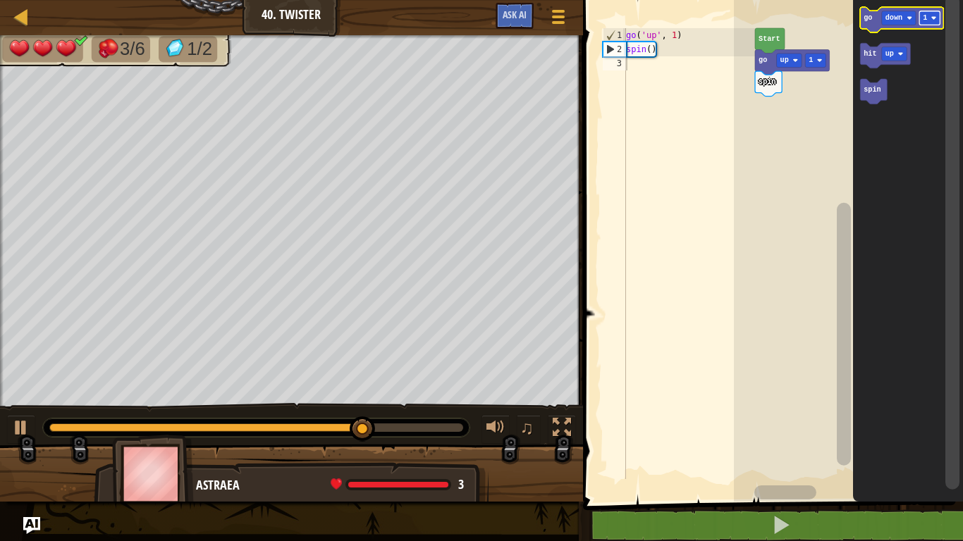
click at [928, 18] on rect "Blockly Workspace" at bounding box center [929, 18] width 20 height 14
click at [872, 23] on icon "Blockly Workspace" at bounding box center [901, 19] width 83 height 25
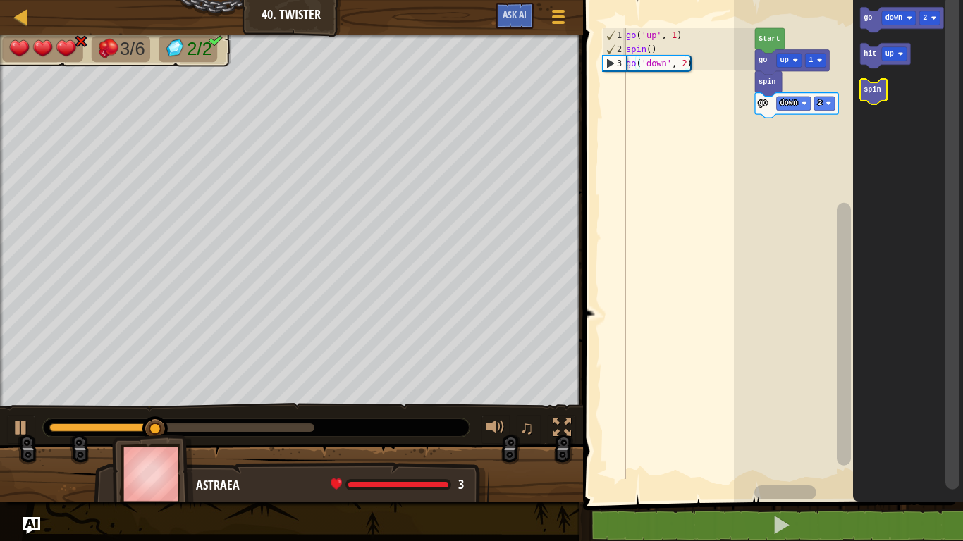
click at [872, 93] on text "spin" at bounding box center [871, 90] width 17 height 8
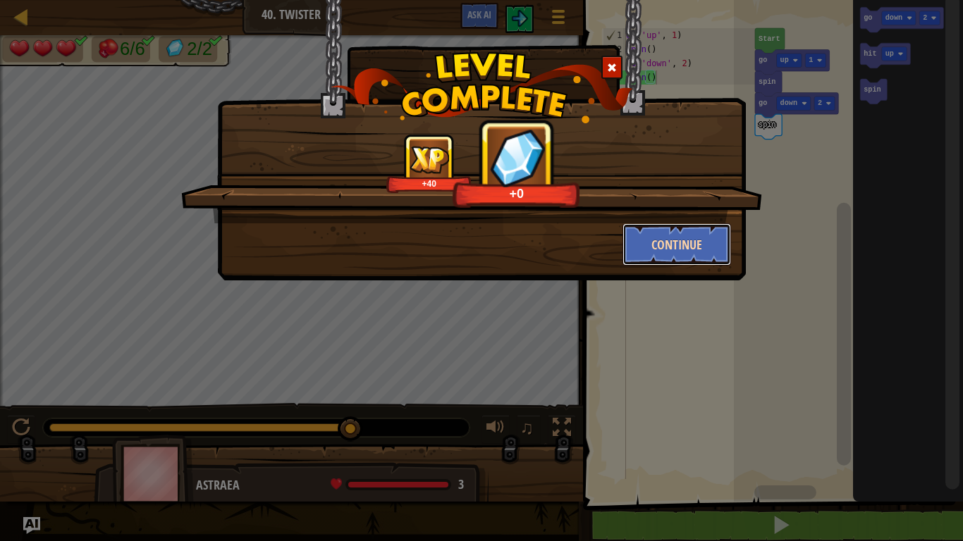
click at [696, 253] on button "Continue" at bounding box center [676, 244] width 109 height 42
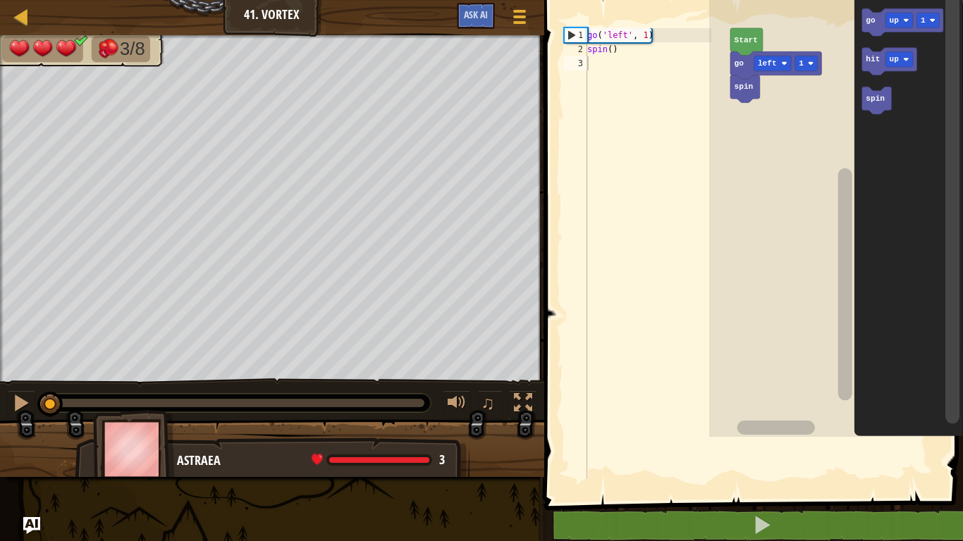
click at [958, 83] on rect "Blockly Workspace" at bounding box center [952, 209] width 14 height 429
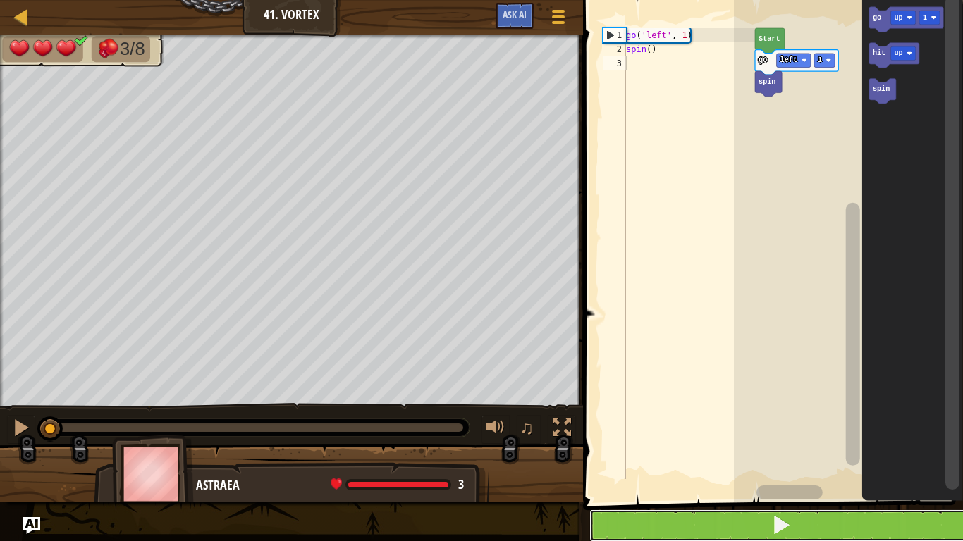
click at [820, 445] on button at bounding box center [781, 526] width 384 height 32
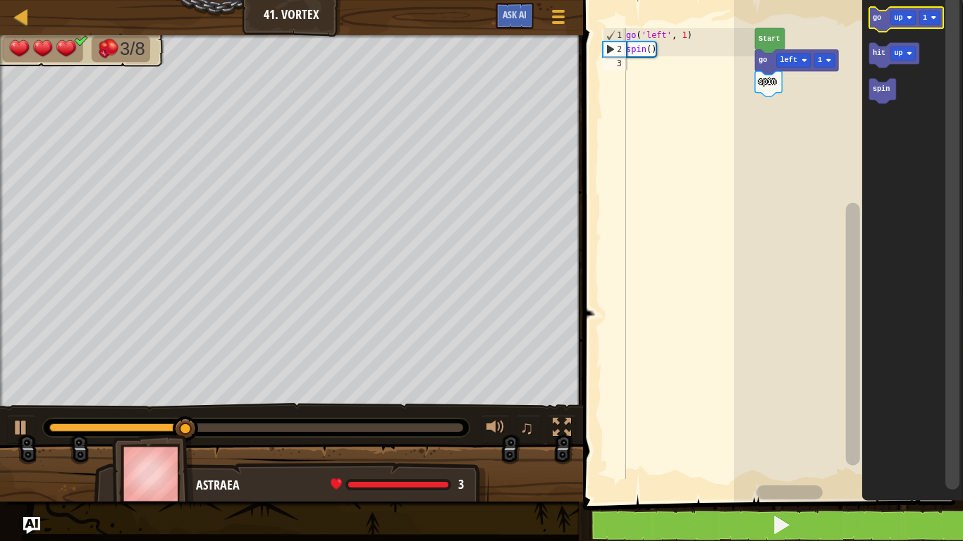
click at [884, 17] on icon "Blockly Workspace" at bounding box center [905, 19] width 75 height 25
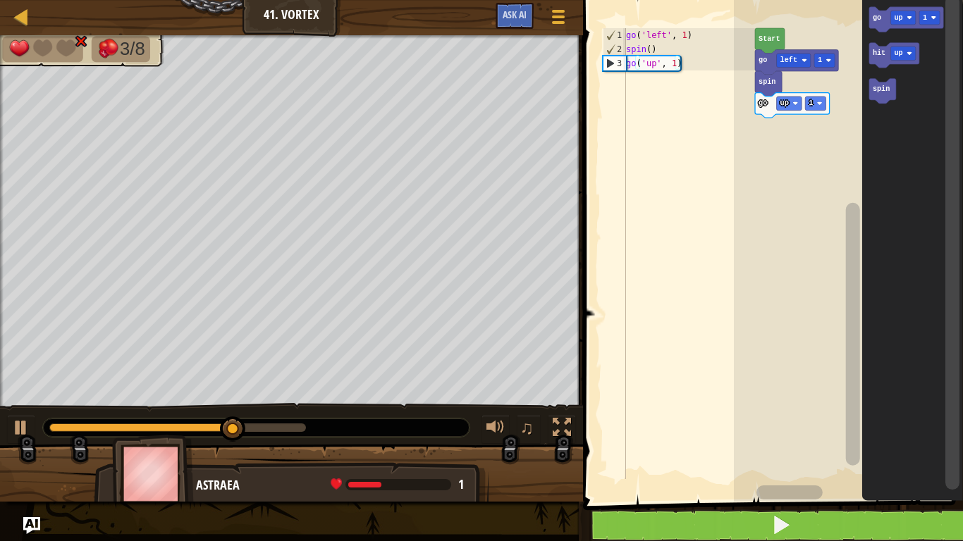
click at [878, 92] on text "spin" at bounding box center [880, 89] width 17 height 8
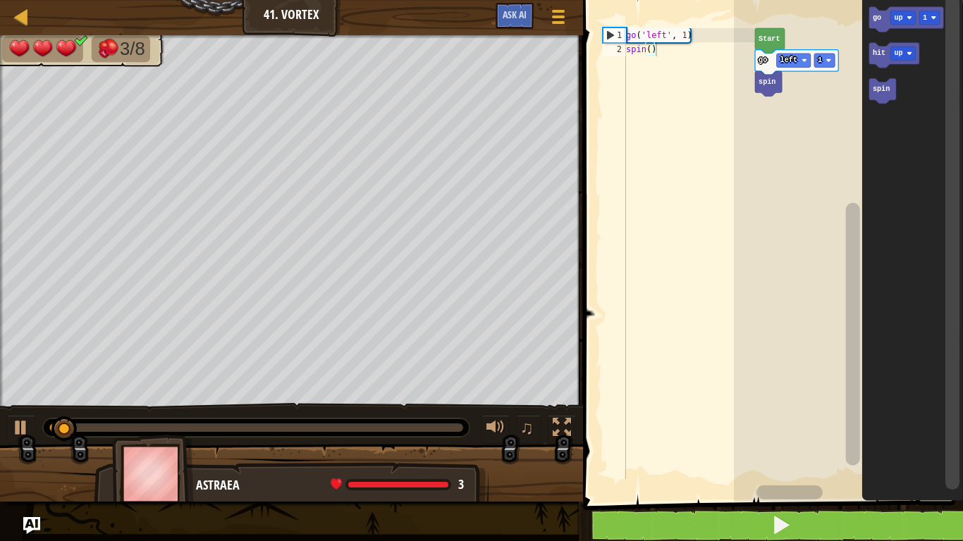
click at [902, 11] on rect "Blockly Workspace" at bounding box center [902, 18] width 25 height 14
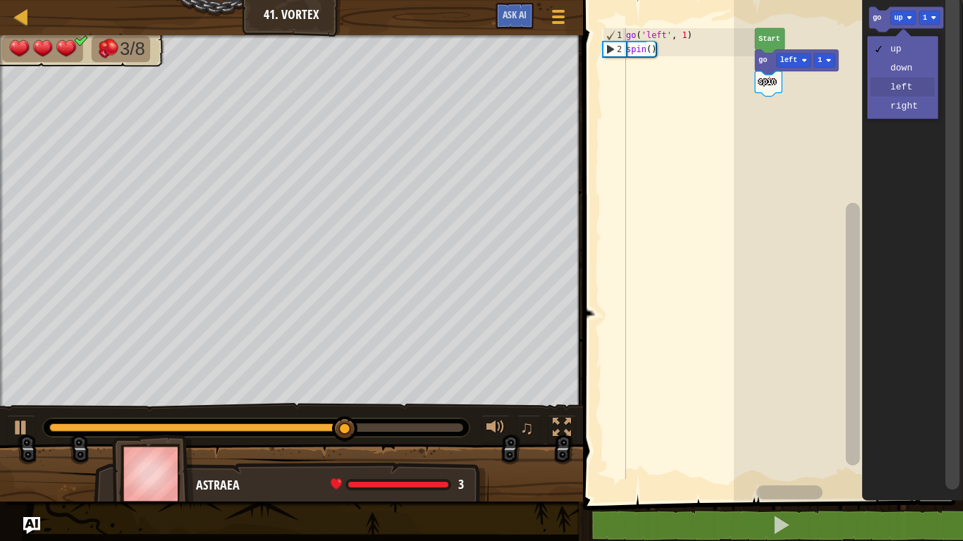
click at [897, 92] on icon "Blockly Workspace" at bounding box center [911, 247] width 101 height 509
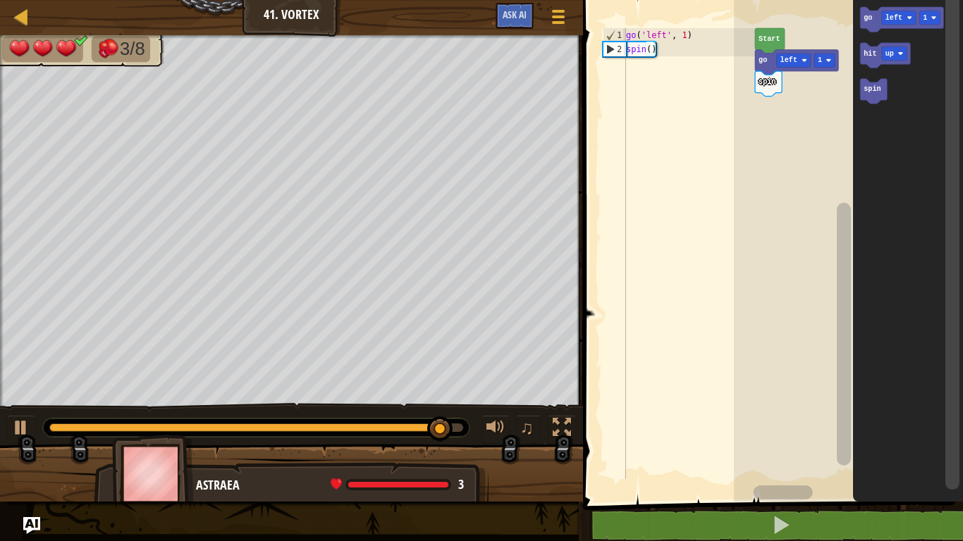
click at [865, 20] on text "go" at bounding box center [867, 18] width 8 height 8
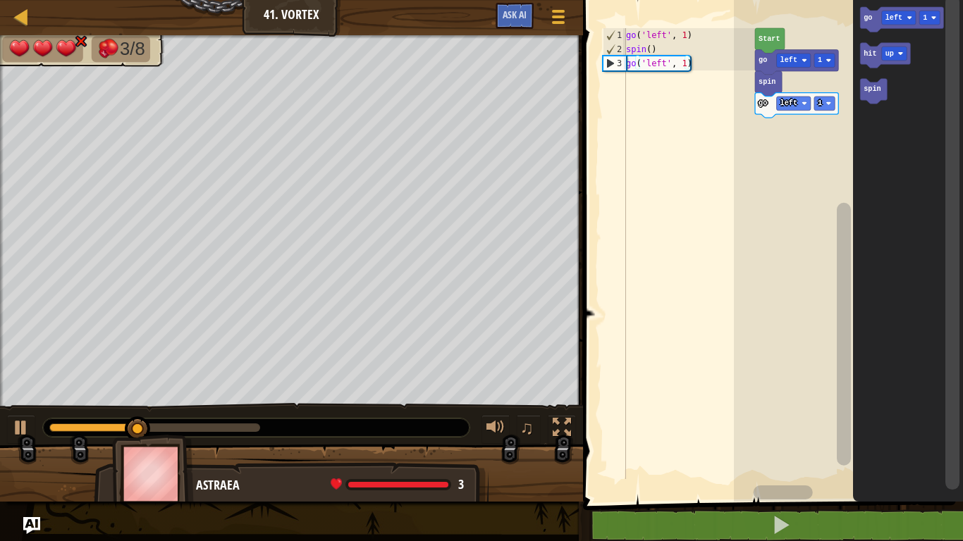
click at [860, 100] on rect "Blockly Workspace" at bounding box center [873, 91] width 27 height 25
click at [870, 94] on icon "Blockly Workspace" at bounding box center [873, 91] width 27 height 25
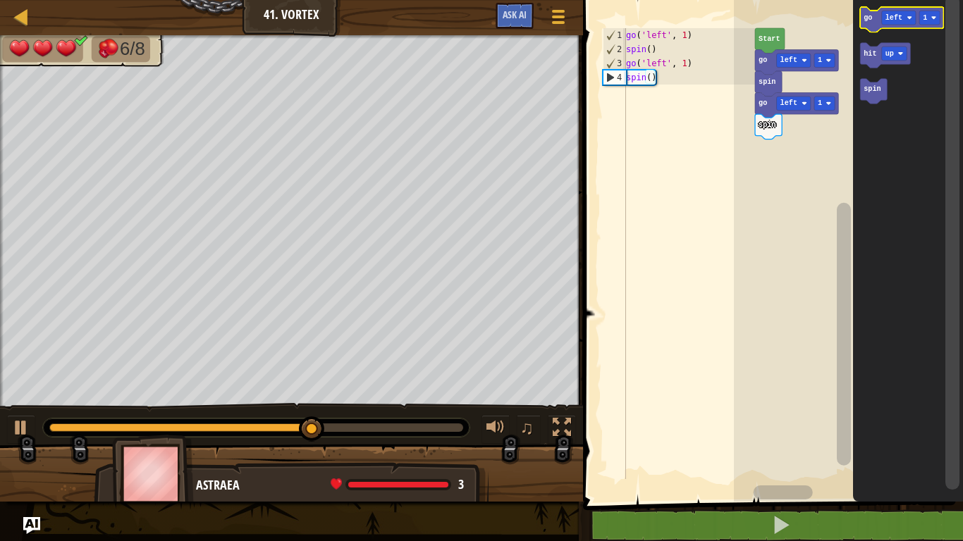
click at [880, 14] on icon "Blockly Workspace" at bounding box center [901, 19] width 83 height 25
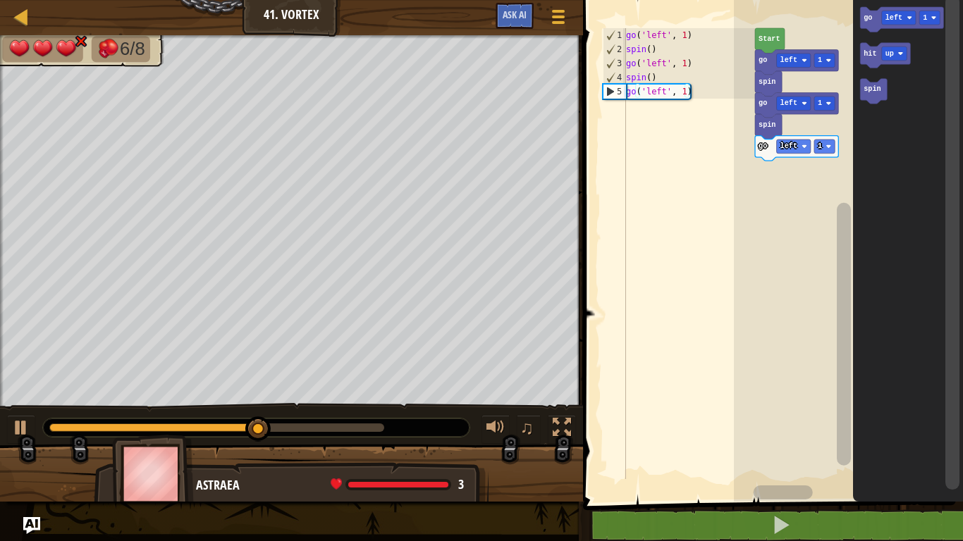
click at [877, 100] on icon "Blockly Workspace" at bounding box center [873, 91] width 27 height 25
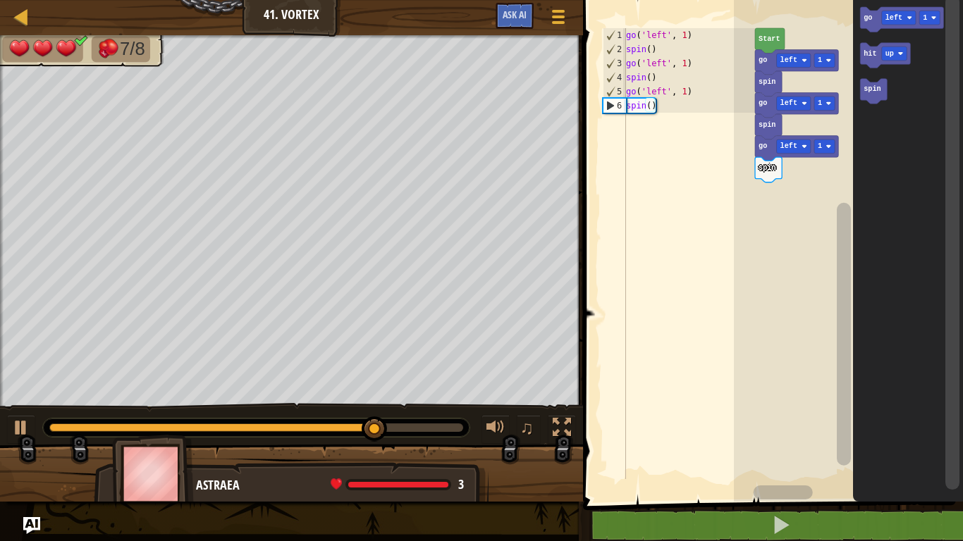
click at [887, 23] on rect "Blockly Workspace" at bounding box center [898, 18] width 34 height 14
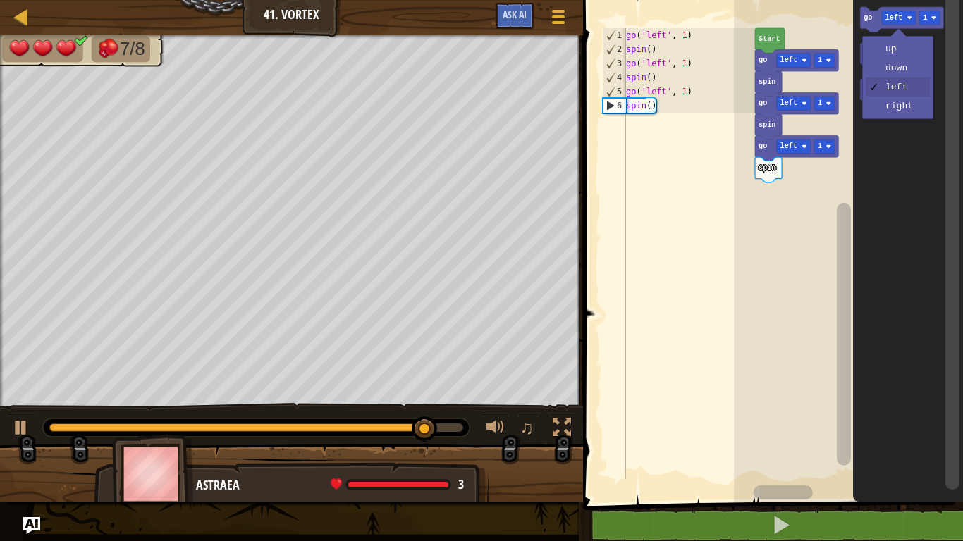
click at [894, 51] on rect "Blockly Workspace" at bounding box center [893, 54] width 25 height 14
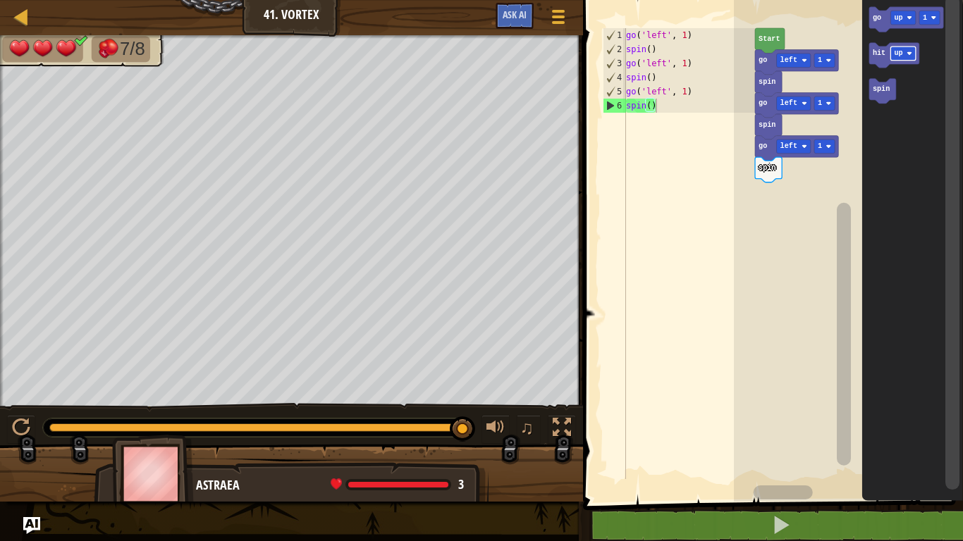
click at [917, 23] on icon "Blockly Workspace" at bounding box center [905, 19] width 75 height 25
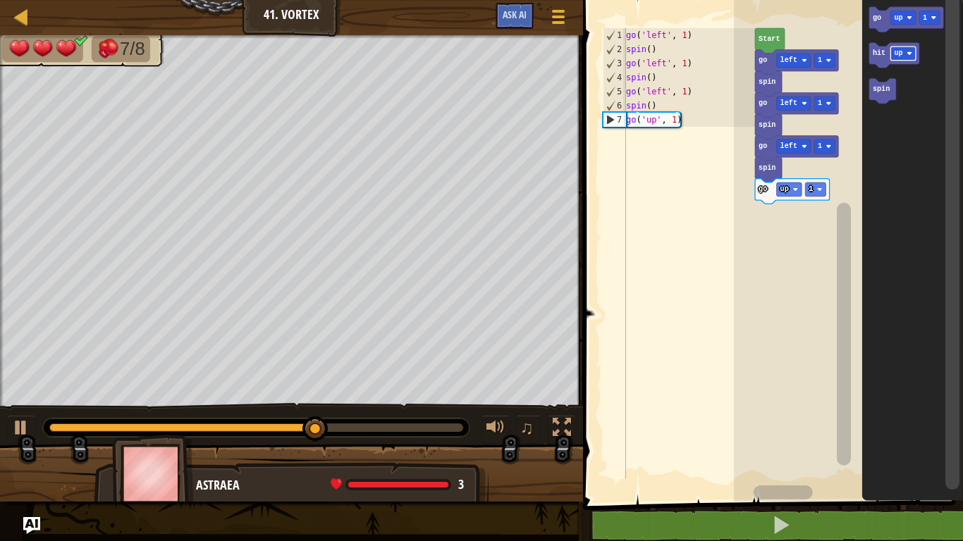
click at [0, 0] on div at bounding box center [0, 0] width 0 height 0
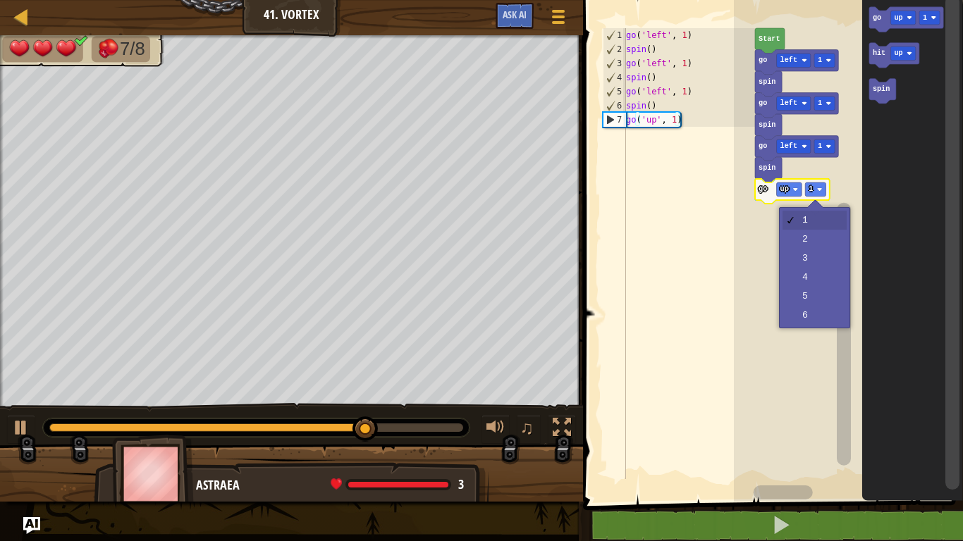
click at [816, 261] on rect "Blockly Workspace" at bounding box center [848, 247] width 229 height 509
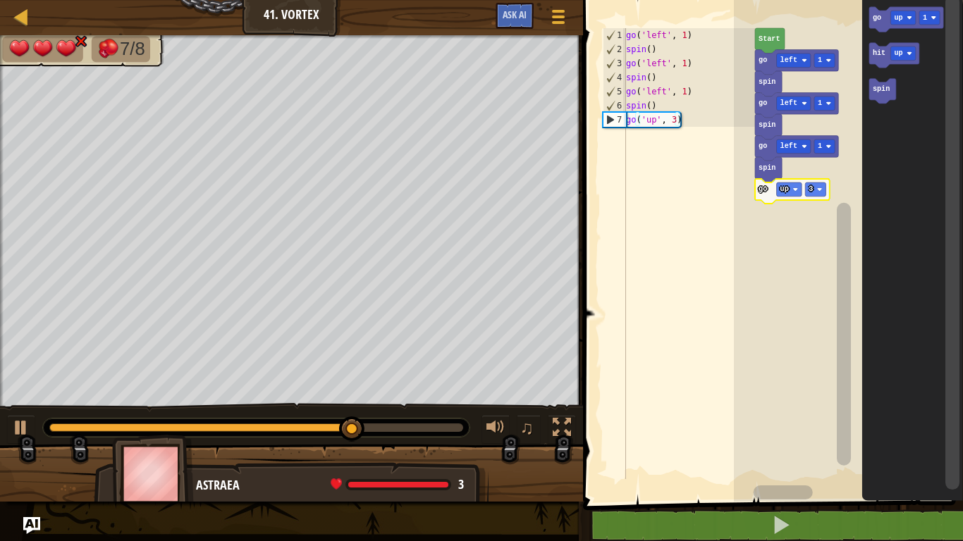
click at [0, 0] on div at bounding box center [0, 0] width 0 height 0
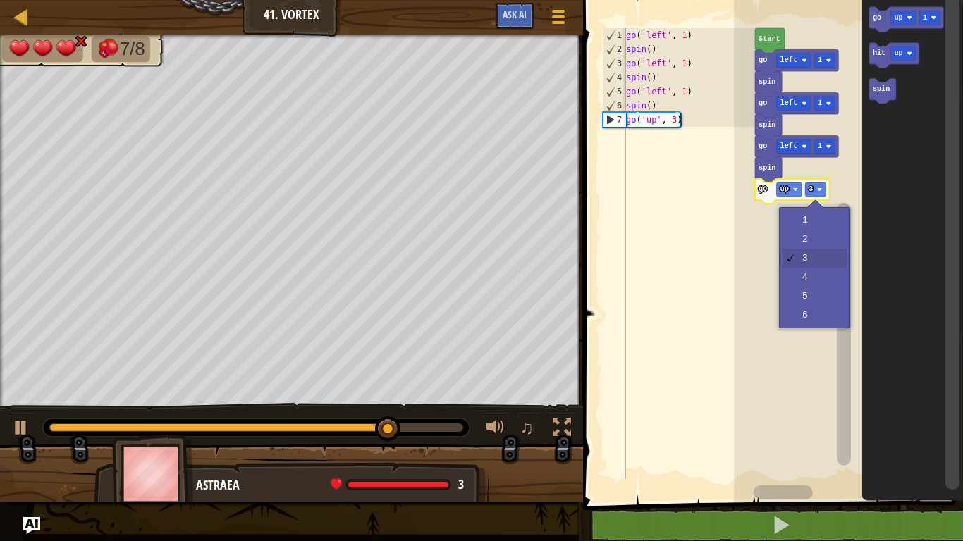
click at [810, 241] on rect "Blockly Workspace" at bounding box center [848, 247] width 229 height 509
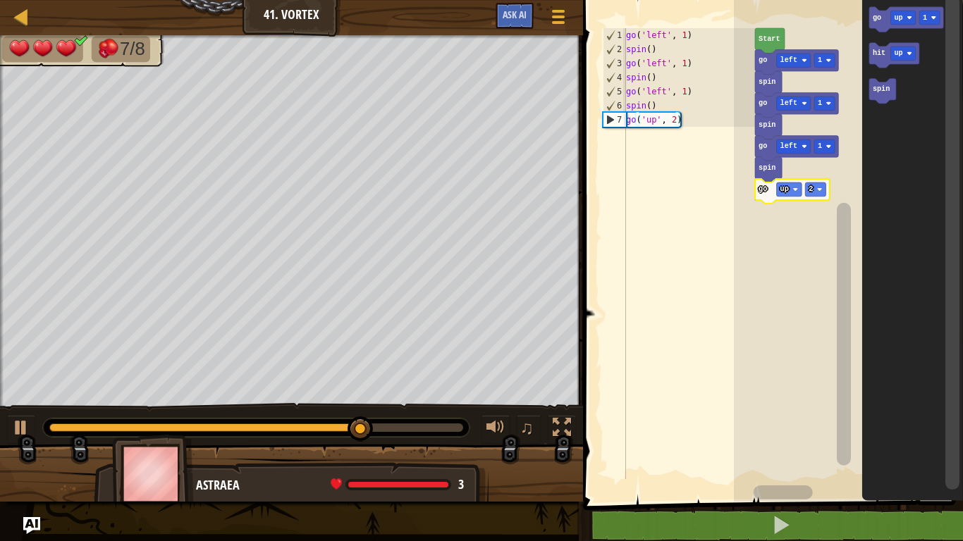
click at [875, 97] on icon "Blockly Workspace" at bounding box center [881, 91] width 27 height 25
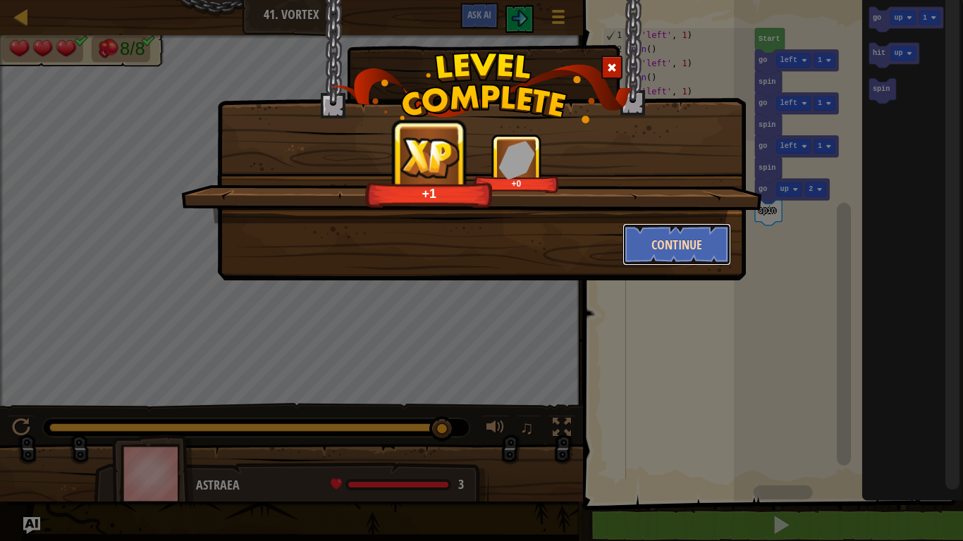
click at [668, 247] on button "Continue" at bounding box center [676, 244] width 109 height 42
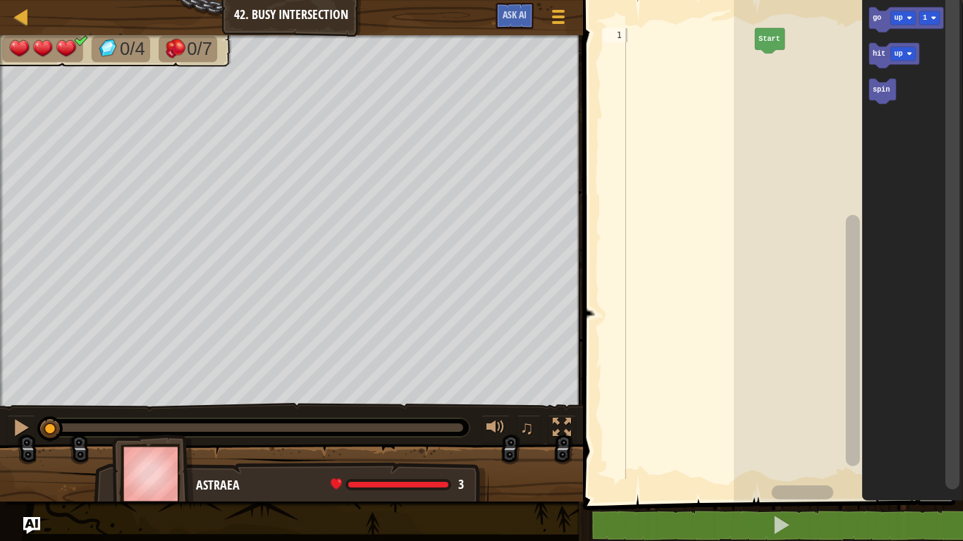
click at [668, 247] on div at bounding box center [689, 267] width 132 height 479
click at [886, 23] on icon "Blockly Workspace" at bounding box center [905, 19] width 75 height 25
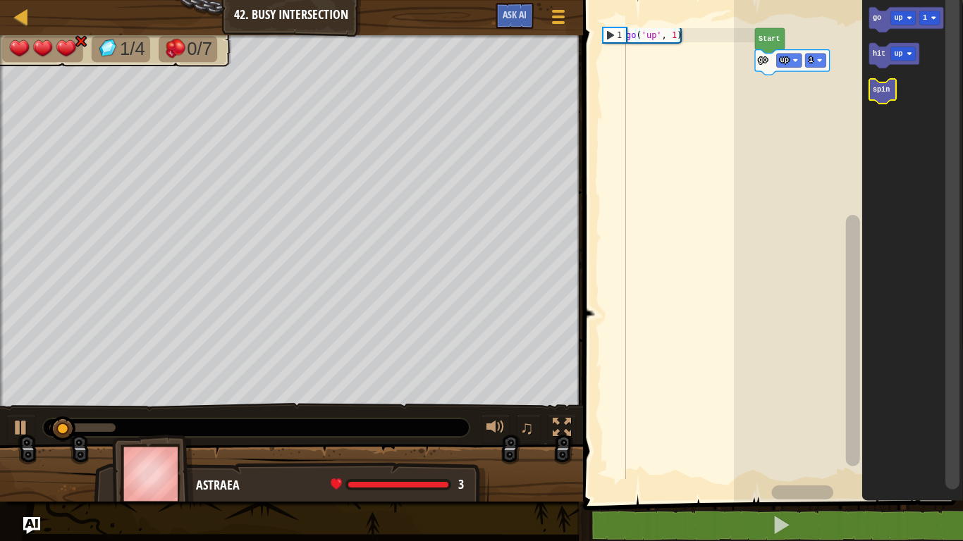
click at [885, 86] on text "spin" at bounding box center [880, 90] width 17 height 8
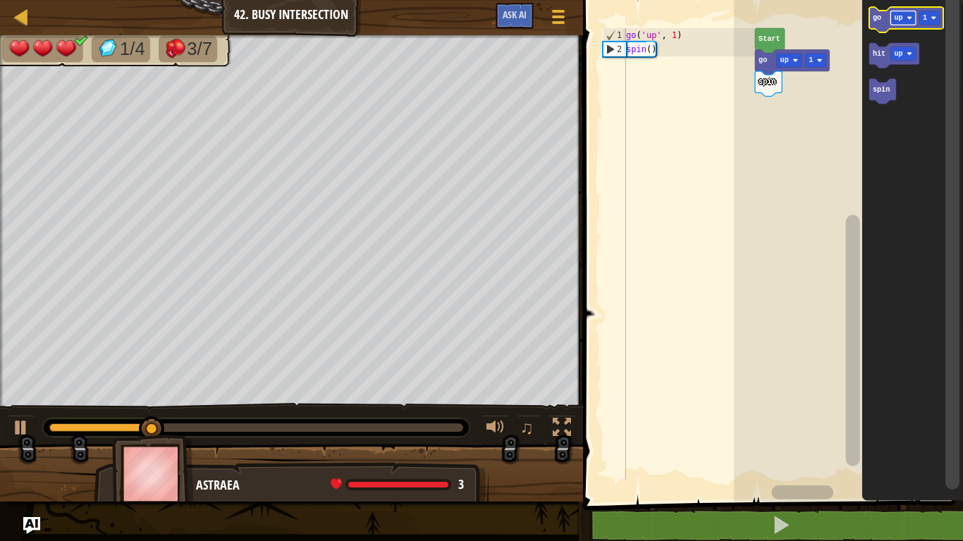
click at [896, 25] on rect "Blockly Workspace" at bounding box center [902, 18] width 25 height 14
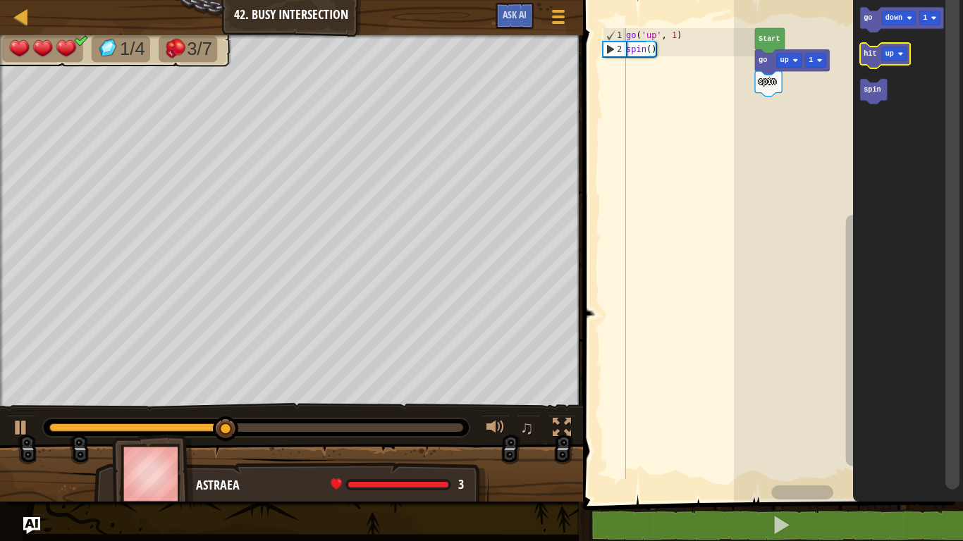
click at [885, 20] on text "down" at bounding box center [892, 18] width 17 height 8
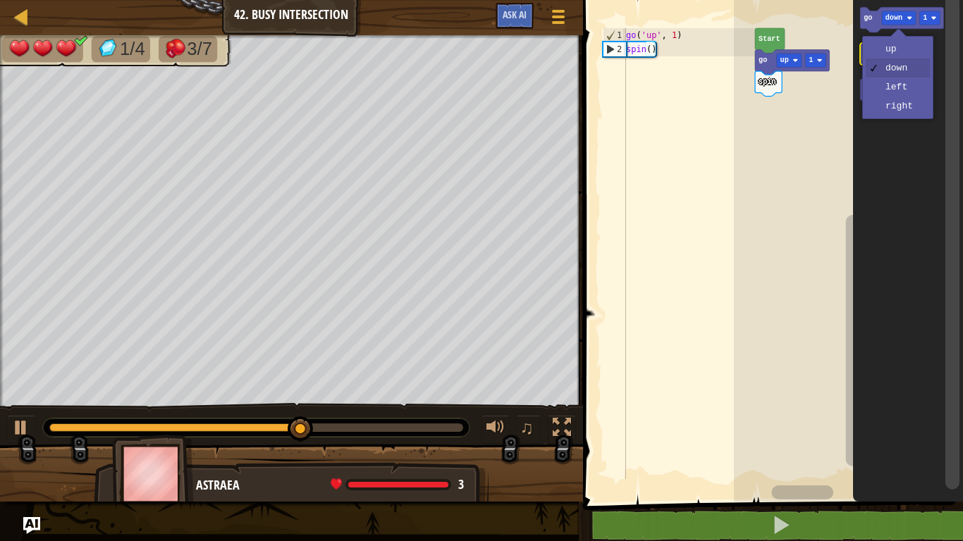
click at [925, 17] on text "1" at bounding box center [925, 18] width 4 height 8
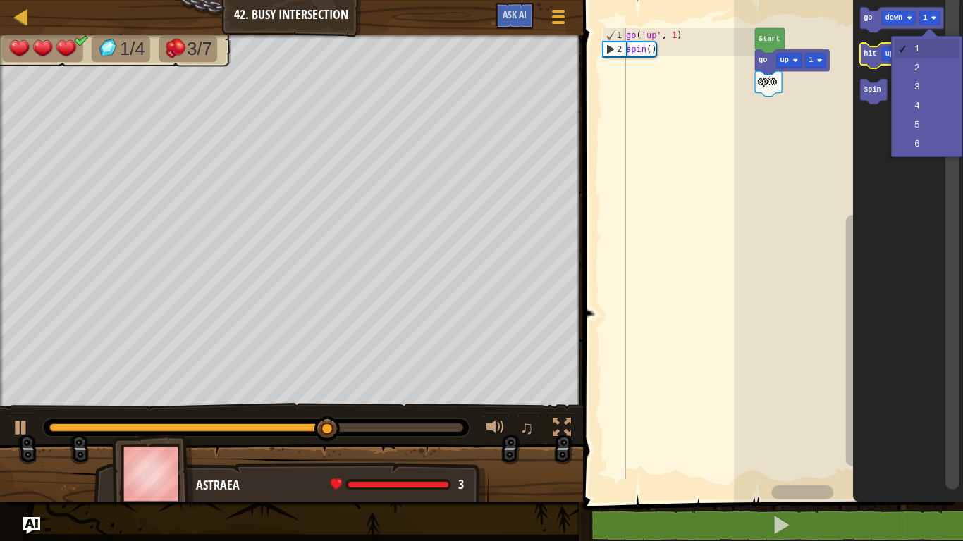
click at [924, 92] on icon "Blockly Workspace" at bounding box center [908, 247] width 110 height 509
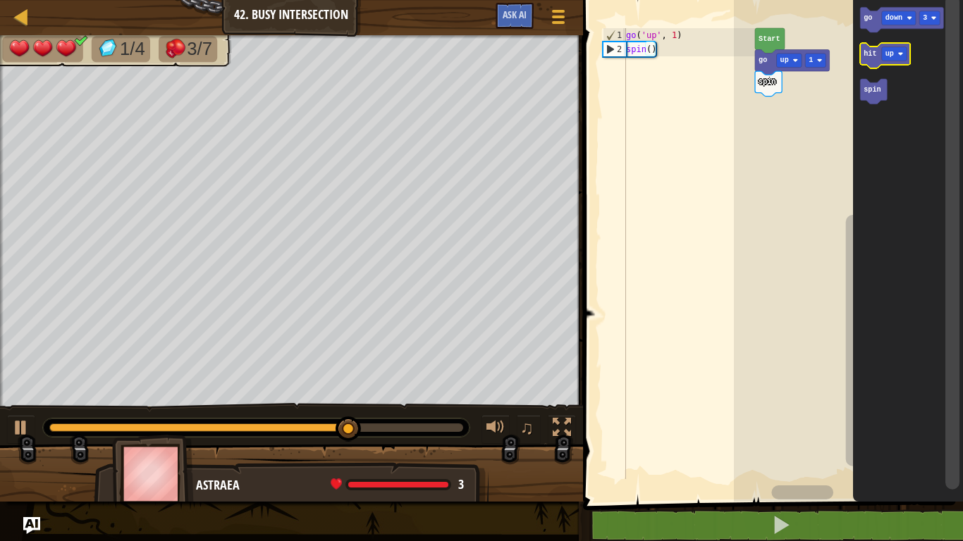
click at [892, 20] on text "down" at bounding box center [892, 18] width 17 height 8
click at [863, 22] on icon "Blockly Workspace" at bounding box center [901, 19] width 83 height 25
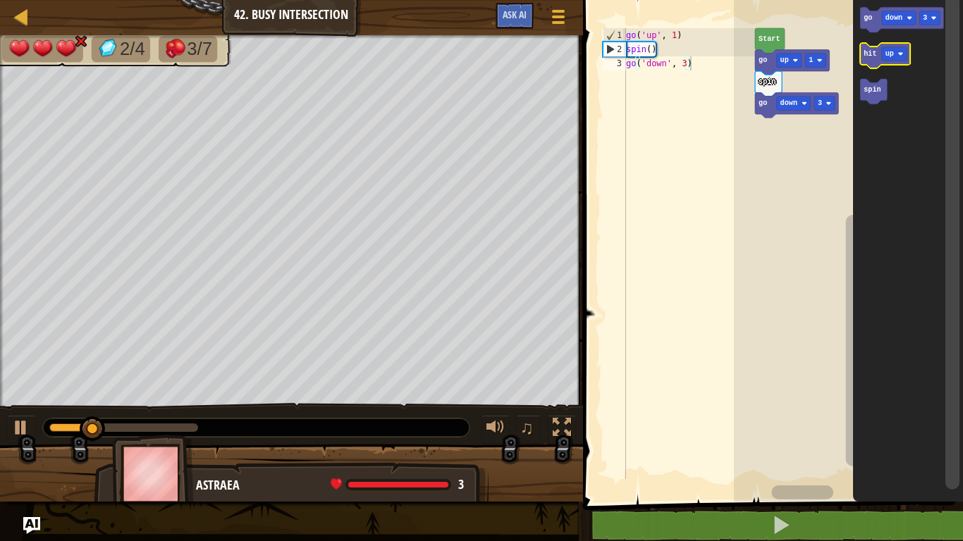
click at [872, 96] on icon "Blockly Workspace" at bounding box center [873, 91] width 27 height 25
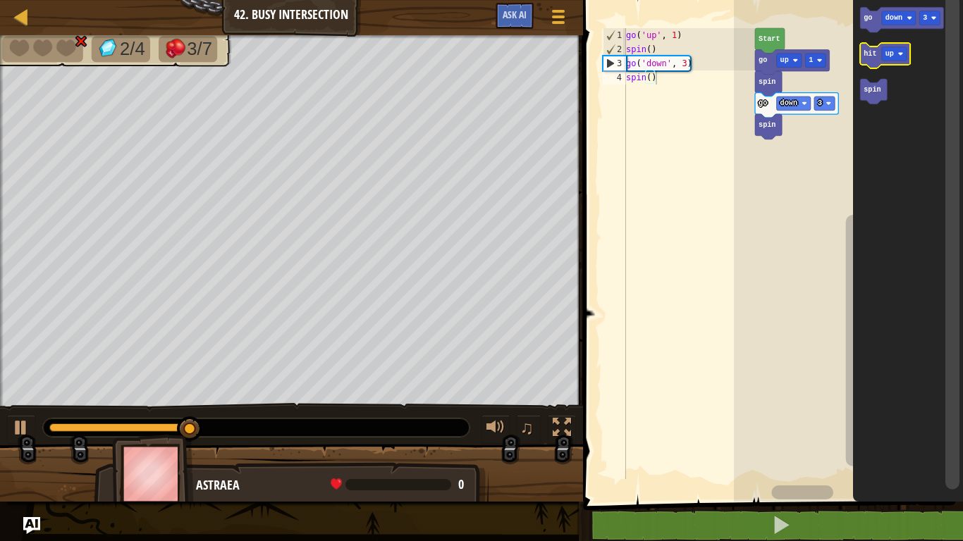
click at [925, 14] on text "3" at bounding box center [925, 18] width 4 height 8
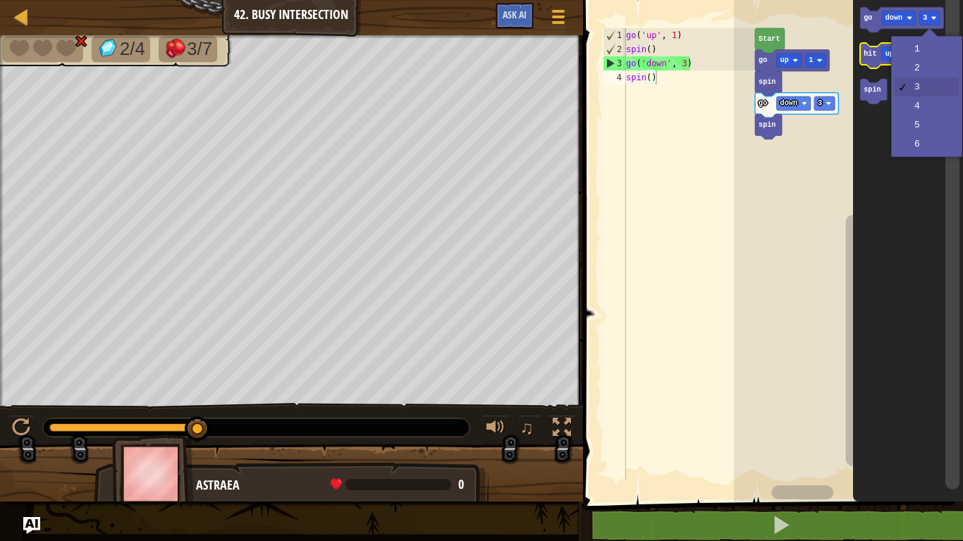
click at [917, 64] on icon "Blockly Workspace" at bounding box center [908, 247] width 110 height 509
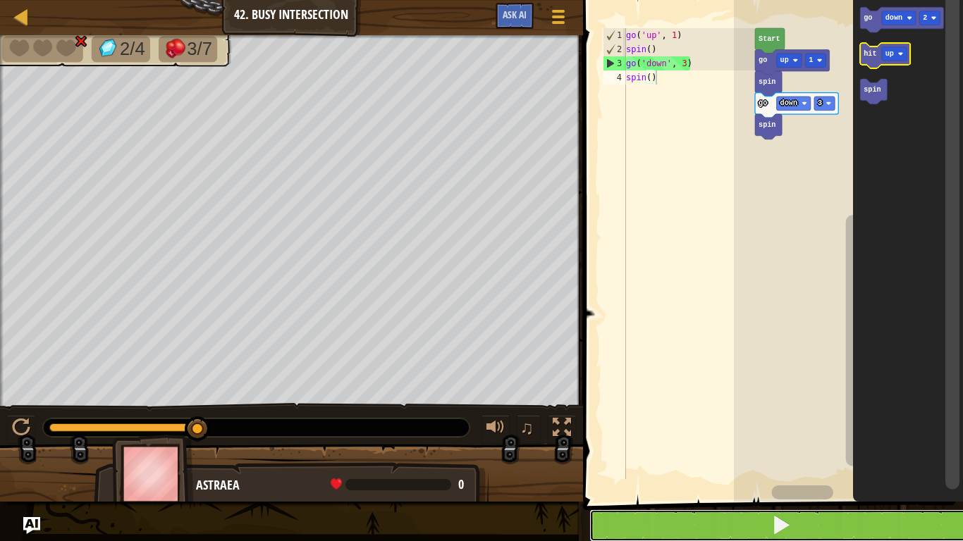
click at [844, 445] on button at bounding box center [781, 526] width 384 height 32
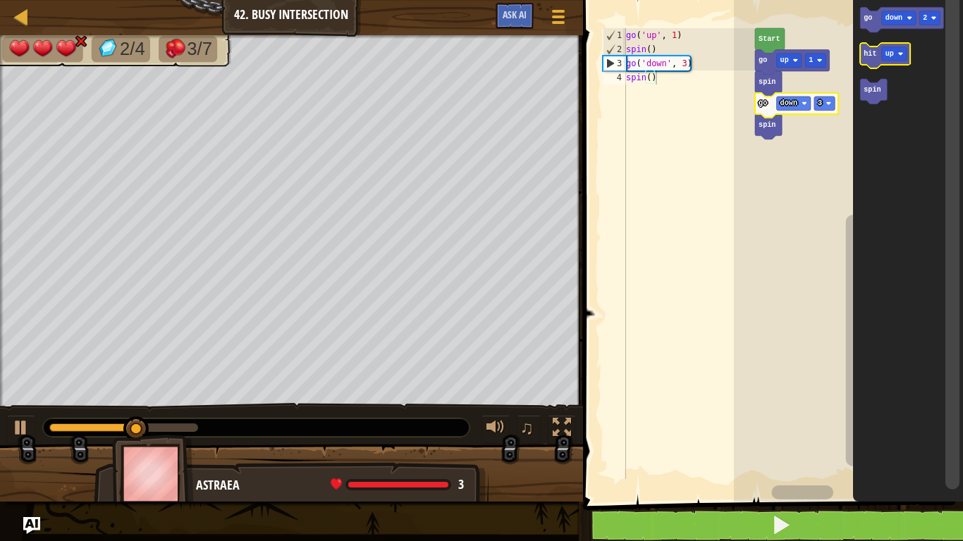
click at [0, 0] on div at bounding box center [0, 0] width 0 height 0
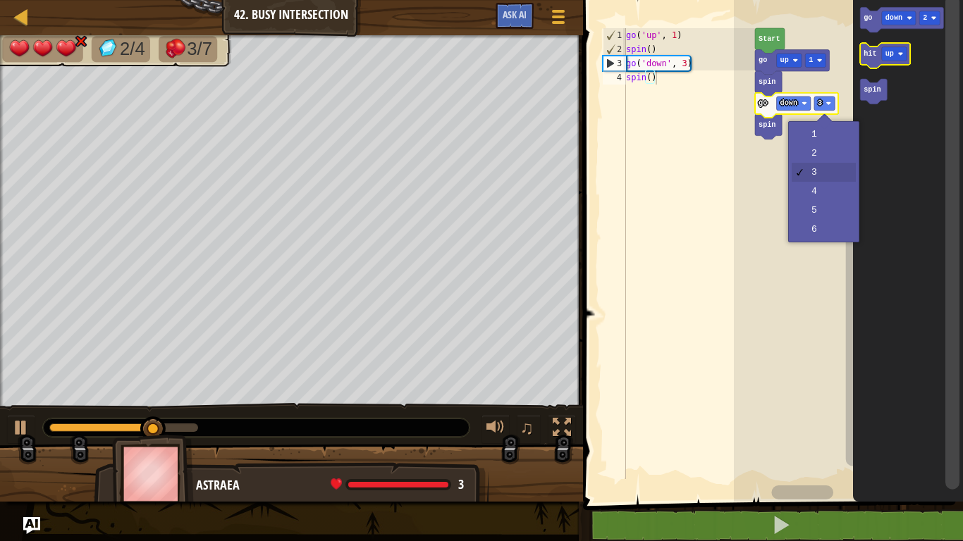
click at [824, 154] on rect "Blockly Workspace" at bounding box center [848, 247] width 229 height 509
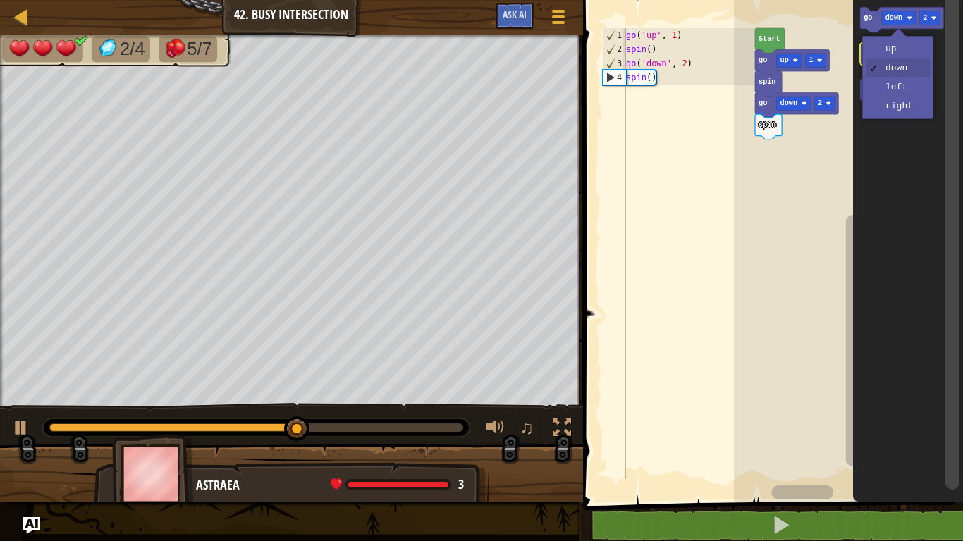
click at [892, 54] on text "up" at bounding box center [888, 54] width 8 height 8
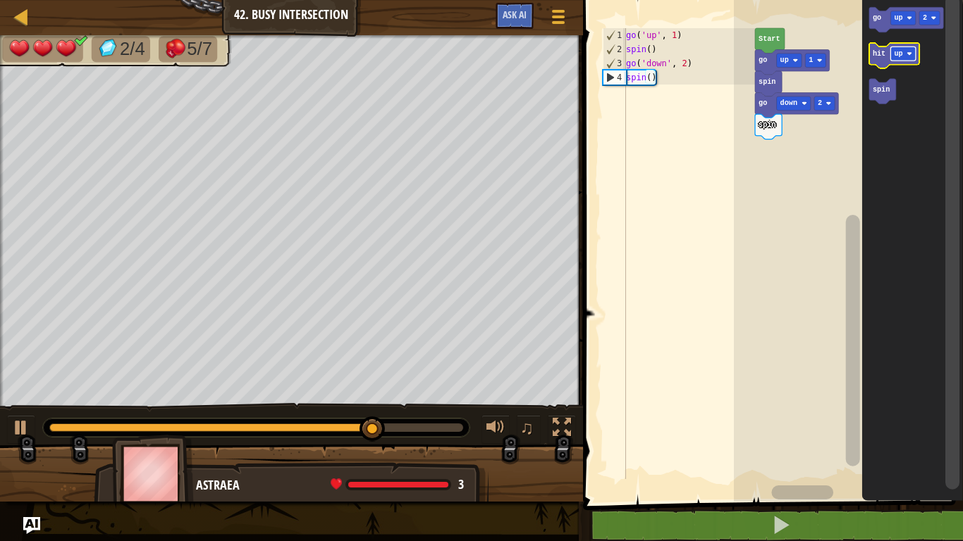
click at [894, 18] on text "up" at bounding box center [898, 18] width 8 height 8
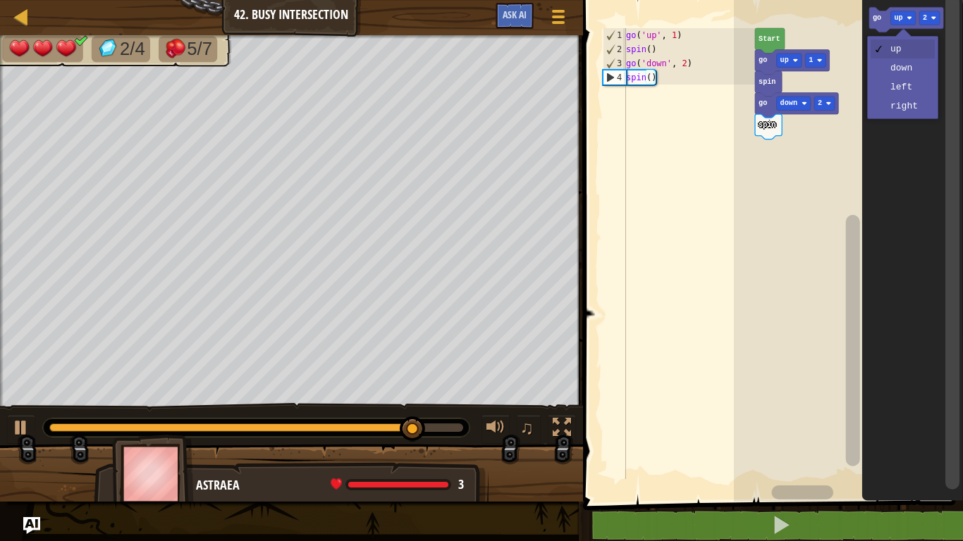
click at [901, 93] on icon "Blockly Workspace" at bounding box center [911, 247] width 101 height 509
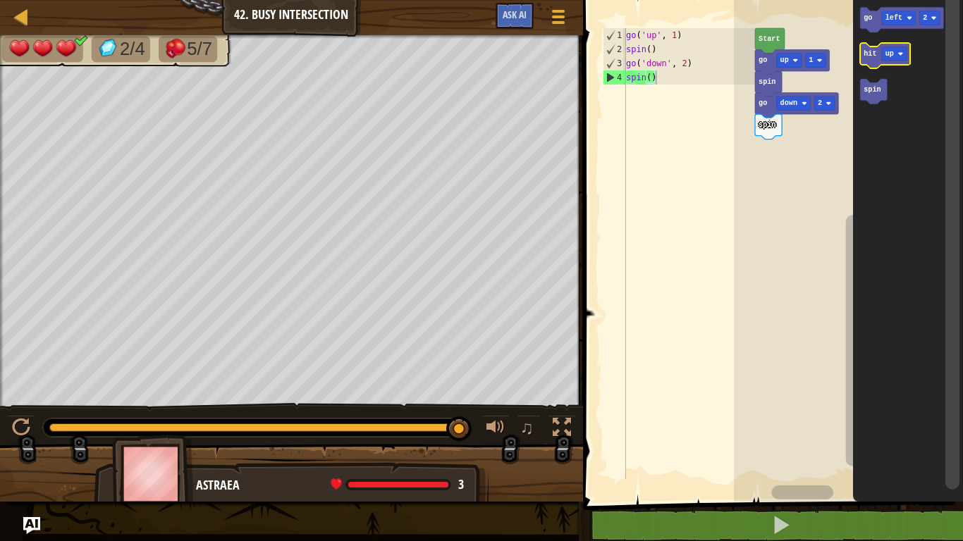
click at [865, 22] on text "go" at bounding box center [867, 18] width 8 height 8
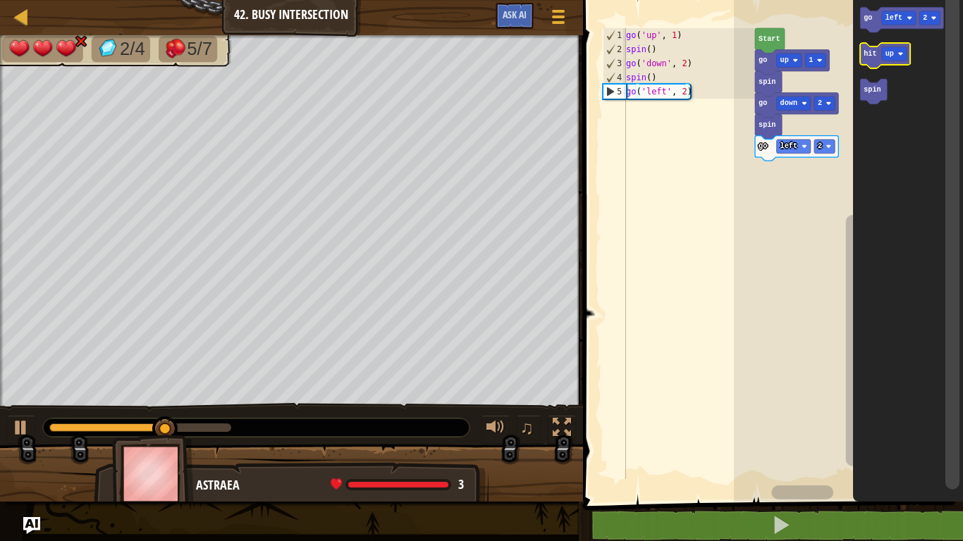
click at [869, 99] on icon "Blockly Workspace" at bounding box center [873, 91] width 27 height 25
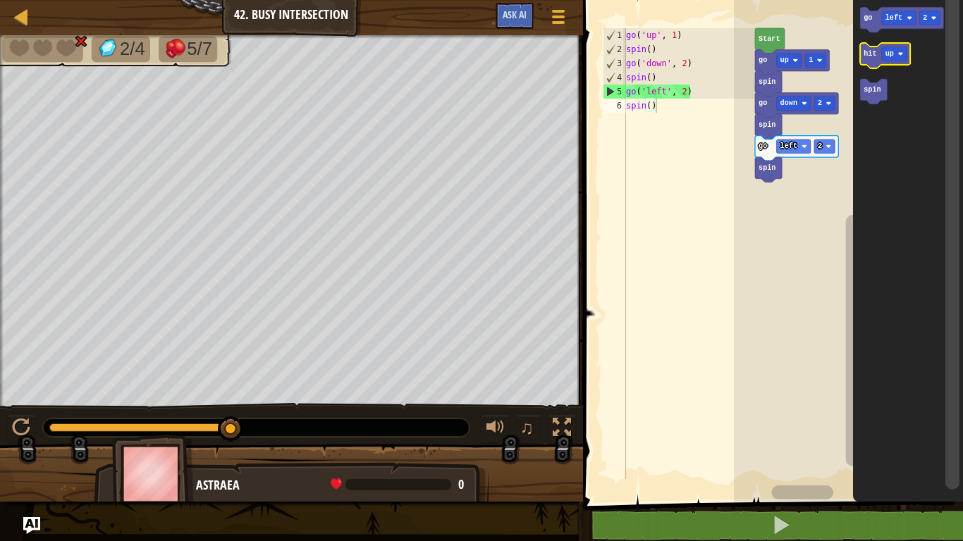
click at [892, 20] on text "left" at bounding box center [892, 18] width 17 height 8
click at [895, 53] on rect "Blockly Workspace" at bounding box center [893, 54] width 25 height 14
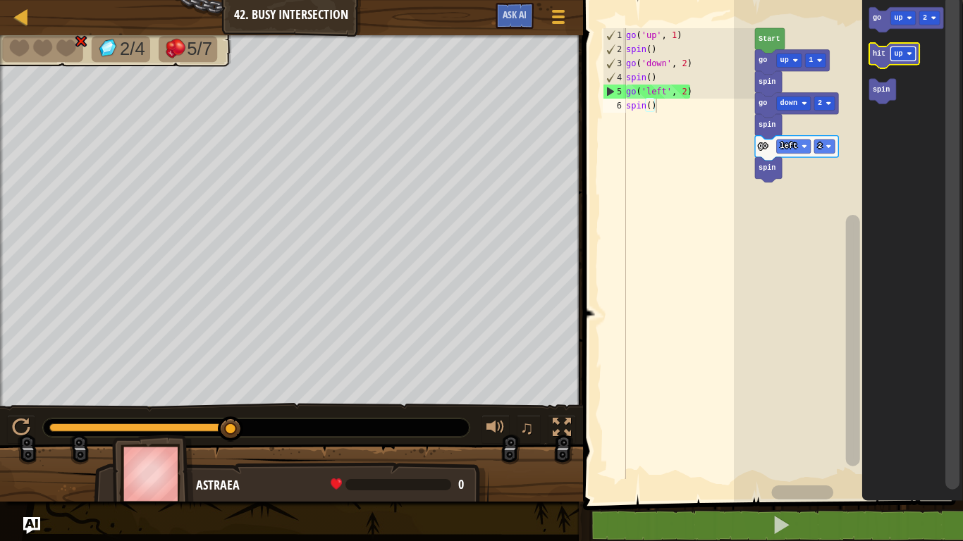
click at [893, 23] on rect "Blockly Workspace" at bounding box center [902, 18] width 25 height 14
click at [923, 16] on text "2" at bounding box center [925, 18] width 4 height 8
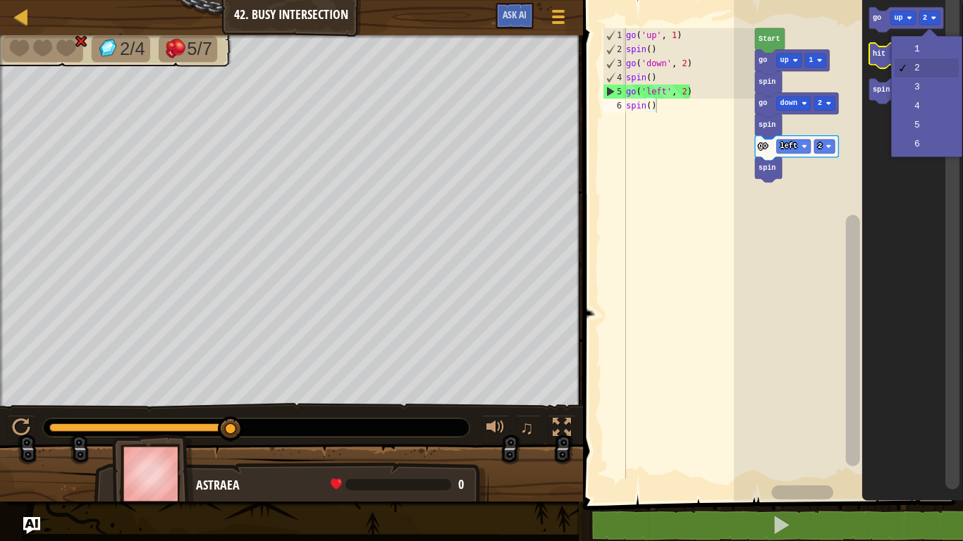
click at [923, 51] on icon "Blockly Workspace" at bounding box center [911, 247] width 101 height 509
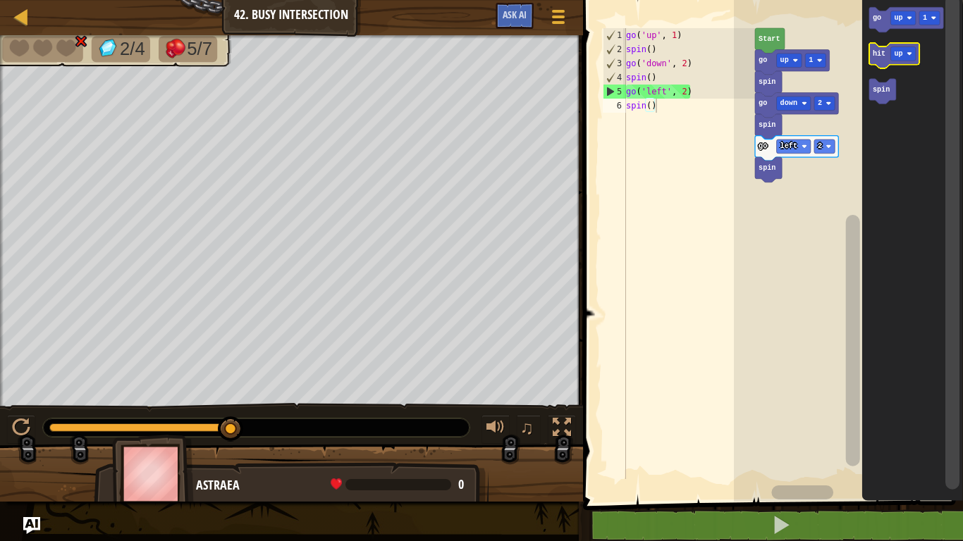
click at [899, 18] on text "up" at bounding box center [898, 18] width 8 height 8
click at [875, 20] on text "go" at bounding box center [876, 18] width 8 height 8
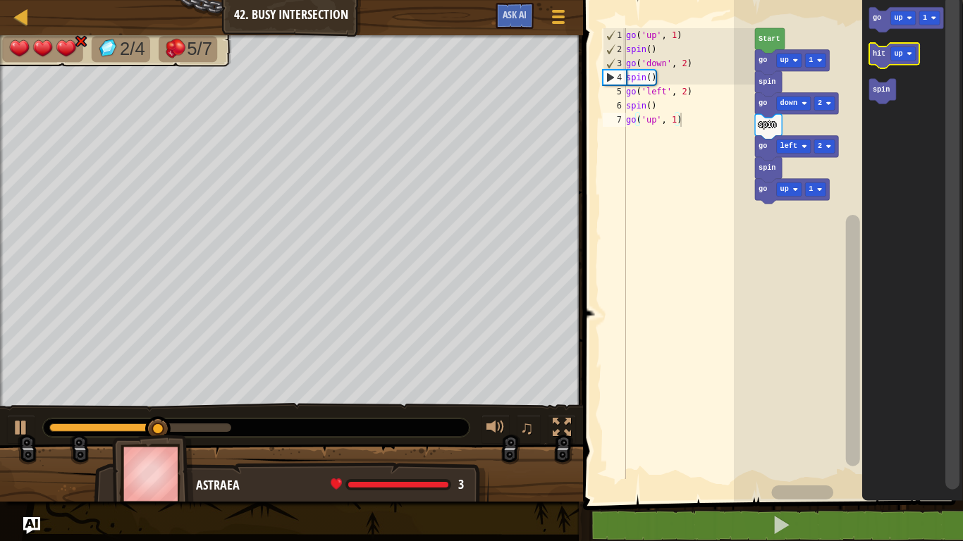
click at [875, 99] on icon "Blockly Workspace" at bounding box center [881, 91] width 27 height 25
